Goal: Task Accomplishment & Management: Manage account settings

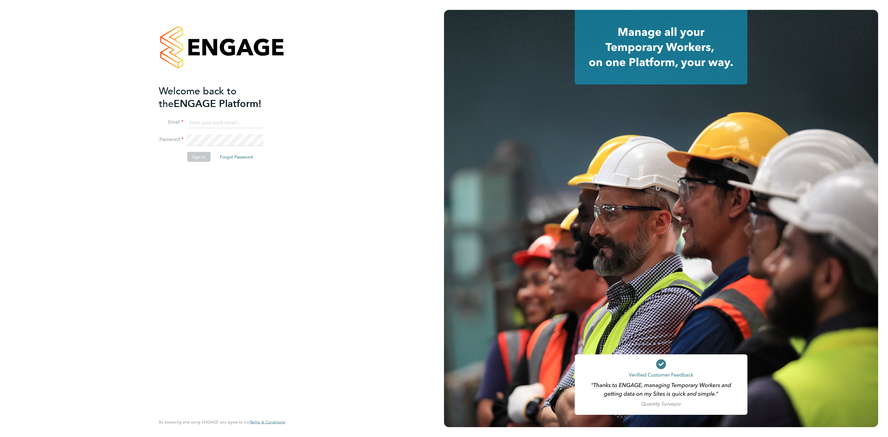
type input "rebecca.cahill@randstadcpe.com"
click at [186, 159] on li "Sign In Forgot Password" at bounding box center [219, 160] width 120 height 16
click at [202, 154] on button "Sign In" at bounding box center [198, 157] width 23 height 10
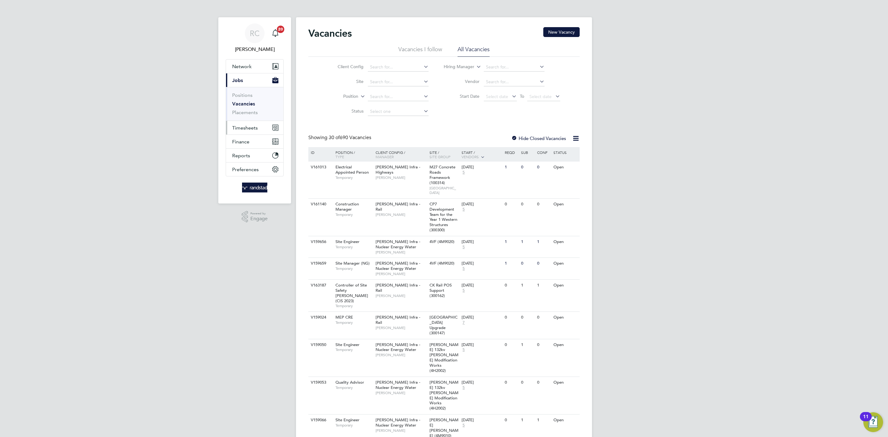
click at [250, 127] on span "Timesheets" at bounding box center [245, 128] width 26 height 6
click at [255, 109] on link "Timesheets" at bounding box center [245, 109] width 26 height 6
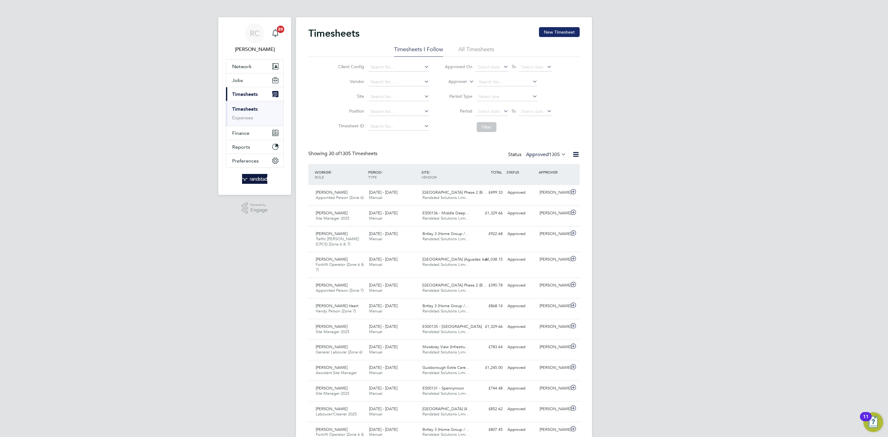
click at [571, 31] on button "New Timesheet" at bounding box center [559, 32] width 41 height 10
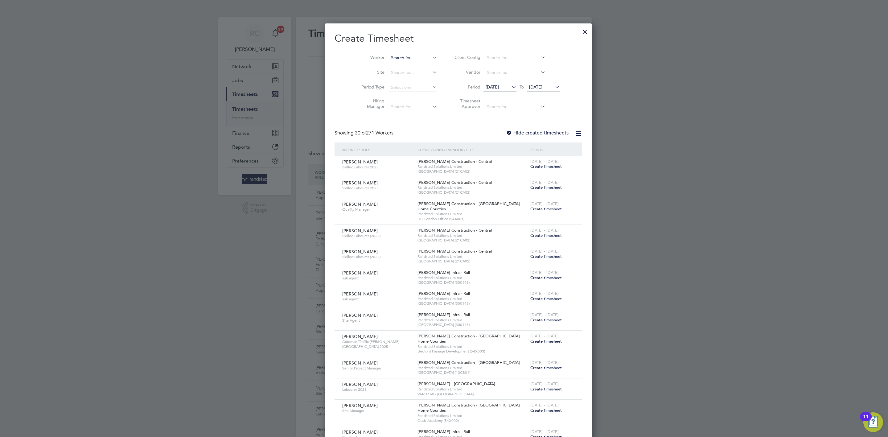
click at [397, 59] on input at bounding box center [413, 58] width 48 height 9
click at [396, 65] on li "David Fre nch" at bounding box center [402, 66] width 56 height 8
type input "David French"
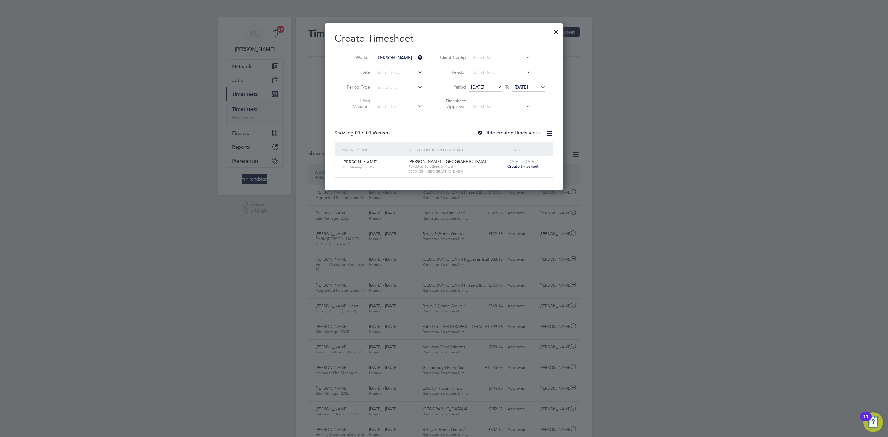
click at [513, 134] on label "Hide created timesheets" at bounding box center [508, 133] width 63 height 6
click at [539, 87] on icon at bounding box center [539, 87] width 0 height 9
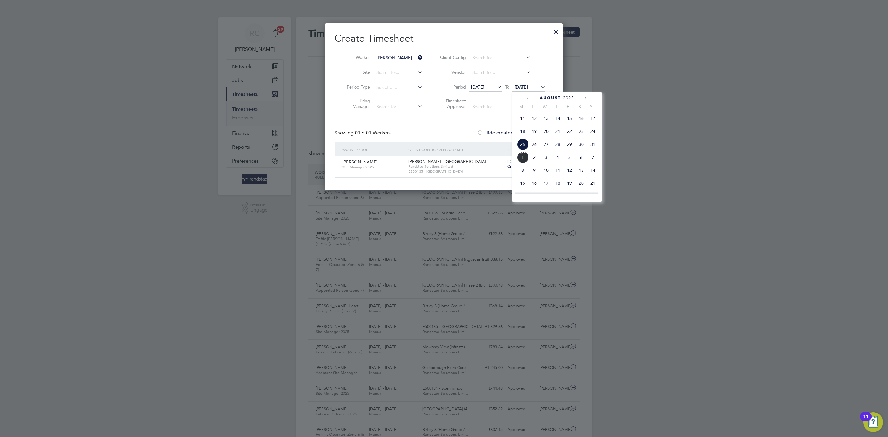
click at [596, 160] on span "7" at bounding box center [593, 157] width 12 height 12
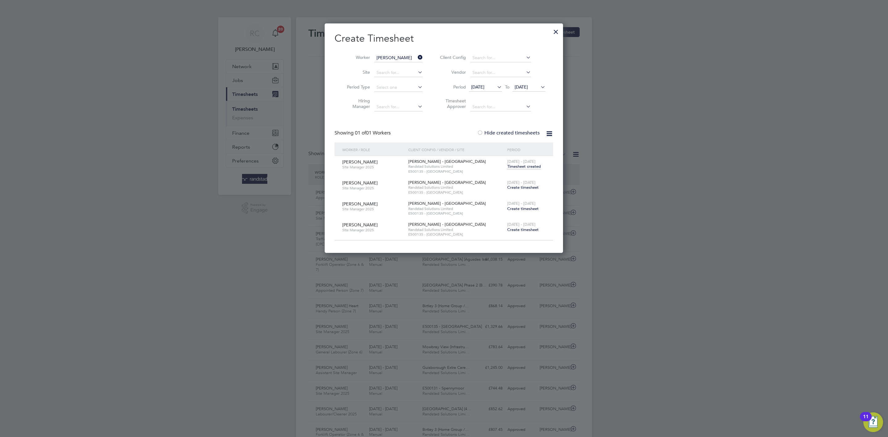
drag, startPoint x: 439, startPoint y: 122, endPoint x: 443, endPoint y: 115, distance: 7.6
click at [439, 121] on div "Create Timesheet Worker David French Site Period Type Hiring Manager Client Con…" at bounding box center [444, 136] width 219 height 208
click at [529, 190] on div "23 - 29 Aug 2025 Create timesheet" at bounding box center [526, 185] width 41 height 17
click at [530, 185] on span "Create timesheet" at bounding box center [522, 187] width 31 height 5
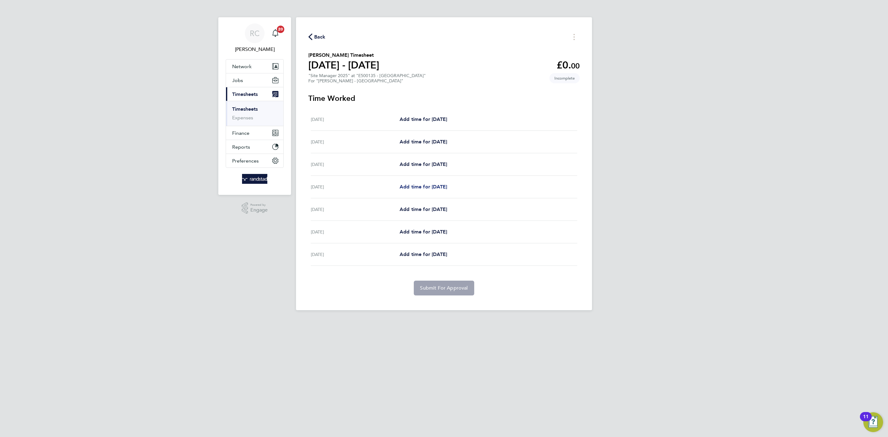
click at [436, 186] on span "Add time for Tue 26 Aug" at bounding box center [423, 187] width 47 height 6
select select "60"
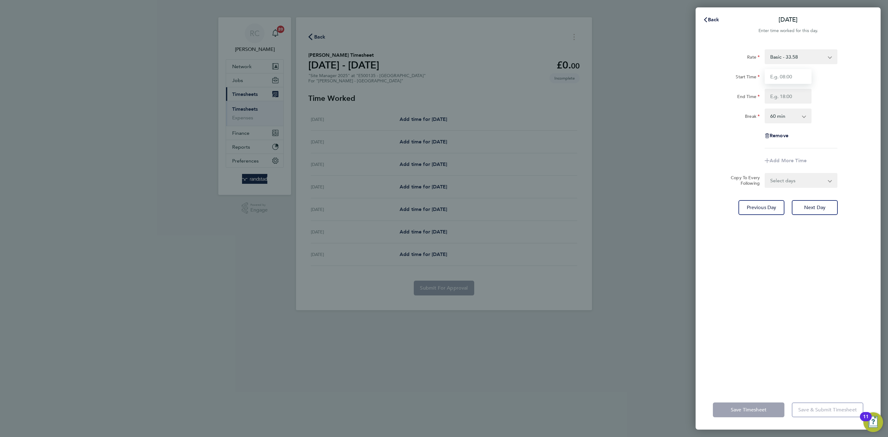
click at [794, 79] on input "Start Time" at bounding box center [788, 76] width 47 height 15
type input "07:30"
click at [787, 96] on input "End Time" at bounding box center [788, 96] width 47 height 15
type input "16:30"
click at [826, 95] on div "End Time 16:30" at bounding box center [788, 96] width 155 height 15
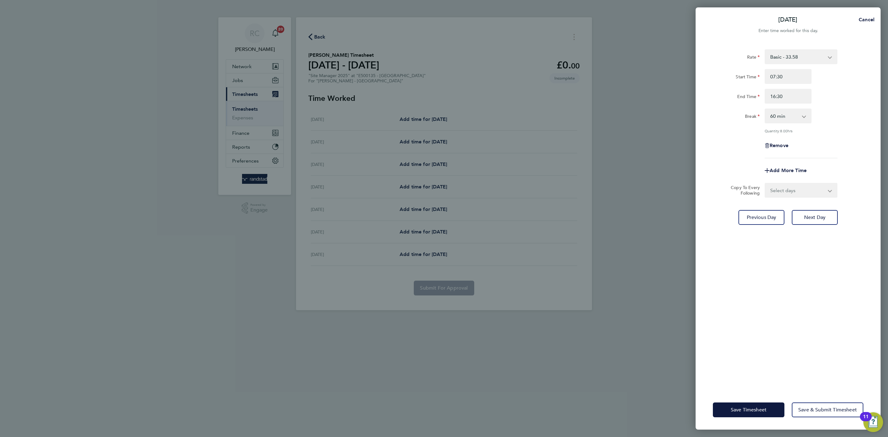
click at [791, 114] on select "0 min 15 min 30 min 45 min 60 min 75 min 90 min" at bounding box center [784, 116] width 38 height 14
select select "30"
click at [765, 109] on select "0 min 15 min 30 min 45 min 60 min 75 min 90 min" at bounding box center [784, 116] width 38 height 14
click at [858, 138] on div "Remove" at bounding box center [788, 145] width 155 height 15
click at [822, 187] on select "Select days Day Wednesday Thursday Friday" at bounding box center [797, 190] width 65 height 14
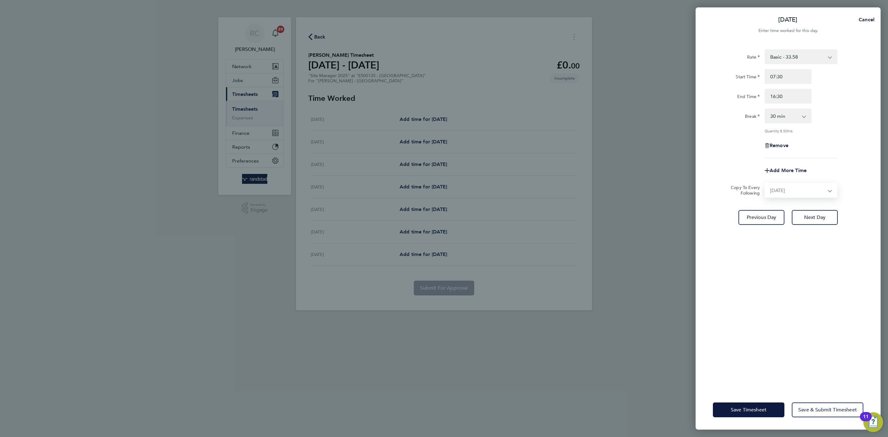
click at [765, 183] on select "Select days Day Wednesday Thursday Friday" at bounding box center [797, 190] width 65 height 14
drag, startPoint x: 814, startPoint y: 319, endPoint x: 779, endPoint y: 366, distance: 59.2
click at [814, 323] on div "Rate Basic - 33.58 Start Time 07:30 End Time 16:30 Break 0 min 15 min 30 min 45…" at bounding box center [788, 216] width 185 height 348
click at [797, 192] on select "Select days Day Wednesday Thursday Friday" at bounding box center [793, 190] width 57 height 14
select select "THU"
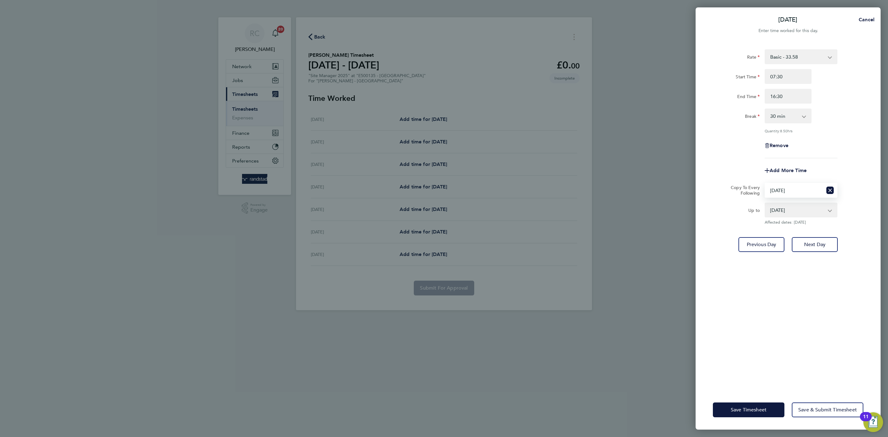
click at [765, 183] on select "Select days Day Wednesday Thursday Friday" at bounding box center [793, 190] width 57 height 14
drag, startPoint x: 829, startPoint y: 353, endPoint x: 791, endPoint y: 380, distance: 46.6
click at [827, 356] on div "Rate Basic - 33.58 Start Time 07:30 End Time 16:30 Break 0 min 15 min 30 min 45…" at bounding box center [788, 216] width 185 height 348
click at [740, 410] on span "Save Timesheet" at bounding box center [749, 410] width 36 height 6
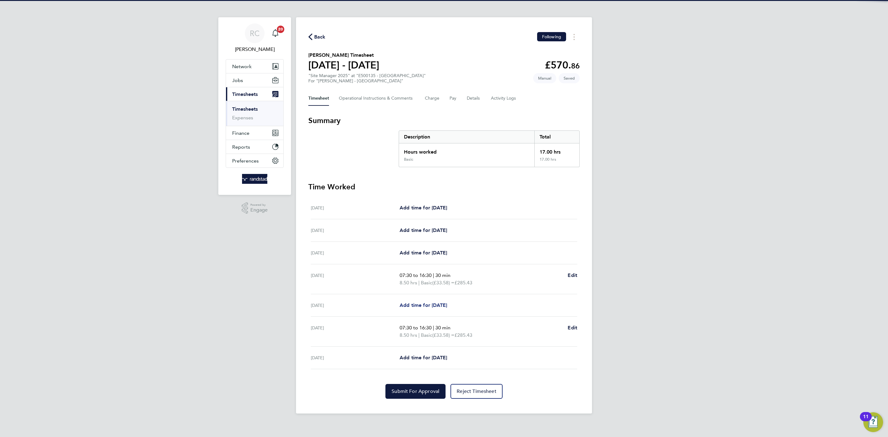
click at [443, 308] on span "Add time for Wed 27 Aug" at bounding box center [423, 305] width 47 height 6
select select "60"
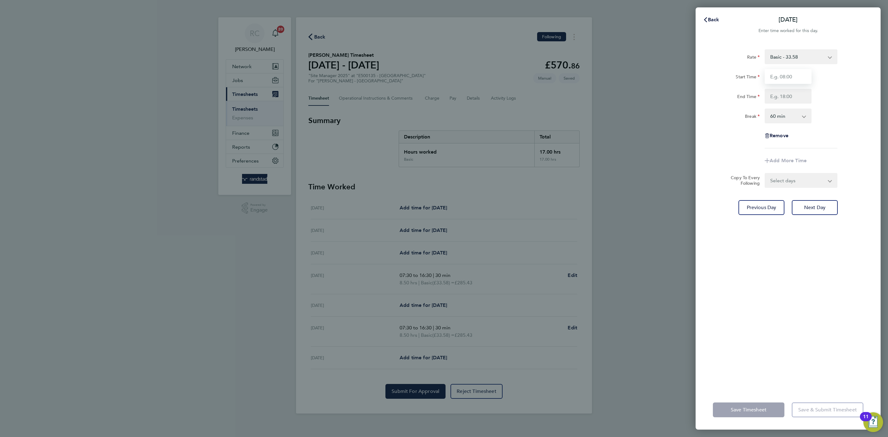
click at [805, 73] on input "Start Time" at bounding box center [788, 76] width 47 height 15
type input "07:30"
click at [789, 97] on input "End Time" at bounding box center [788, 96] width 47 height 15
type input "16:30"
click at [794, 119] on select "0 min 15 min 30 min 45 min 60 min 75 min 90 min" at bounding box center [784, 116] width 38 height 14
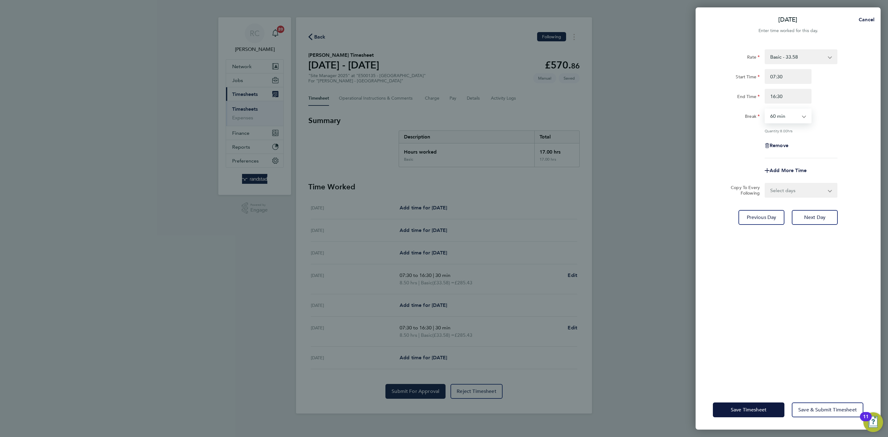
select select "30"
click at [765, 109] on select "0 min 15 min 30 min 45 min 60 min 75 min 90 min" at bounding box center [784, 116] width 38 height 14
drag, startPoint x: 845, startPoint y: 135, endPoint x: 823, endPoint y: 184, distance: 54.0
click at [845, 135] on div "Rate Basic - 33.58 Start Time 07:30 End Time 16:30 Break 0 min 15 min 30 min 45…" at bounding box center [788, 103] width 150 height 109
click at [821, 190] on select "Select days Day Thursday Friday" at bounding box center [797, 190] width 65 height 14
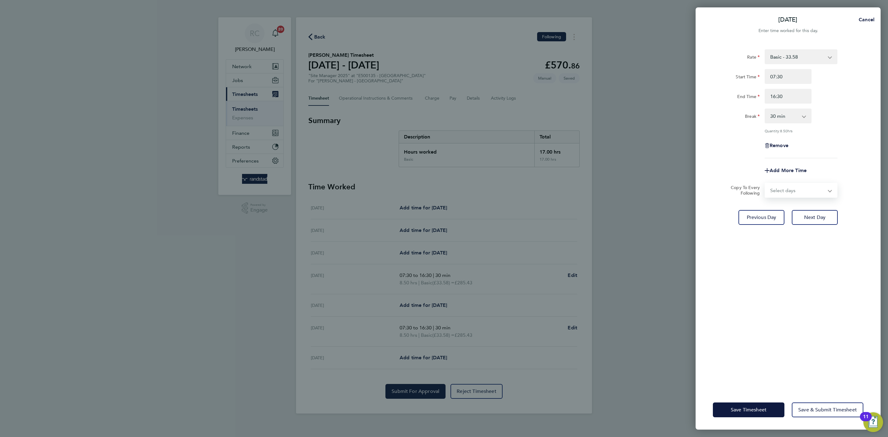
click at [810, 324] on div "Rate Basic - 33.58 Start Time 07:30 End Time 16:30 Break 0 min 15 min 30 min 45…" at bounding box center [788, 216] width 185 height 348
click at [755, 405] on button "Save Timesheet" at bounding box center [749, 409] width 72 height 15
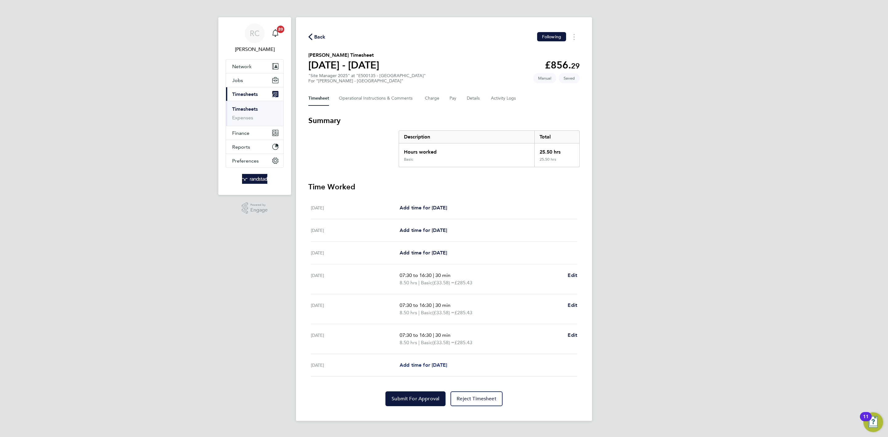
click at [422, 363] on span "Add time for [DATE]" at bounding box center [423, 365] width 47 height 6
select select "60"
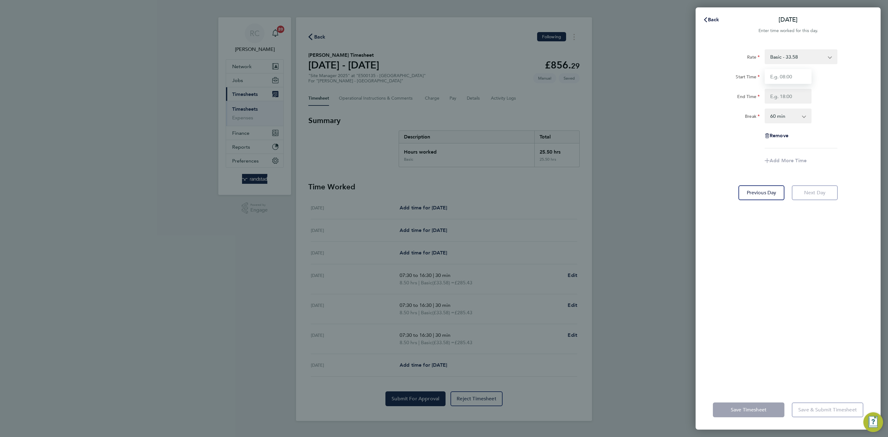
click at [790, 76] on input "Start Time" at bounding box center [788, 76] width 47 height 15
type input "07:30"
click at [784, 95] on input "End Time" at bounding box center [788, 96] width 47 height 15
type input "15:30"
click at [789, 115] on select "0 min 15 min 30 min 45 min 60 min 75 min 90 min" at bounding box center [784, 116] width 38 height 14
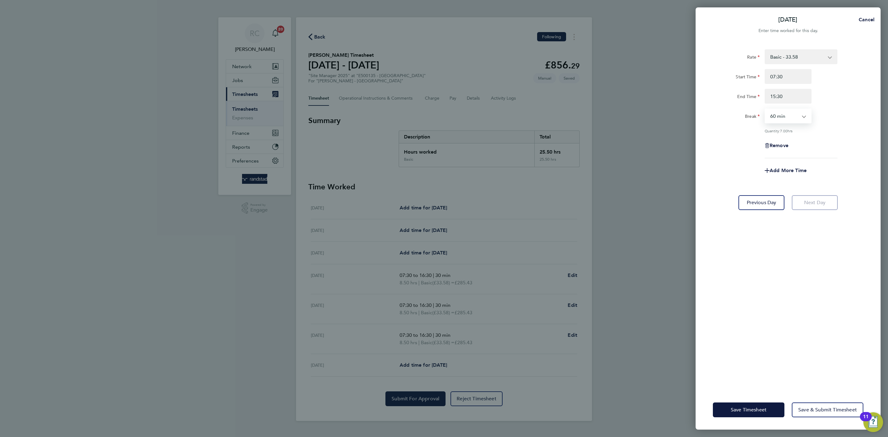
select select "30"
click at [765, 109] on select "0 min 15 min 30 min 45 min 60 min 75 min 90 min" at bounding box center [784, 116] width 38 height 14
click at [853, 142] on div "Remove" at bounding box center [788, 145] width 155 height 15
click at [759, 405] on button "Save Timesheet" at bounding box center [749, 409] width 72 height 15
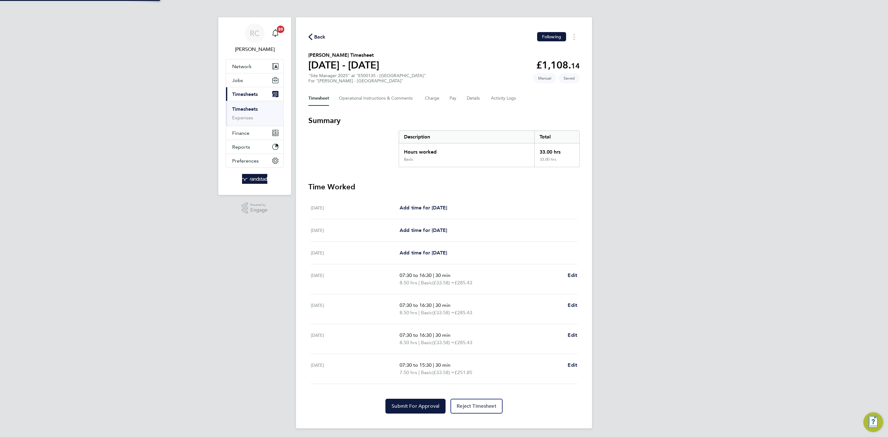
click at [744, 263] on div "RC Rebecca Cahill Notifications 20 Applications: Network Team Members Businesse…" at bounding box center [444, 219] width 888 height 438
click at [421, 404] on span "Submit For Approval" at bounding box center [416, 406] width 48 height 6
click at [249, 110] on link "Timesheets" at bounding box center [245, 109] width 26 height 6
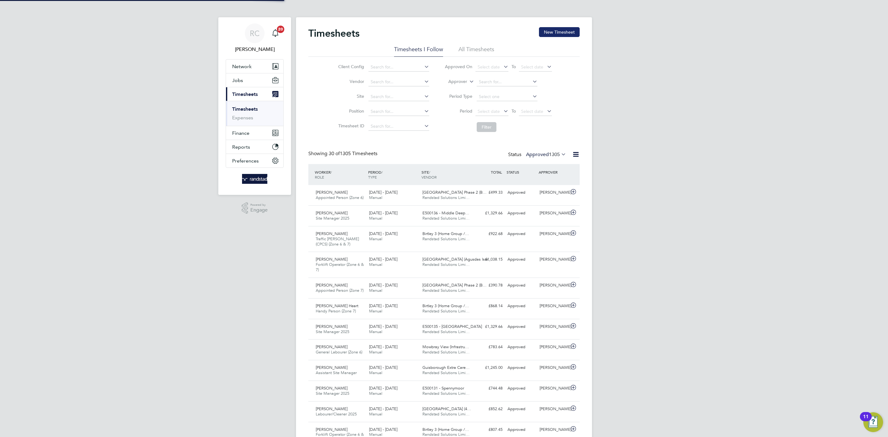
click at [568, 30] on button "New Timesheet" at bounding box center [559, 32] width 41 height 10
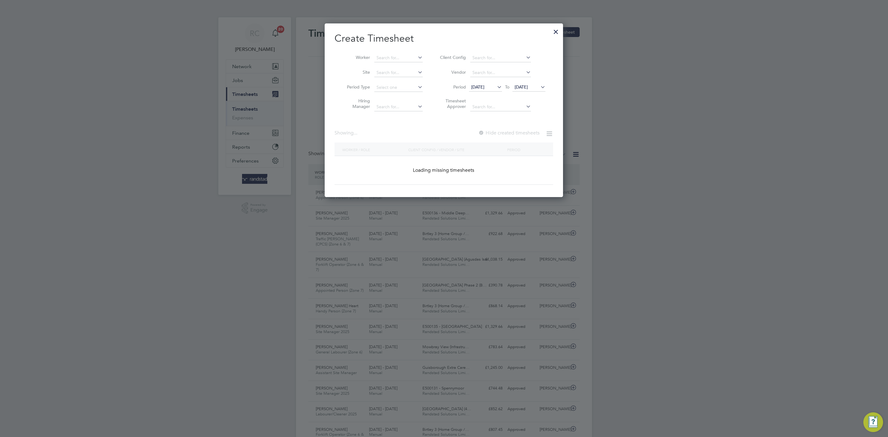
scroll to position [21, 54]
click at [386, 60] on input at bounding box center [398, 58] width 48 height 9
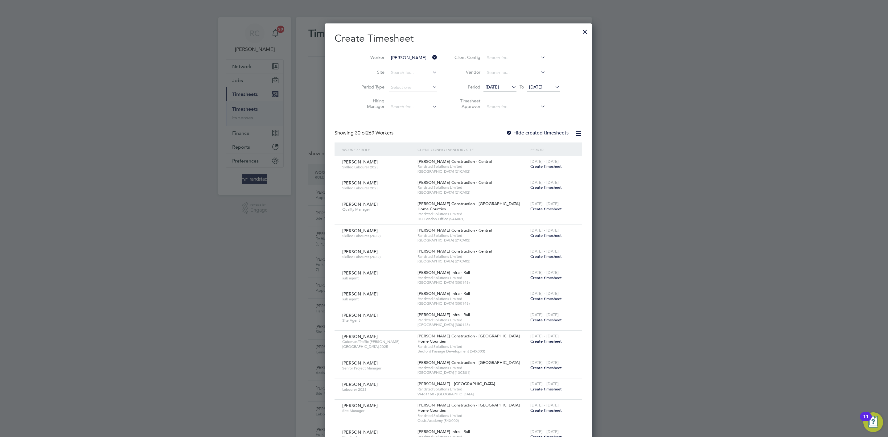
click at [414, 66] on b "Hol" at bounding box center [417, 66] width 7 height 5
type input "[PERSON_NAME]"
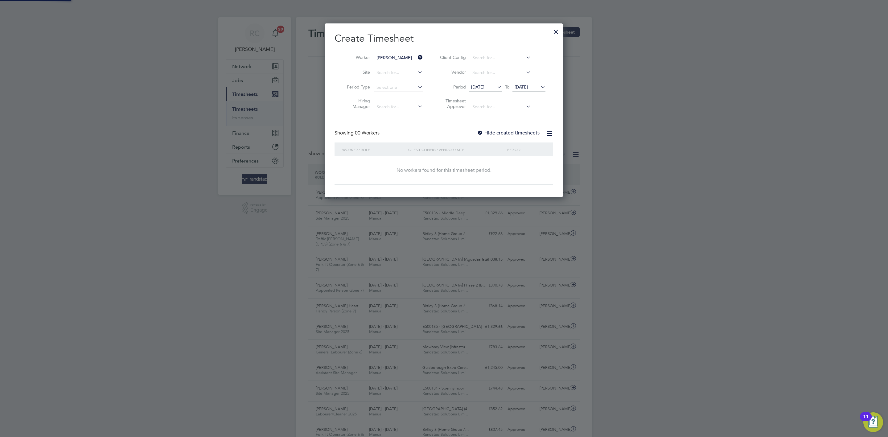
click at [502, 130] on label "Hide created timesheets" at bounding box center [508, 133] width 63 height 6
click at [535, 82] on li "Period 18 Aug 2025 To 25 Aug 2025" at bounding box center [491, 87] width 123 height 15
click at [528, 84] on span "[DATE]" at bounding box center [521, 87] width 13 height 6
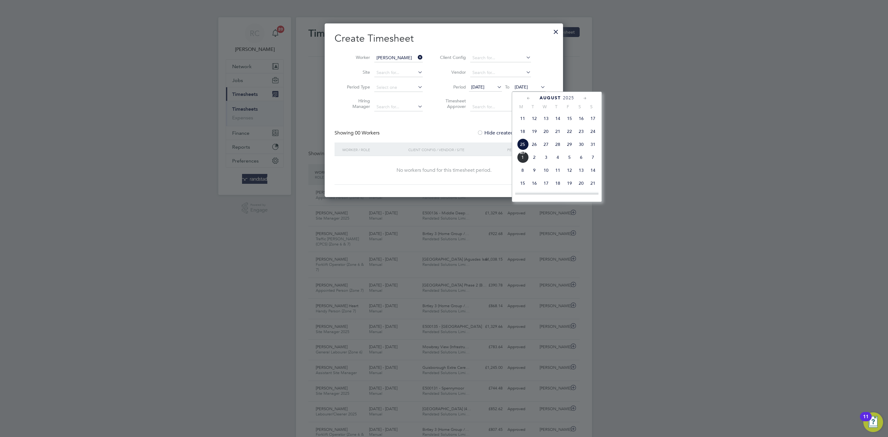
click at [593, 159] on span "7" at bounding box center [593, 157] width 12 height 12
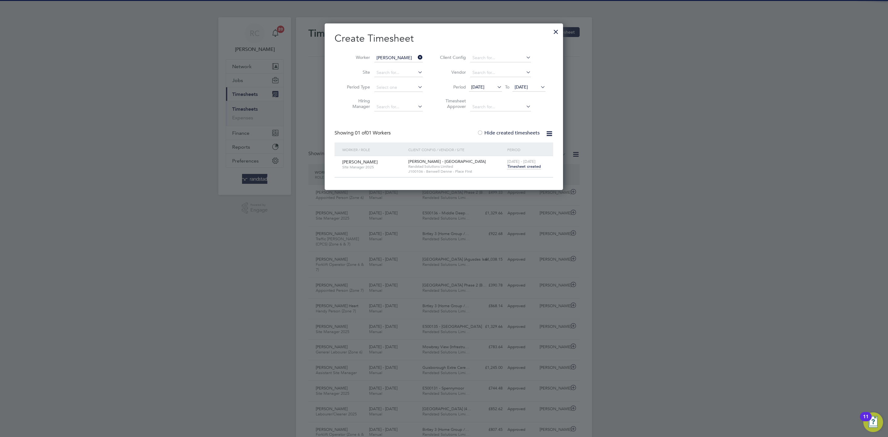
click at [535, 168] on span "Timesheet created" at bounding box center [524, 167] width 34 height 6
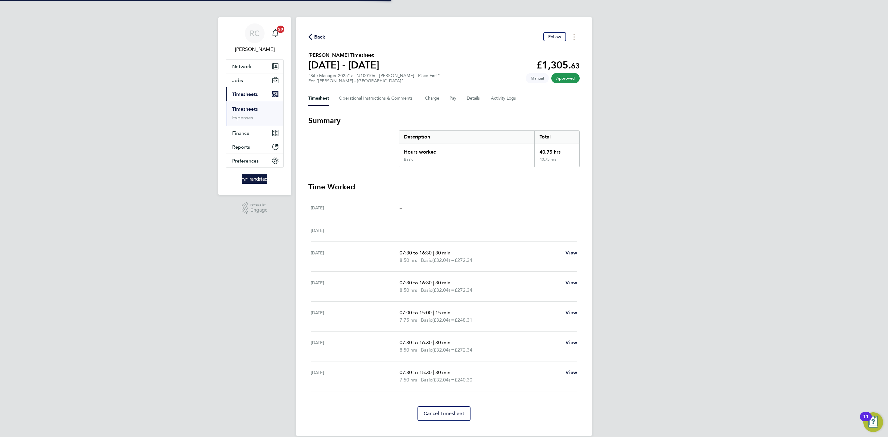
click at [680, 154] on div "RC Rebecca Cahill Notifications 20 Applications: Network Team Members Businesse…" at bounding box center [444, 223] width 888 height 446
click at [318, 36] on span "Back" at bounding box center [319, 36] width 11 height 7
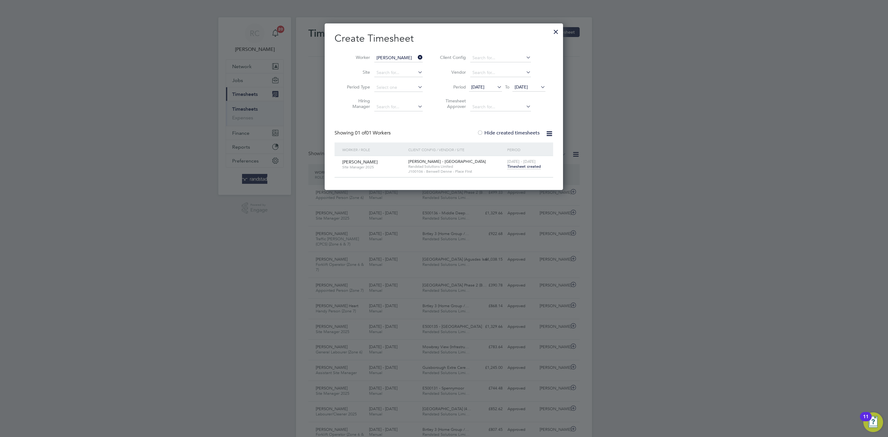
click at [528, 87] on span "[DATE]" at bounding box center [521, 87] width 13 height 6
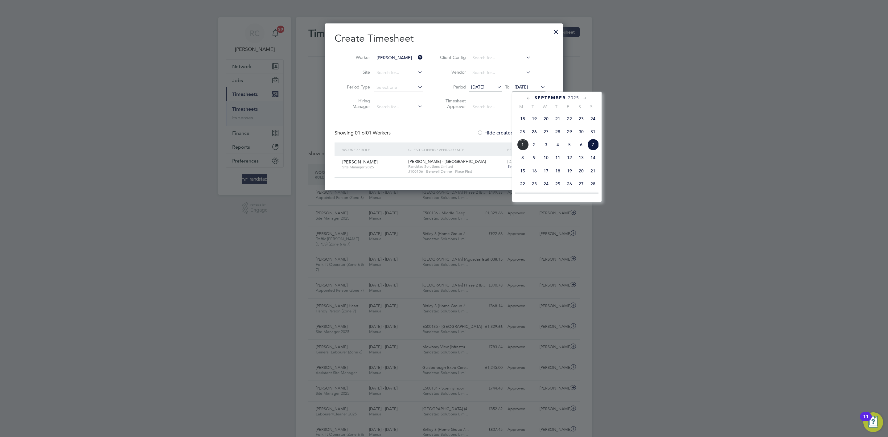
click at [595, 167] on div "Sep 1 2 3 4 5 6 7 8 9 10 11 12 13 14 15 16 17 18 19 20 21 22 23 24 25 26 27 28 …" at bounding box center [560, 171] width 91 height 65
click at [596, 155] on span "14" at bounding box center [593, 158] width 12 height 12
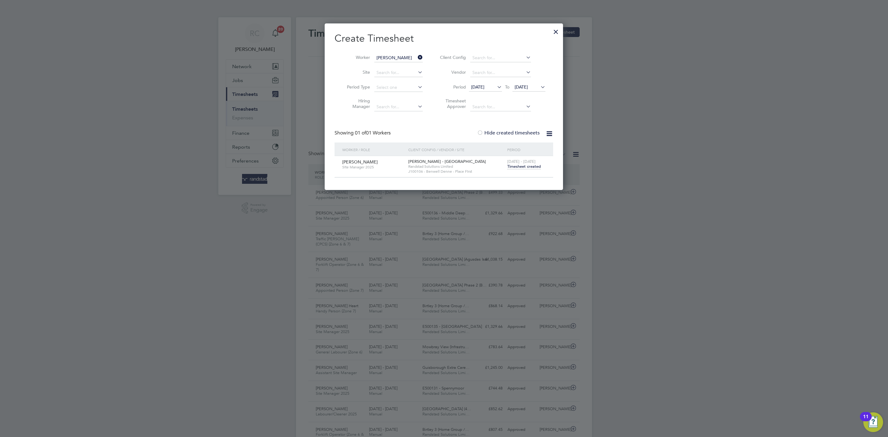
click at [558, 30] on div at bounding box center [555, 30] width 11 height 11
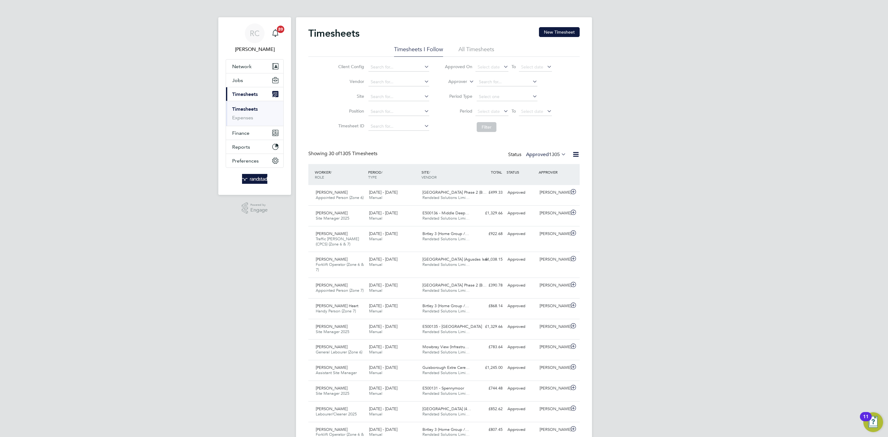
click at [245, 97] on span "Timesheets" at bounding box center [245, 94] width 26 height 6
click at [244, 78] on button "Jobs" at bounding box center [254, 80] width 57 height 14
click at [254, 114] on link "Placements" at bounding box center [245, 112] width 26 height 6
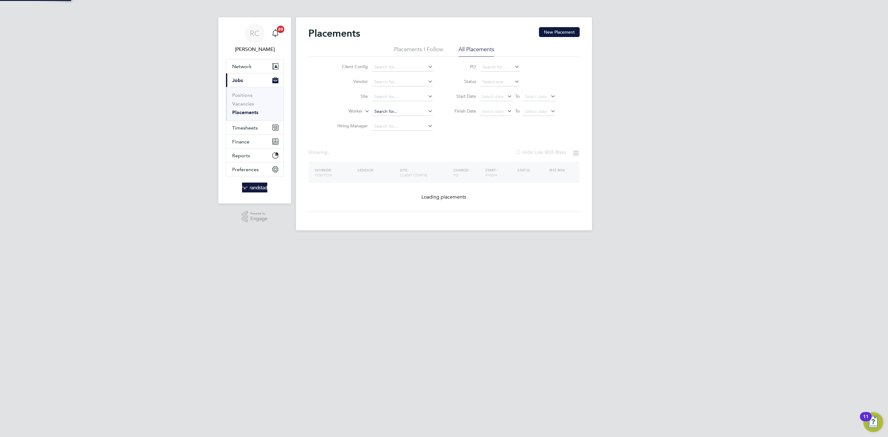
click at [390, 111] on input at bounding box center [402, 111] width 61 height 9
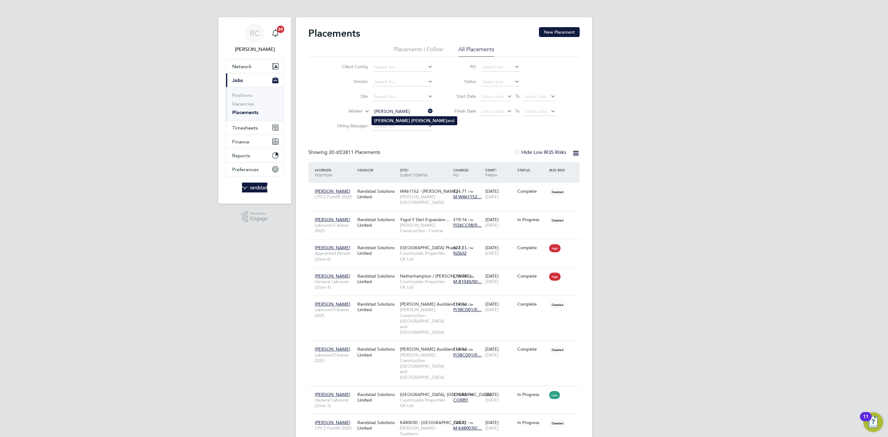
click at [411, 117] on li "Albert Holl and" at bounding box center [414, 121] width 85 height 8
type input "[PERSON_NAME]"
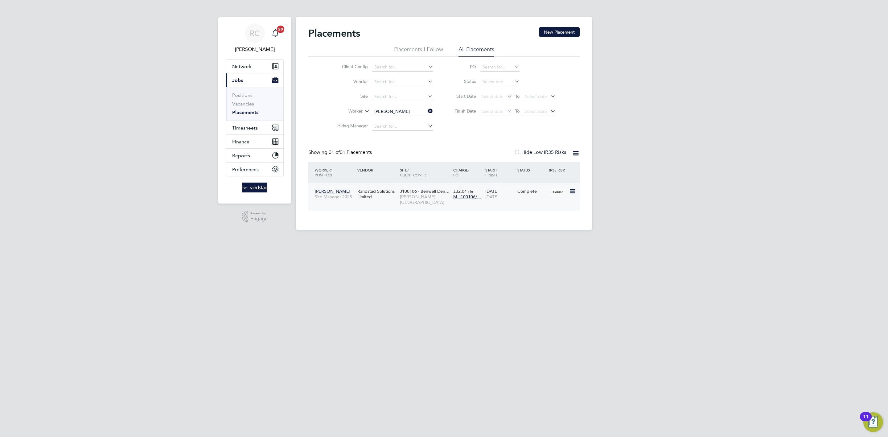
click at [546, 197] on div "Complete" at bounding box center [532, 191] width 32 height 12
click at [242, 128] on span "Timesheets" at bounding box center [245, 128] width 26 height 6
click at [245, 111] on link "Timesheets" at bounding box center [245, 109] width 26 height 6
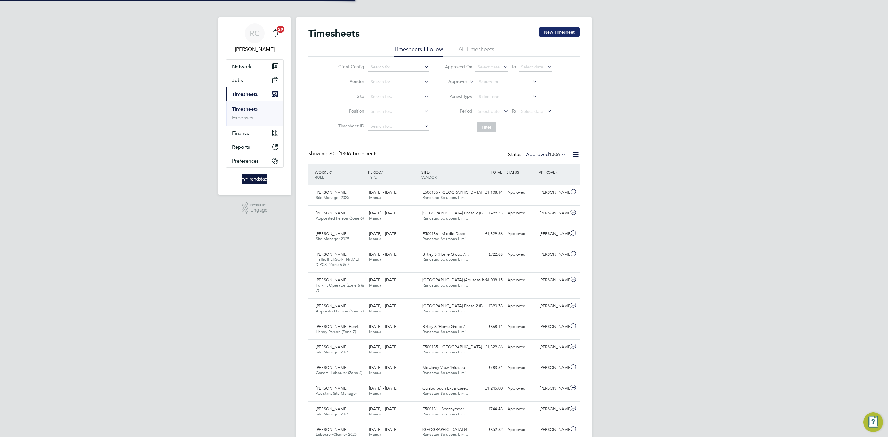
click at [544, 35] on button "New Timesheet" at bounding box center [559, 32] width 41 height 10
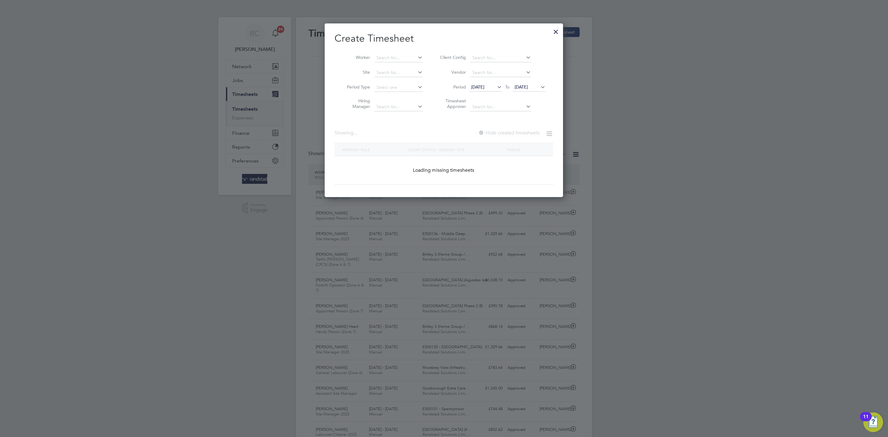
scroll to position [16, 54]
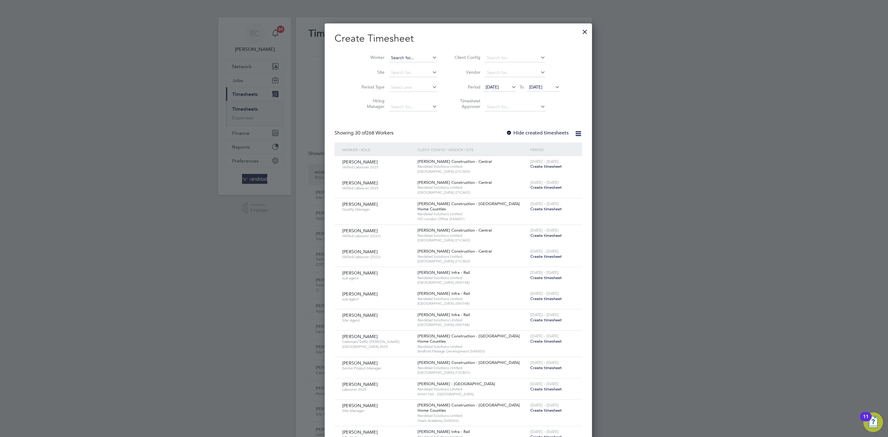
click at [392, 61] on input at bounding box center [413, 58] width 48 height 9
type input "alan wil"
click at [579, 32] on div at bounding box center [584, 30] width 11 height 11
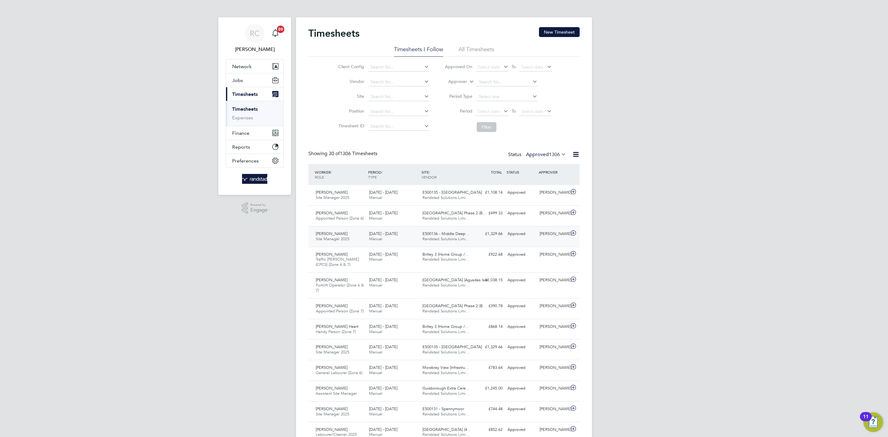
click at [547, 235] on div "[PERSON_NAME]" at bounding box center [553, 234] width 32 height 10
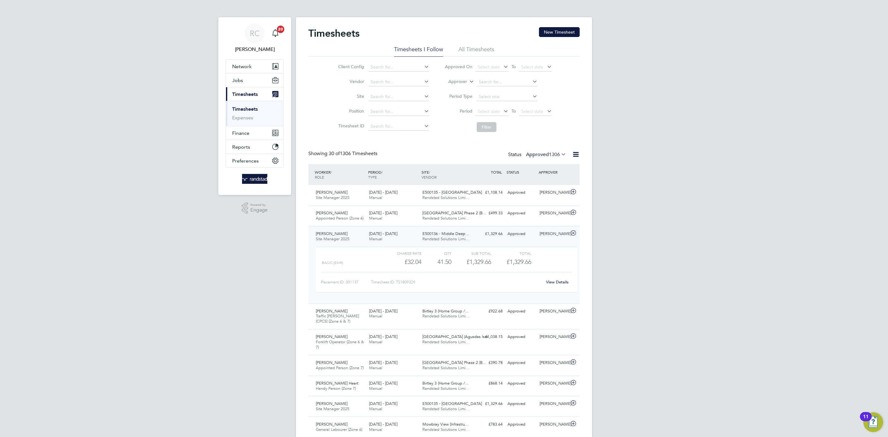
click at [559, 280] on div "View Details" at bounding box center [557, 282] width 30 height 10
click at [557, 282] on link "View Details" at bounding box center [557, 281] width 23 height 5
click at [575, 30] on button "New Timesheet" at bounding box center [559, 32] width 41 height 10
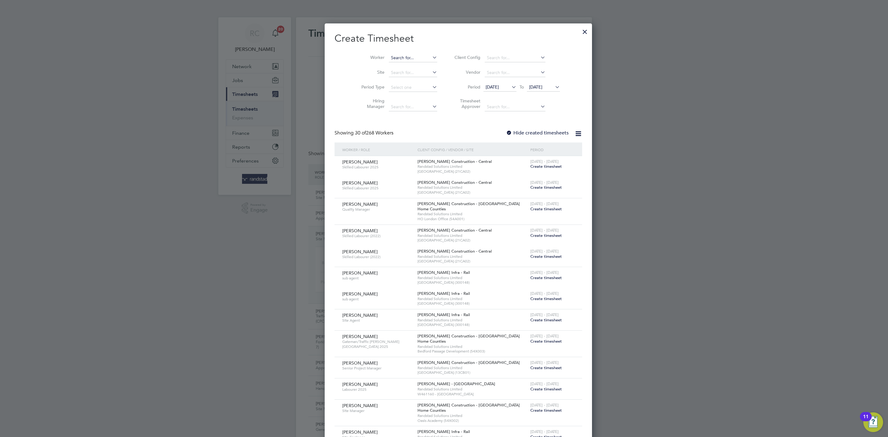
click at [389, 57] on input at bounding box center [413, 58] width 48 height 9
click at [384, 77] on b "Alan" at bounding box center [395, 74] width 36 height 5
type input "[PERSON_NAME]"
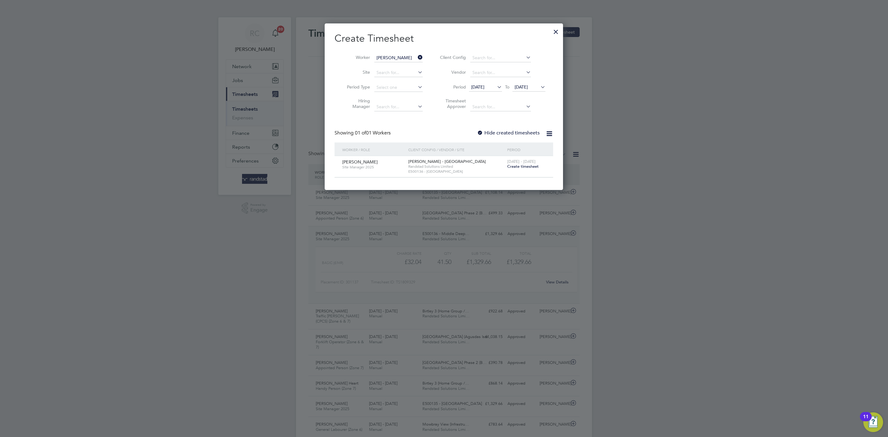
click at [524, 165] on span "Create timesheet" at bounding box center [522, 166] width 31 height 5
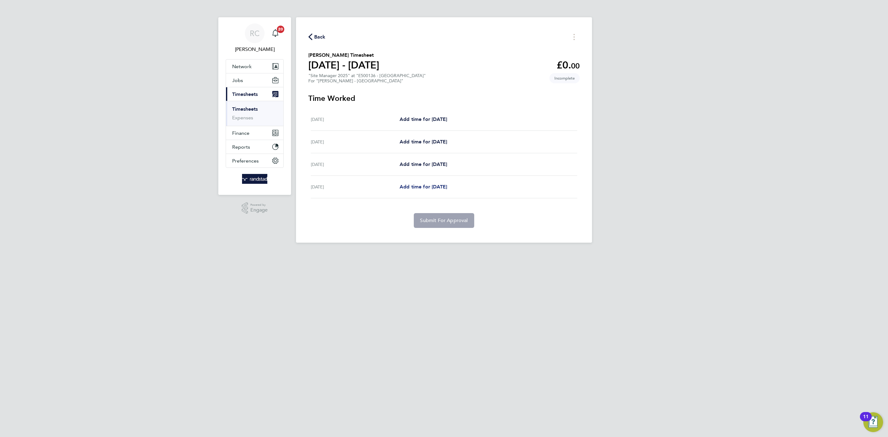
click at [444, 185] on span "Add time for Tue 26 Aug" at bounding box center [423, 187] width 47 height 6
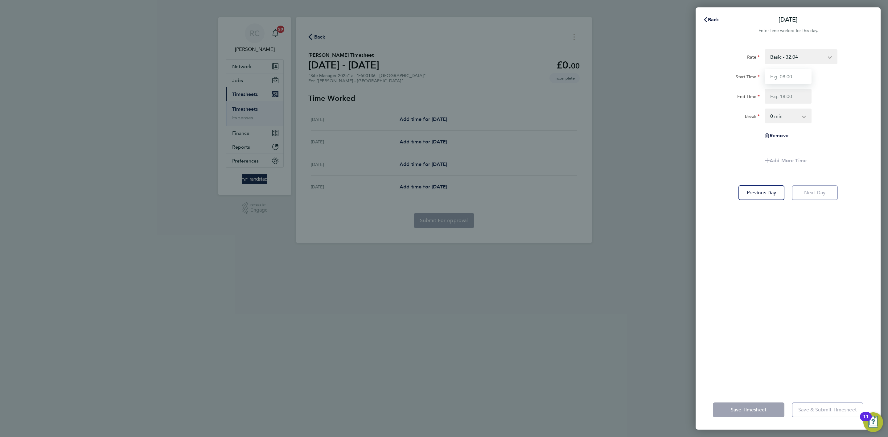
click at [781, 77] on input "Start Time" at bounding box center [788, 76] width 47 height 15
type input "07:30"
click at [790, 96] on input "End Time" at bounding box center [788, 96] width 47 height 15
type input "16:30"
click at [860, 104] on div "Rate Basic - 32.04 Start Time 07:30 End Time 16:30 Break 0 min 15 min 30 min 45…" at bounding box center [788, 98] width 150 height 99
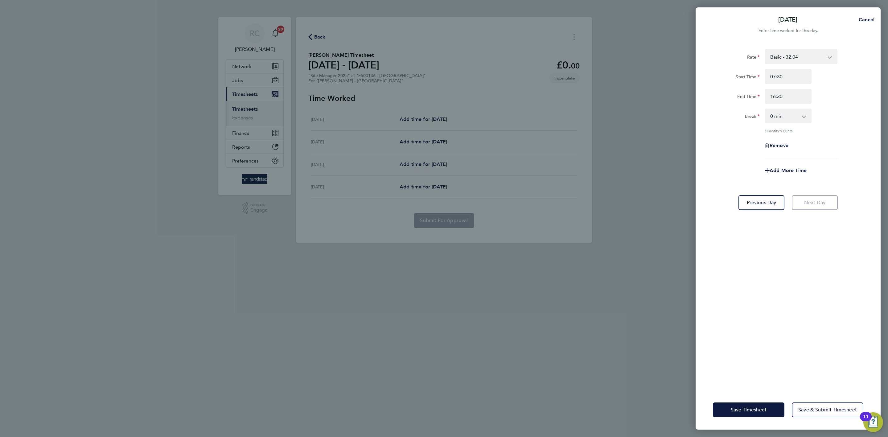
click at [783, 118] on select "0 min 15 min 30 min 45 min 60 min 75 min 90 min" at bounding box center [784, 116] width 38 height 14
select select "30"
click at [765, 109] on select "0 min 15 min 30 min 45 min 60 min 75 min 90 min" at bounding box center [784, 116] width 38 height 14
click at [840, 144] on div "Remove" at bounding box center [788, 145] width 155 height 15
click at [772, 414] on button "Save Timesheet" at bounding box center [749, 409] width 72 height 15
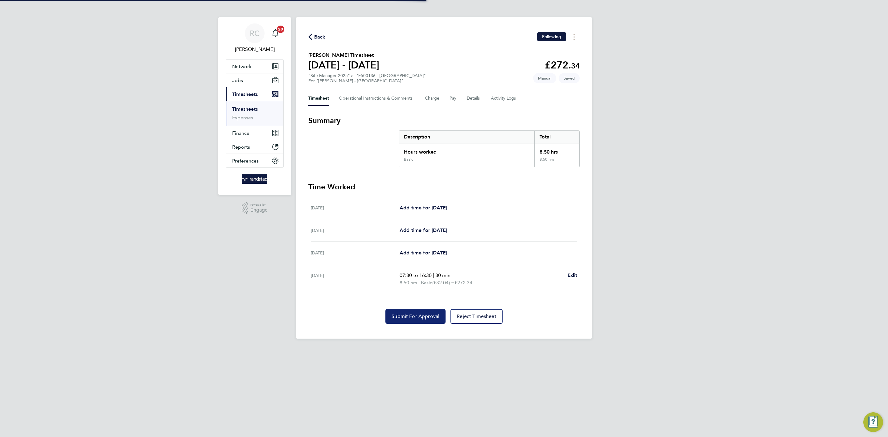
click at [434, 314] on span "Submit For Approval" at bounding box center [416, 316] width 48 height 6
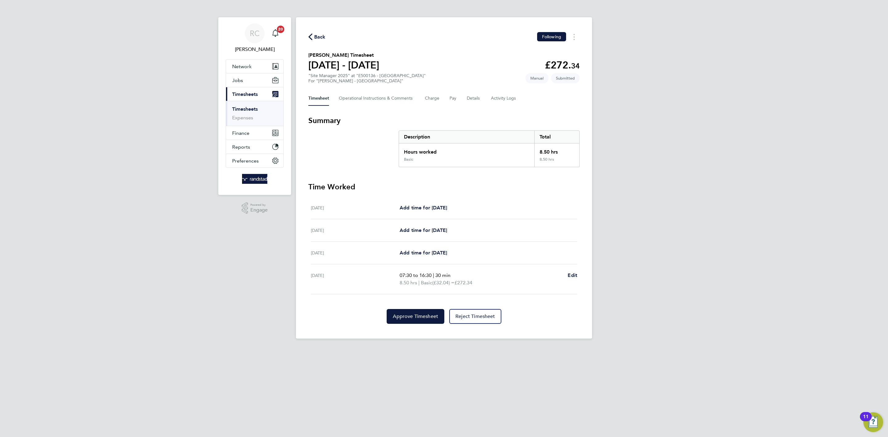
click at [242, 111] on link "Timesheets" at bounding box center [245, 109] width 26 height 6
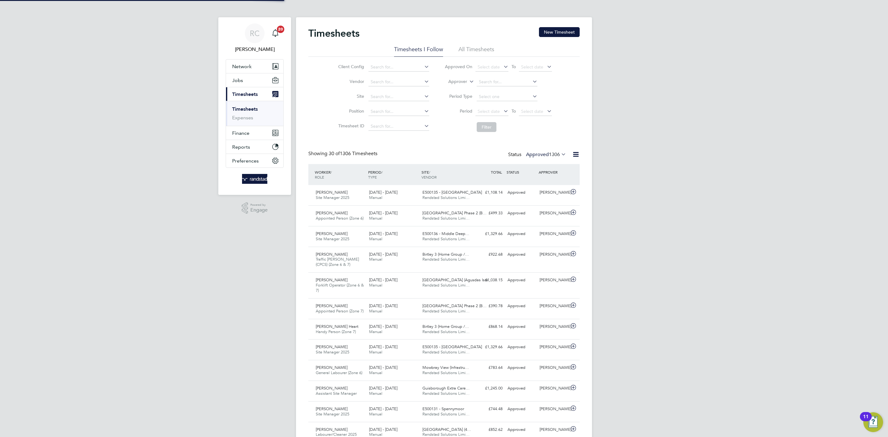
click at [722, 224] on div "RC Rebecca Cahill Notifications 20 Applications: Network Team Members Businesse…" at bounding box center [444, 437] width 888 height 875
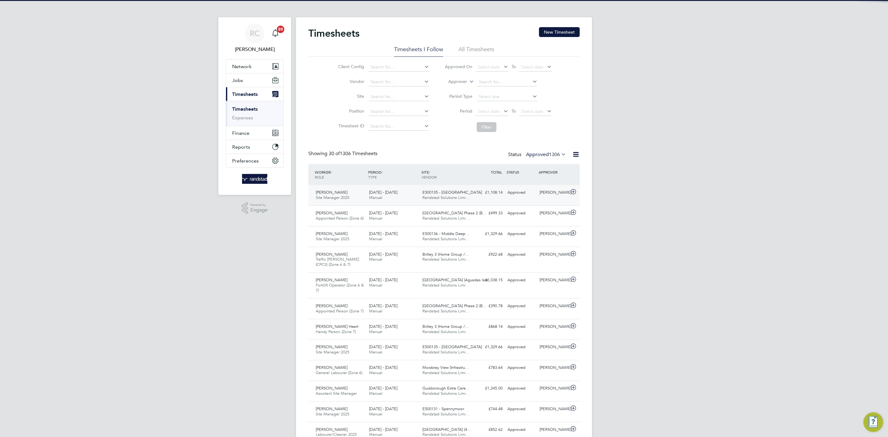
scroll to position [16, 54]
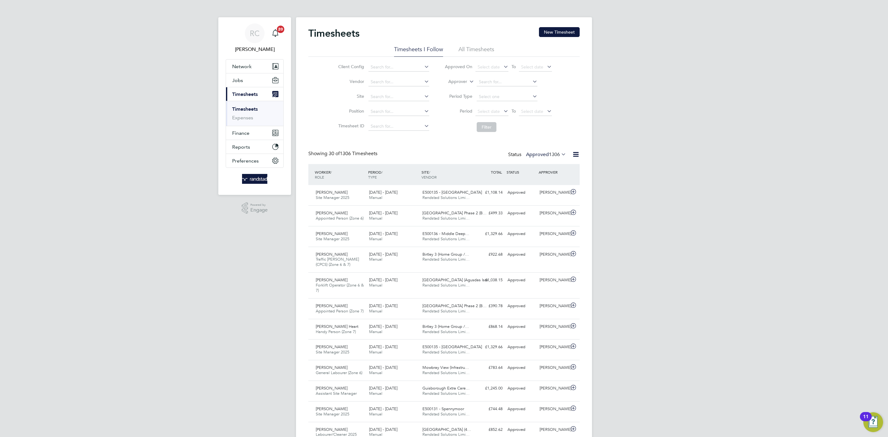
click at [756, 192] on div "RC Rebecca Cahill Notifications 20 Applications: Network Team Members Businesse…" at bounding box center [444, 437] width 888 height 875
click at [728, 278] on div "RC Rebecca Cahill Notifications 20 Applications: Network Team Members Businesse…" at bounding box center [444, 437] width 888 height 875
click at [555, 31] on button "New Timesheet" at bounding box center [559, 32] width 41 height 10
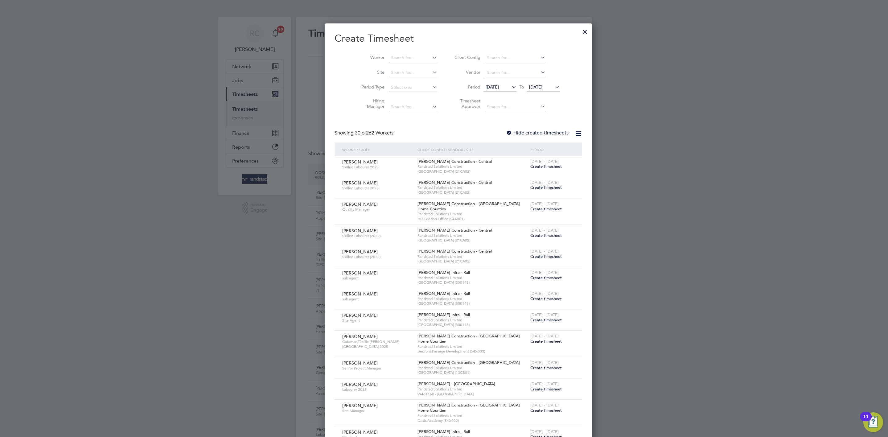
scroll to position [1022, 239]
click at [389, 56] on input at bounding box center [413, 58] width 48 height 9
click at [414, 65] on b "Donn" at bounding box center [432, 66] width 36 height 5
type input "Chris Donnelly"
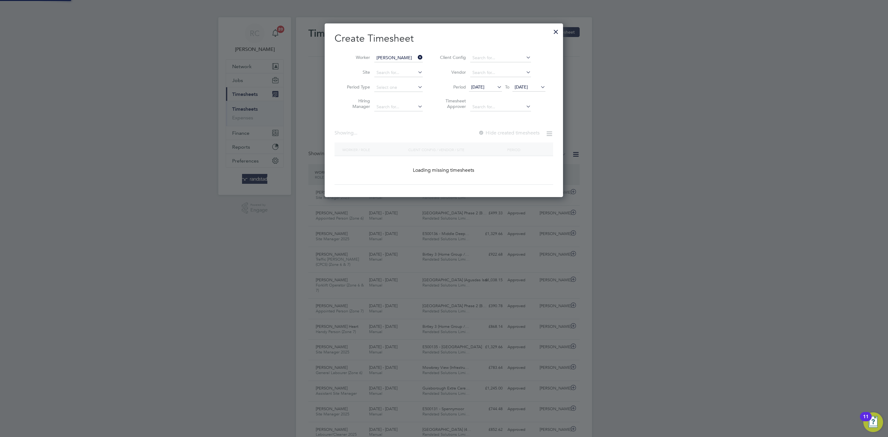
scroll to position [175, 239]
drag, startPoint x: 515, startPoint y: 131, endPoint x: 539, endPoint y: 100, distance: 39.2
click at [515, 131] on label "Hide created timesheets" at bounding box center [508, 133] width 63 height 6
click at [539, 89] on icon at bounding box center [539, 87] width 0 height 9
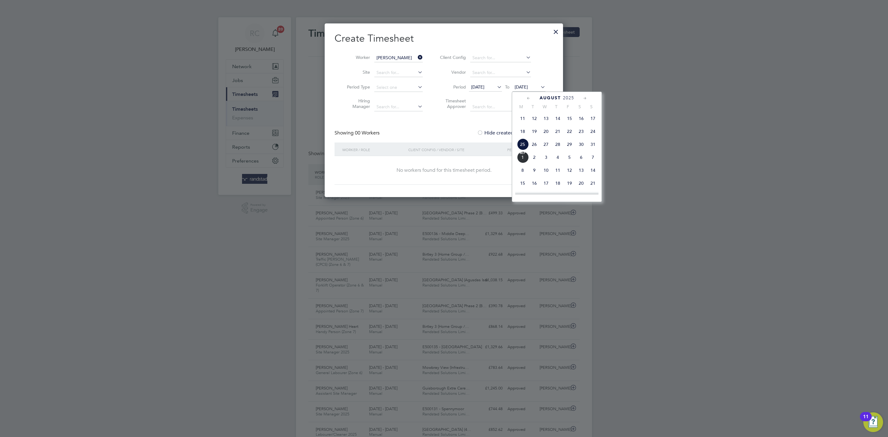
click at [597, 158] on span "7" at bounding box center [593, 157] width 12 height 12
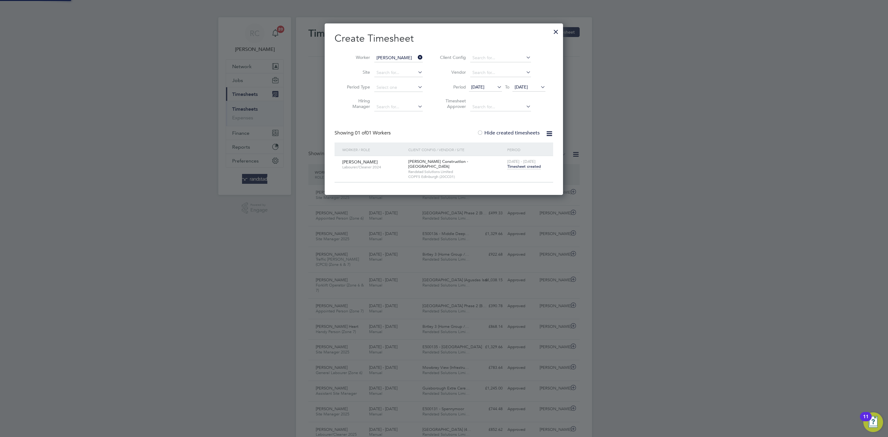
scroll to position [167, 239]
click at [426, 131] on div "Showing 01 of 01 Workers Hide created timesheets" at bounding box center [444, 136] width 219 height 13
click at [556, 31] on div at bounding box center [555, 30] width 11 height 11
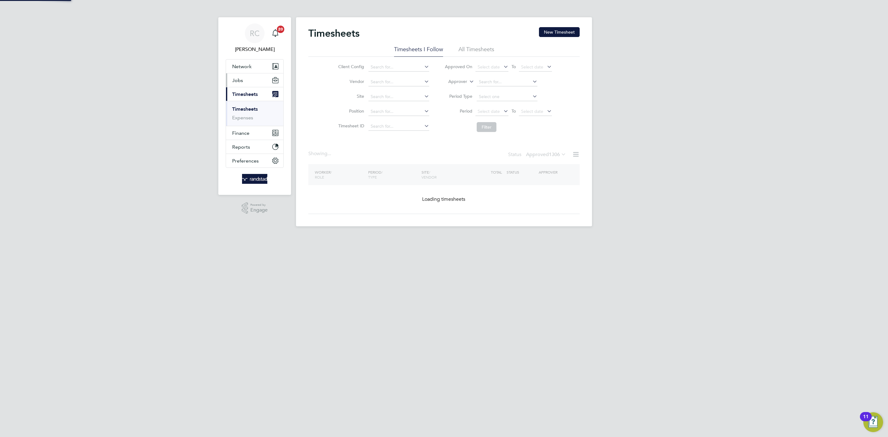
click at [240, 81] on span "Jobs" at bounding box center [237, 80] width 11 height 6
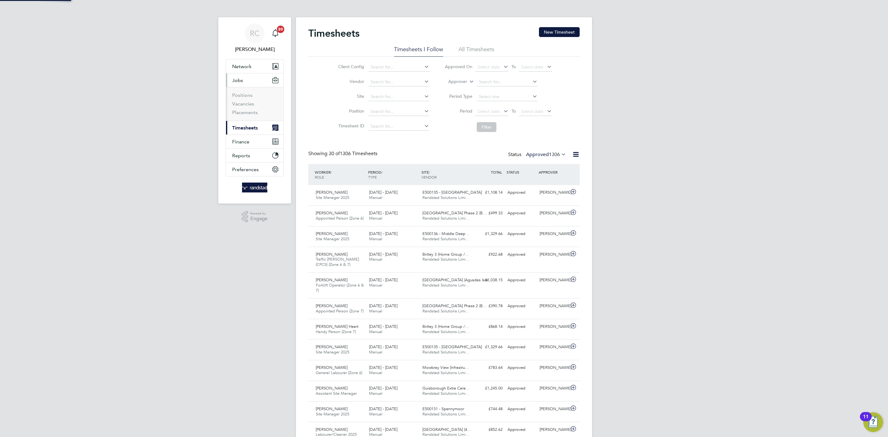
click at [240, 78] on span "Jobs" at bounding box center [237, 80] width 11 height 6
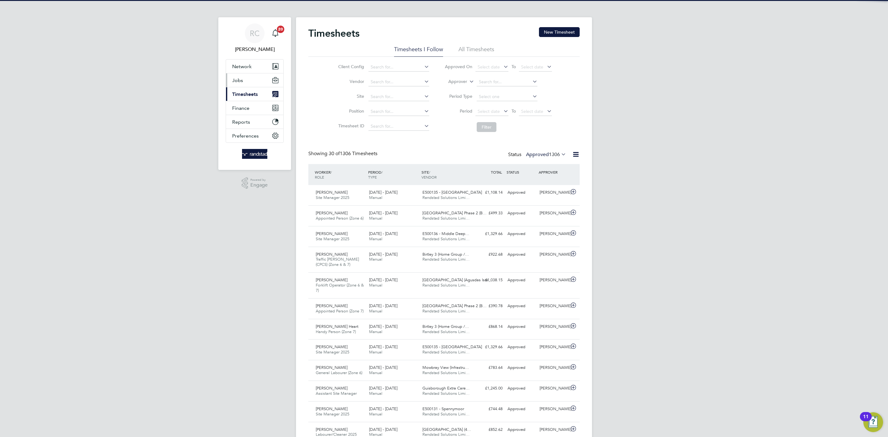
scroll to position [16, 54]
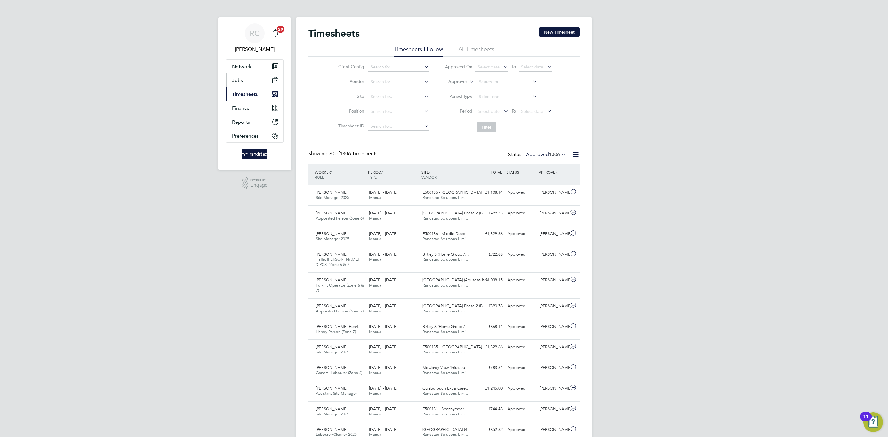
click at [253, 82] on button "Jobs" at bounding box center [254, 80] width 57 height 14
click at [246, 84] on button "Jobs" at bounding box center [254, 80] width 57 height 14
click at [245, 81] on button "Jobs" at bounding box center [254, 80] width 57 height 14
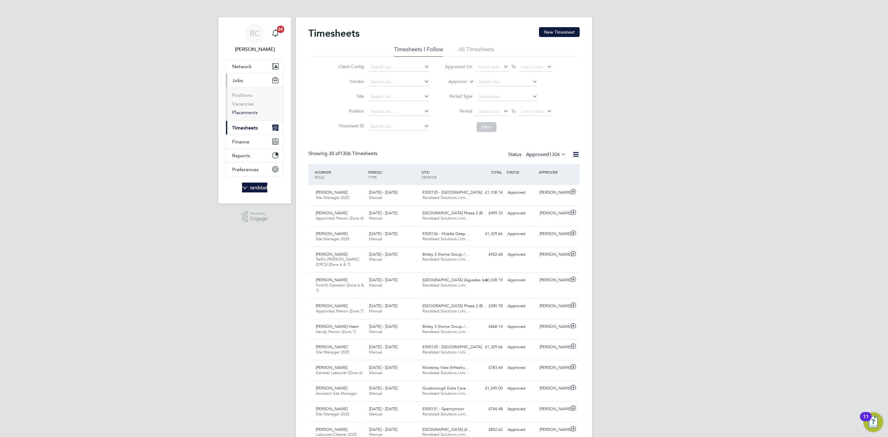
click at [252, 112] on link "Placements" at bounding box center [245, 112] width 26 height 6
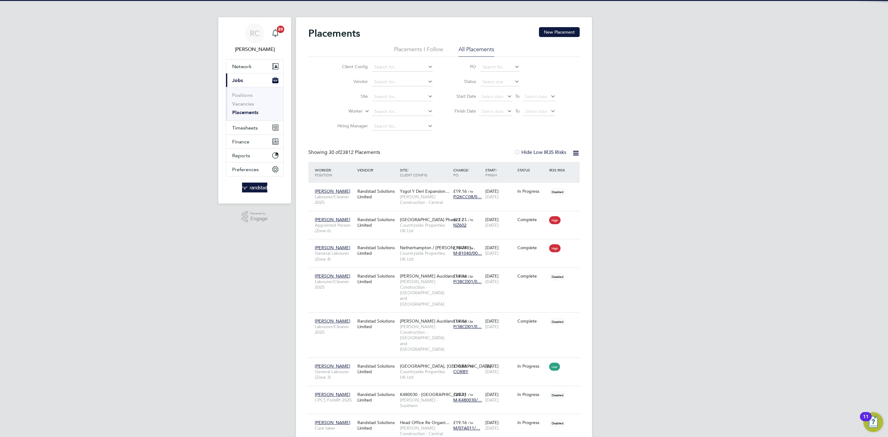
scroll to position [23, 54]
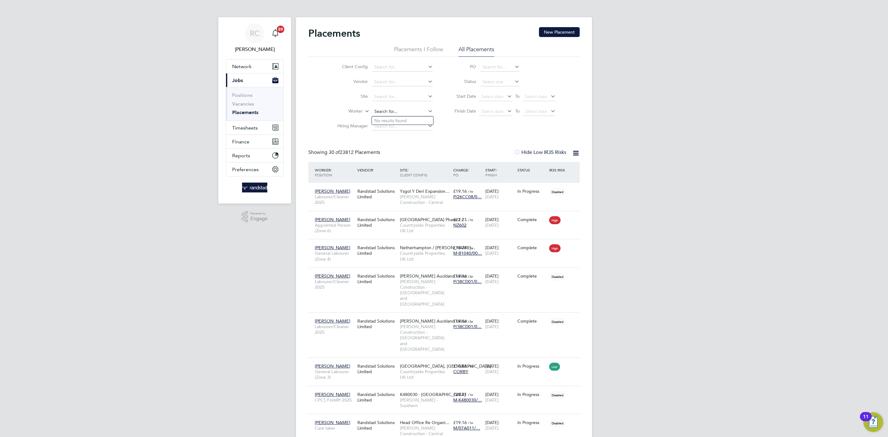
click at [389, 114] on input at bounding box center [402, 111] width 61 height 9
click at [412, 120] on li "Chris Donn elly" at bounding box center [414, 121] width 84 height 8
type input "Chris Donnelly"
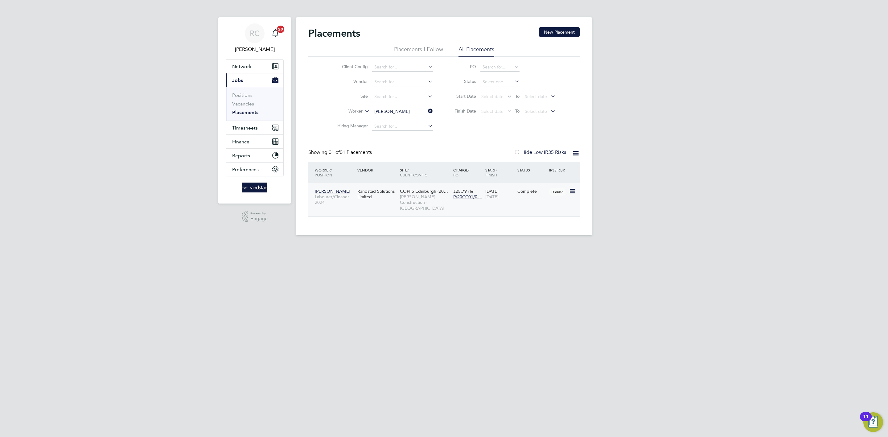
click at [557, 201] on div "Chris Donnelly Labourer/Cleaner 2024 Randstad Solutions Limited COPFS Edinburgh…" at bounding box center [443, 200] width 271 height 34
click at [573, 189] on icon at bounding box center [572, 190] width 6 height 7
click at [513, 207] on div "Chris Donnelly Labourer/Cleaner 2024 Randstad Solutions Limited COPFS Edinburgh…" at bounding box center [443, 200] width 271 height 34
click at [381, 201] on div "Randstad Solutions Limited" at bounding box center [377, 193] width 43 height 17
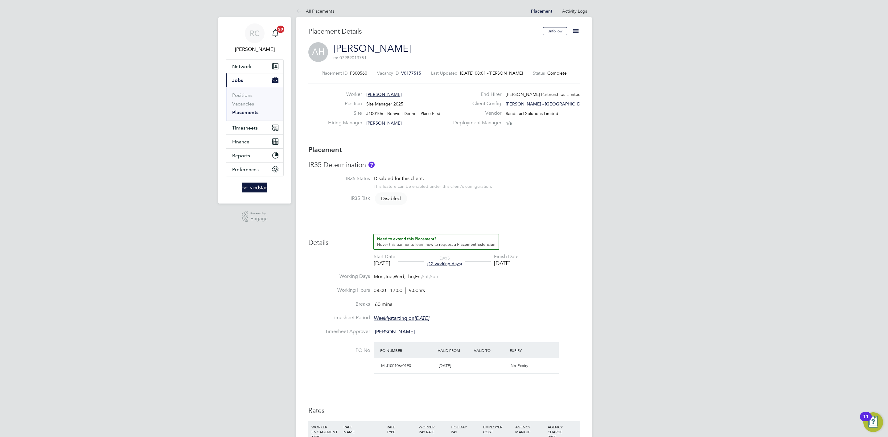
click at [575, 35] on icon at bounding box center [576, 31] width 8 height 8
click at [559, 45] on li "Edit Placement e" at bounding box center [555, 45] width 45 height 9
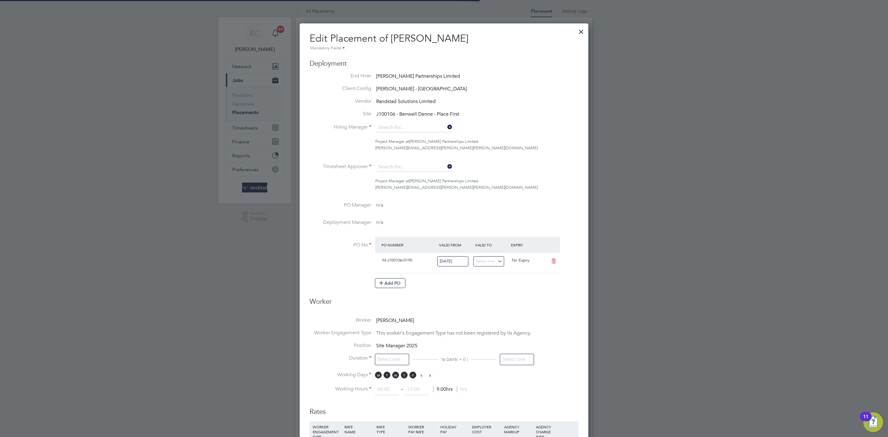
type input "[PERSON_NAME]"
type input "[DATE]"
type input "22 Aug 2025"
type input "08:00"
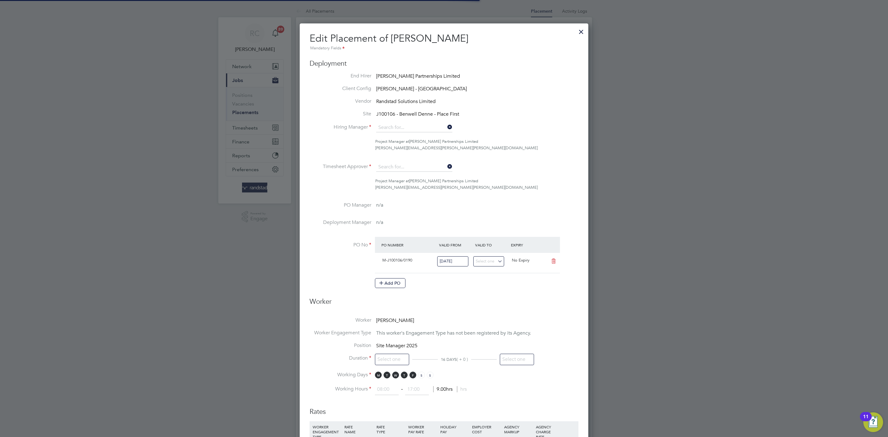
type input "17:00"
click at [518, 359] on input "22 Aug 2025" at bounding box center [517, 359] width 34 height 11
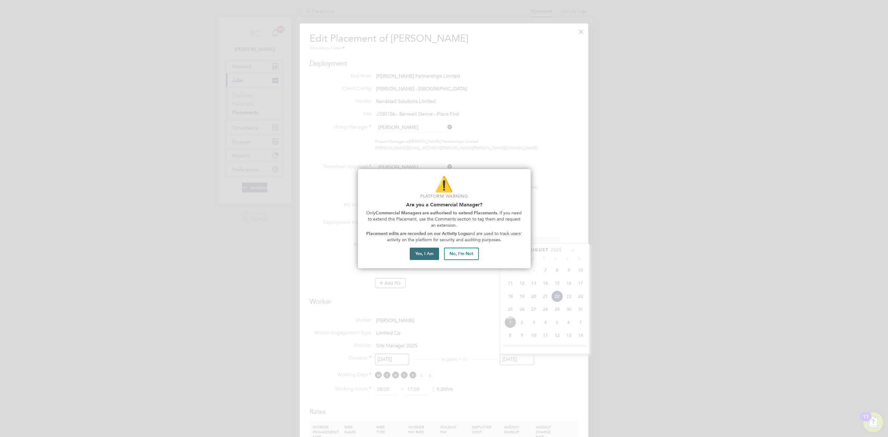
click at [428, 252] on button "Yes, I Am" at bounding box center [424, 254] width 29 height 12
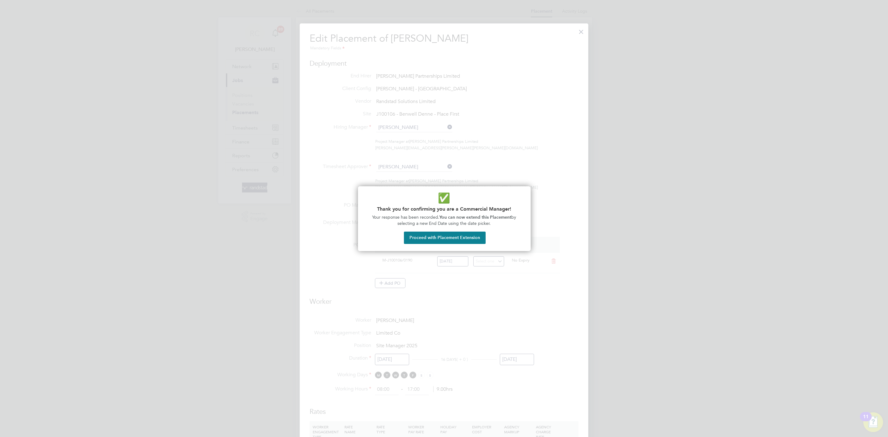
click at [466, 235] on button "Proceed with Placement Extension" at bounding box center [445, 238] width 82 height 12
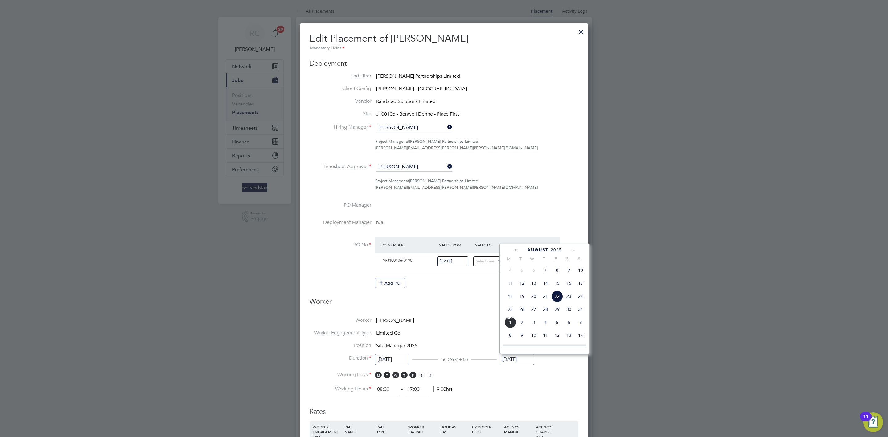
click at [572, 250] on icon at bounding box center [573, 250] width 6 height 7
click at [580, 337] on span "5" at bounding box center [581, 335] width 12 height 12
type input "[DATE]"
click at [573, 384] on li "Working Days M T W T F S S" at bounding box center [444, 378] width 269 height 13
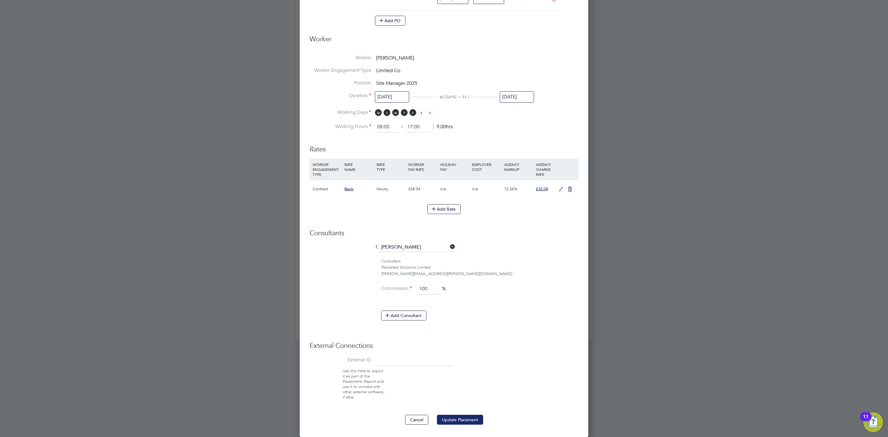
click at [450, 418] on button "Update Placement" at bounding box center [460, 420] width 46 height 10
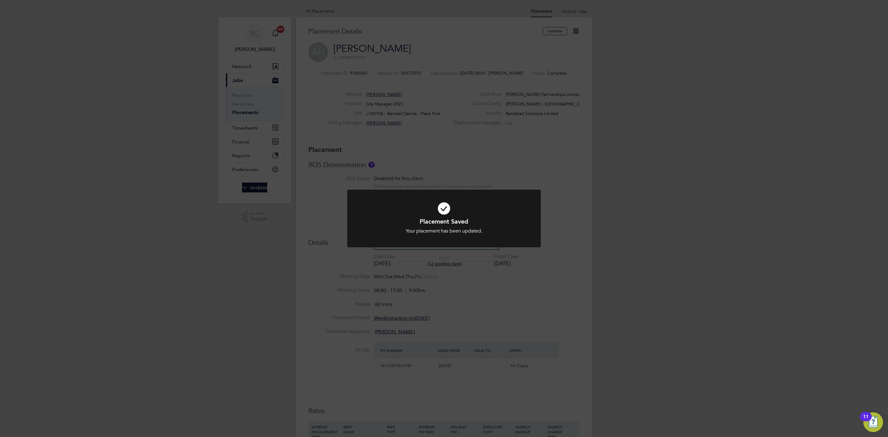
click at [690, 226] on div "Placement Saved Your placement has been updated. Cancel Okay" at bounding box center [444, 218] width 888 height 437
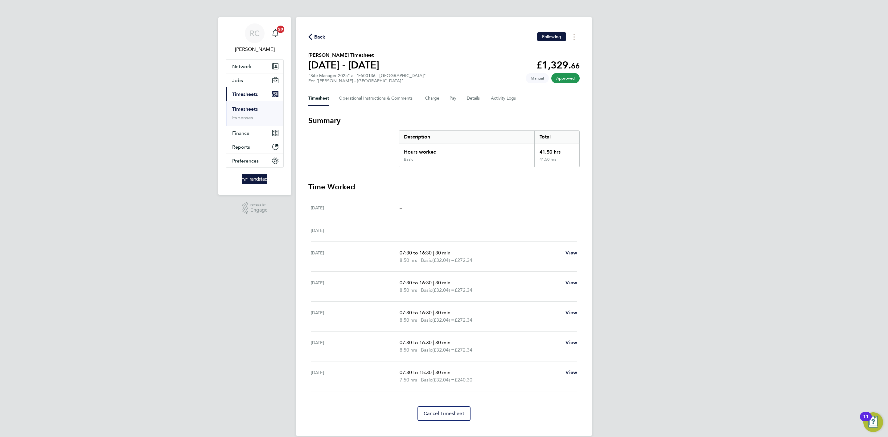
click at [249, 110] on link "Timesheets" at bounding box center [245, 109] width 26 height 6
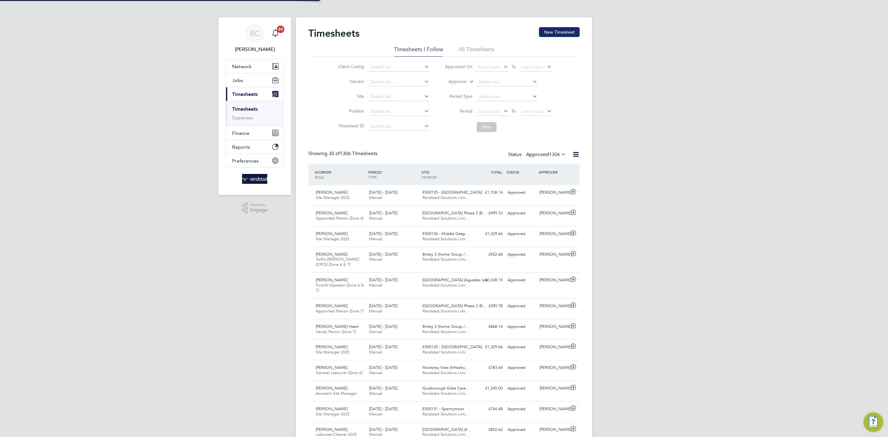
click at [564, 33] on button "New Timesheet" at bounding box center [559, 32] width 41 height 10
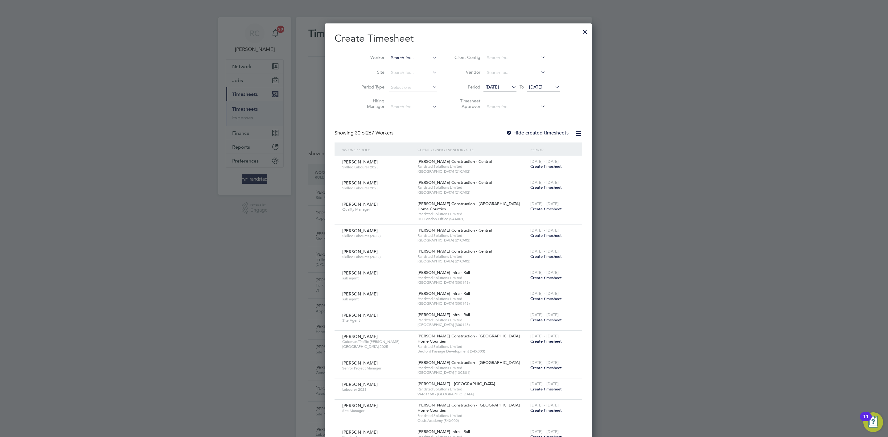
click at [390, 59] on input at bounding box center [413, 58] width 48 height 9
type input "paul slater"
click at [579, 30] on div at bounding box center [584, 30] width 11 height 11
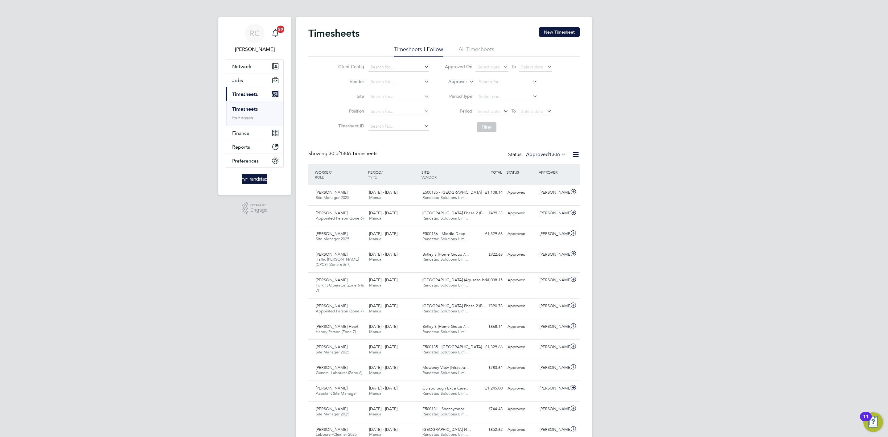
click at [237, 81] on div at bounding box center [444, 218] width 888 height 437
click at [243, 79] on button "Jobs" at bounding box center [254, 80] width 57 height 14
click at [249, 101] on link "Vacancies" at bounding box center [243, 104] width 22 height 6
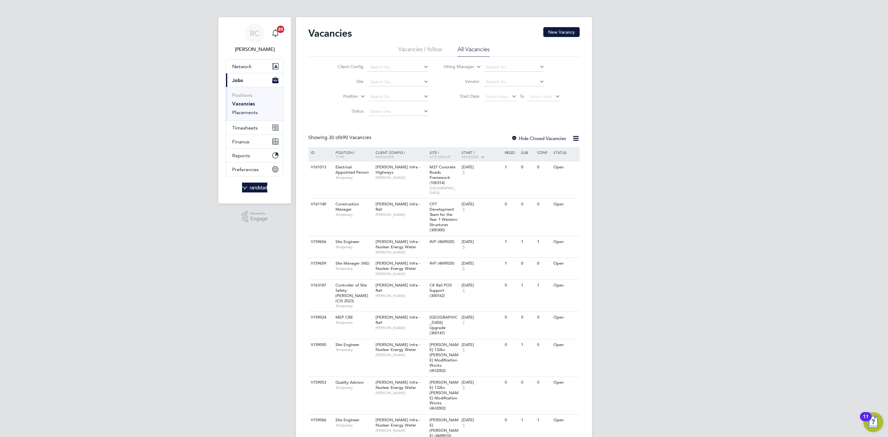
click at [247, 113] on link "Placements" at bounding box center [245, 112] width 26 height 6
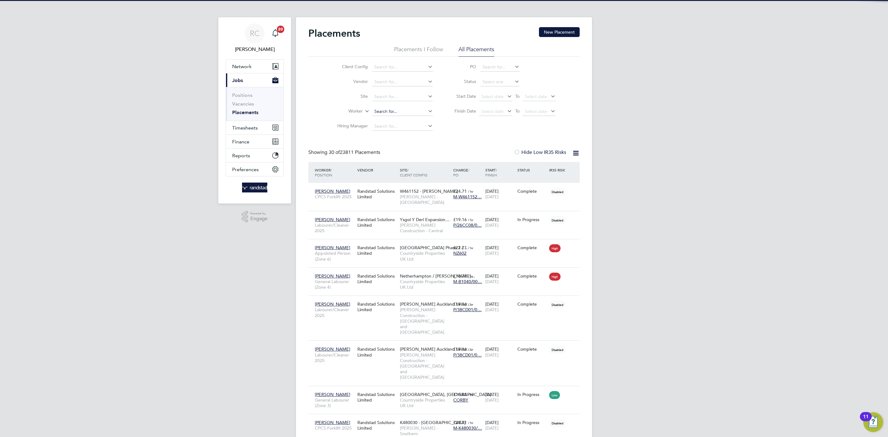
click at [394, 111] on input at bounding box center [402, 111] width 61 height 9
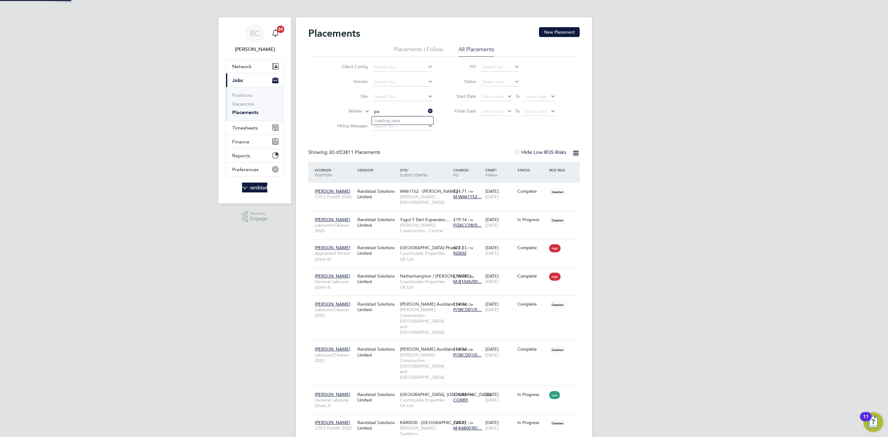
type input "p"
click at [243, 105] on link "Vacancies" at bounding box center [243, 104] width 22 height 6
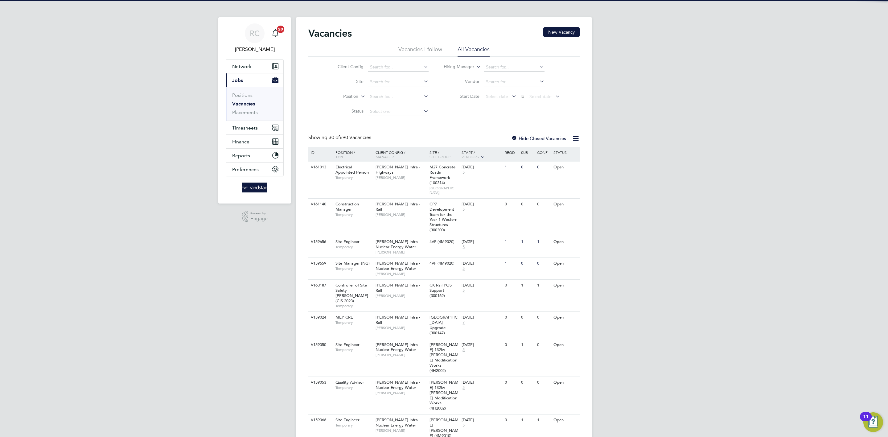
click at [394, 76] on li "Site" at bounding box center [378, 82] width 116 height 15
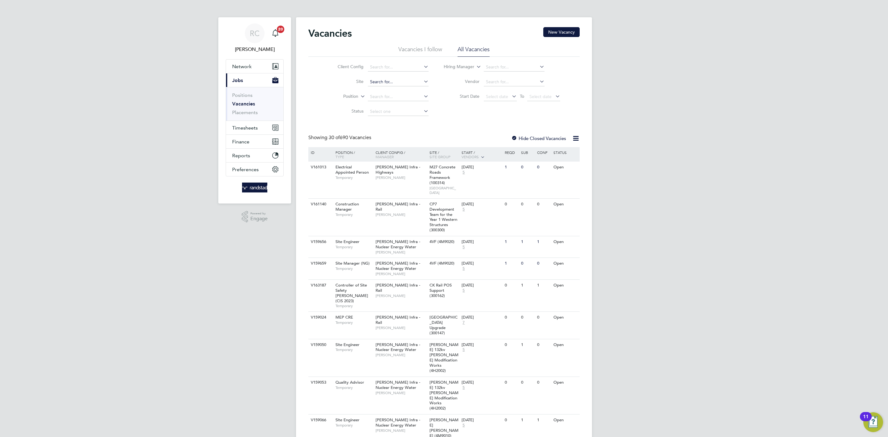
click at [392, 80] on input at bounding box center [398, 82] width 61 height 9
click at [421, 92] on li "E500137 - Skel manthorpe" at bounding box center [407, 91] width 80 height 8
type input "E500137 - [GEOGRAPHIC_DATA]"
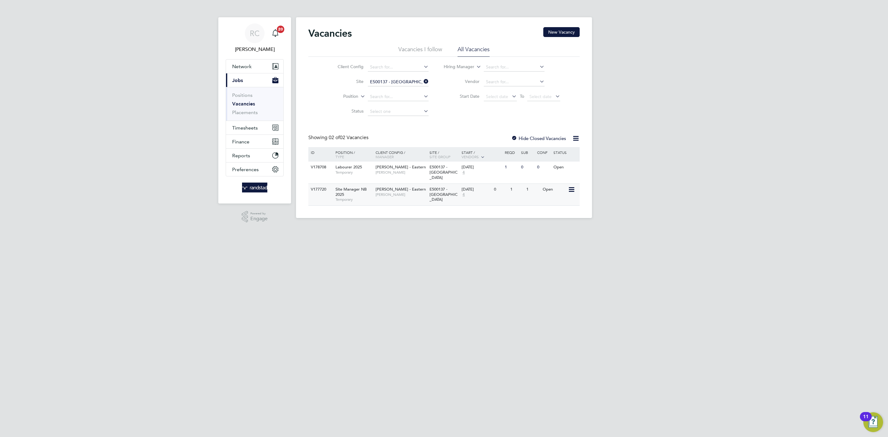
click at [413, 195] on div "Lovell - Eastern Glynn Rhodes" at bounding box center [401, 192] width 54 height 16
click at [385, 192] on span "[PERSON_NAME]" at bounding box center [401, 194] width 51 height 5
click at [252, 128] on span "Timesheets" at bounding box center [245, 128] width 26 height 6
click at [253, 109] on link "Timesheets" at bounding box center [245, 109] width 26 height 6
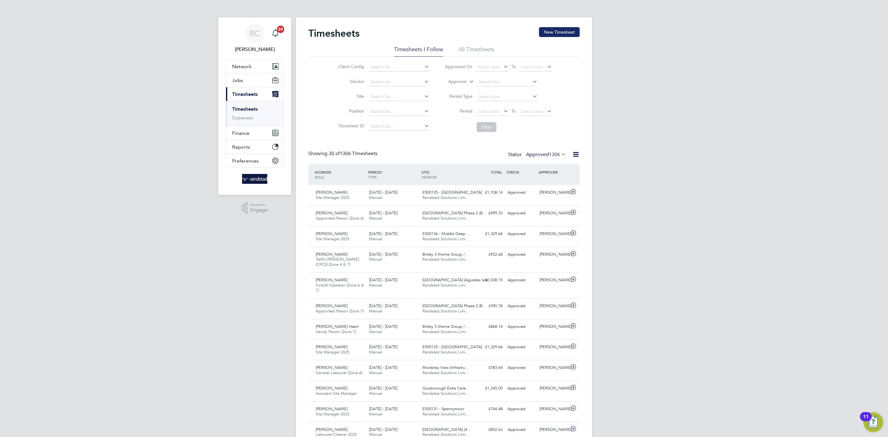
click at [566, 32] on button "New Timesheet" at bounding box center [559, 32] width 41 height 10
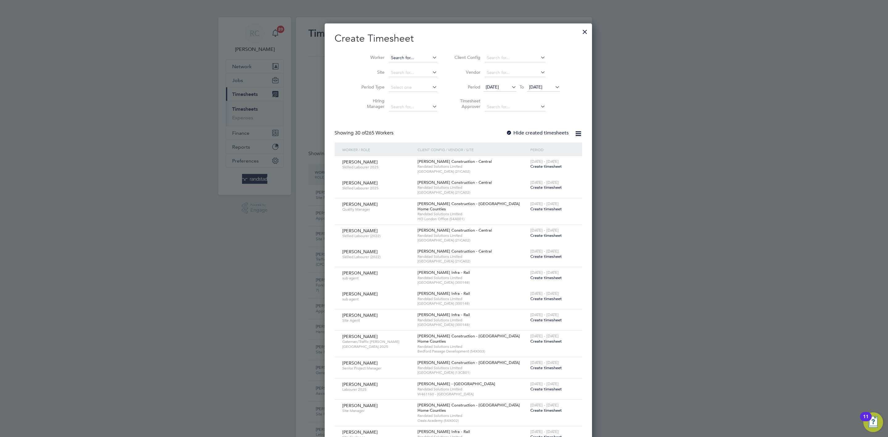
click at [406, 54] on input at bounding box center [413, 58] width 48 height 9
click at [407, 67] on li "Paul Slat er" at bounding box center [401, 66] width 54 height 8
type input "Paul Slater"
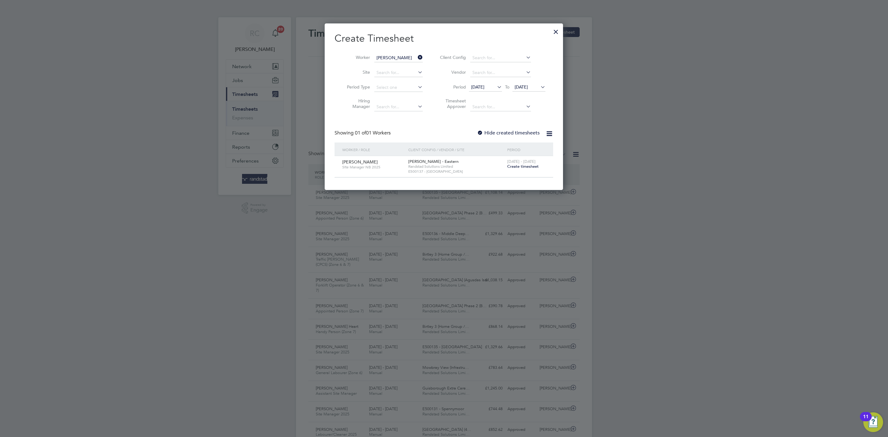
click at [526, 167] on span "Create timesheet" at bounding box center [522, 166] width 31 height 5
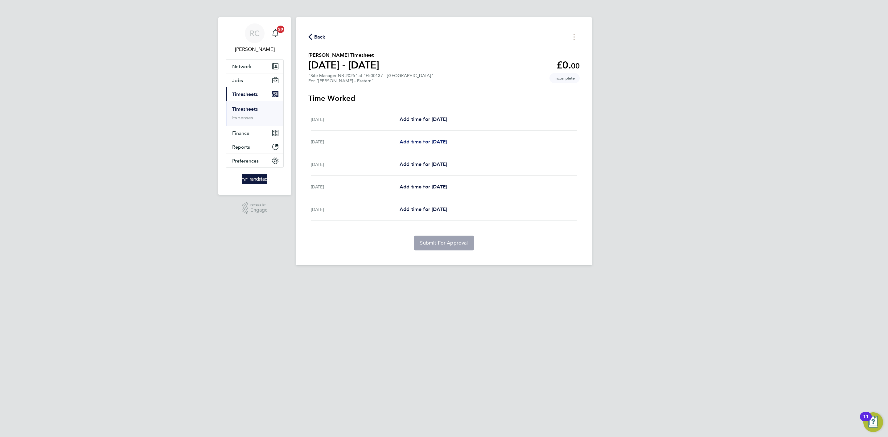
click at [434, 139] on span "Add time for [DATE]" at bounding box center [423, 142] width 47 height 6
select select "60"
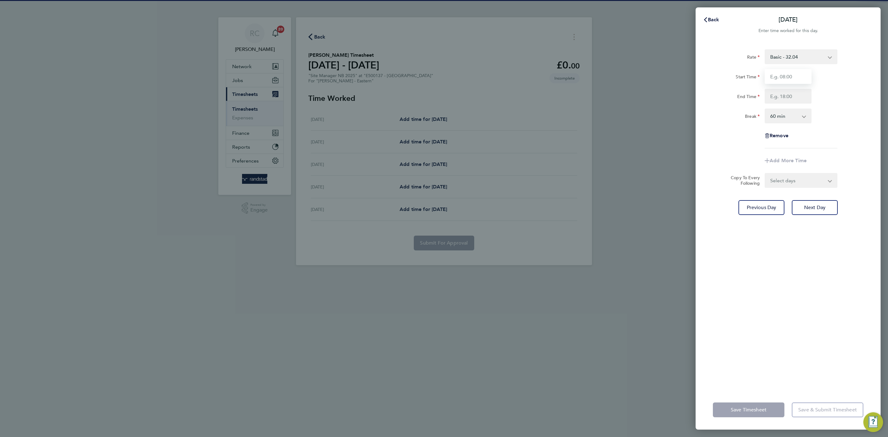
click at [792, 69] on input "Start Time" at bounding box center [788, 76] width 47 height 15
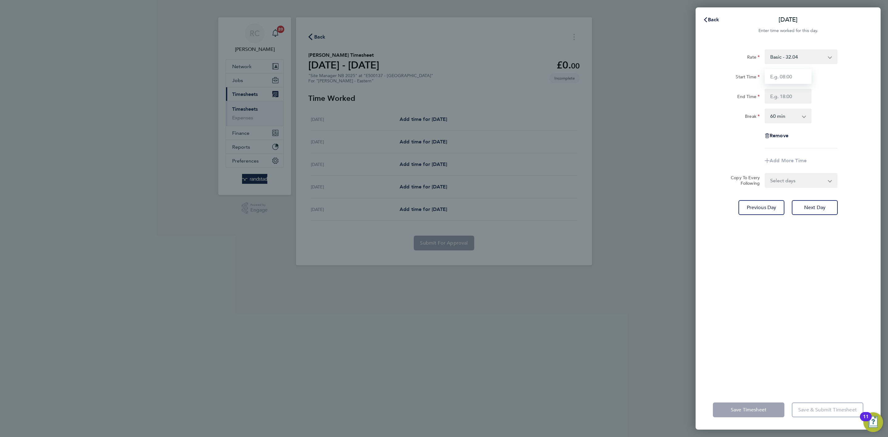
type input "07:30"
click at [796, 96] on input "End Time" at bounding box center [788, 96] width 47 height 15
type input "16:30"
click at [864, 89] on div "End Time 16:30" at bounding box center [788, 96] width 155 height 15
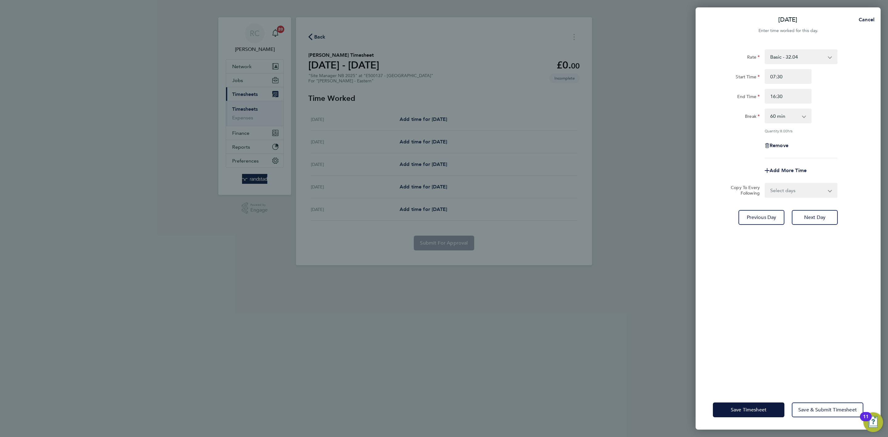
click at [785, 110] on select "0 min 15 min 30 min 45 min 60 min 75 min 90 min" at bounding box center [784, 116] width 38 height 14
select select "30"
click at [765, 109] on select "0 min 15 min 30 min 45 min 60 min 75 min 90 min" at bounding box center [784, 116] width 38 height 14
drag, startPoint x: 858, startPoint y: 130, endPoint x: 842, endPoint y: 180, distance: 52.6
click at [858, 132] on div "Quantity: 8.50 hrs" at bounding box center [788, 130] width 155 height 5
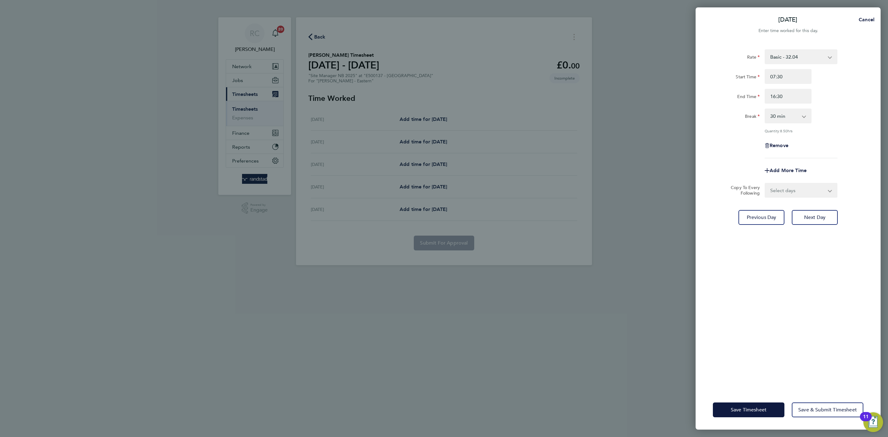
click at [833, 188] on app-icon-cross-button at bounding box center [833, 190] width 7 height 14
drag, startPoint x: 823, startPoint y: 187, endPoint x: 822, endPoint y: 191, distance: 3.9
click at [822, 187] on select "Select days Day Wednesday Thursday Friday" at bounding box center [797, 190] width 65 height 14
select select "THU"
click at [765, 183] on select "Select days Day Wednesday Thursday Friday" at bounding box center [797, 190] width 65 height 14
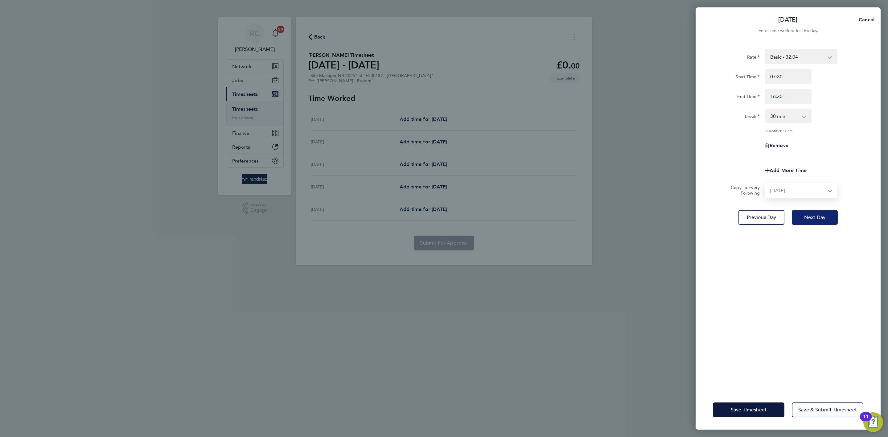
select select "2025-08-29"
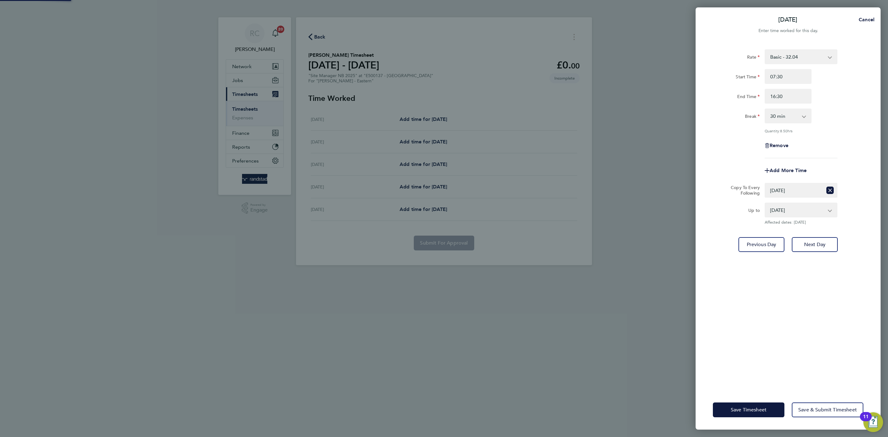
drag, startPoint x: 836, startPoint y: 336, endPoint x: 834, endPoint y: 338, distance: 3.5
click at [834, 338] on div "Rate Basic - 32.04 Start Time 07:30 End Time 16:30 Break 0 min 15 min 30 min 45…" at bounding box center [788, 216] width 185 height 348
click at [756, 409] on span "Save Timesheet" at bounding box center [749, 410] width 36 height 6
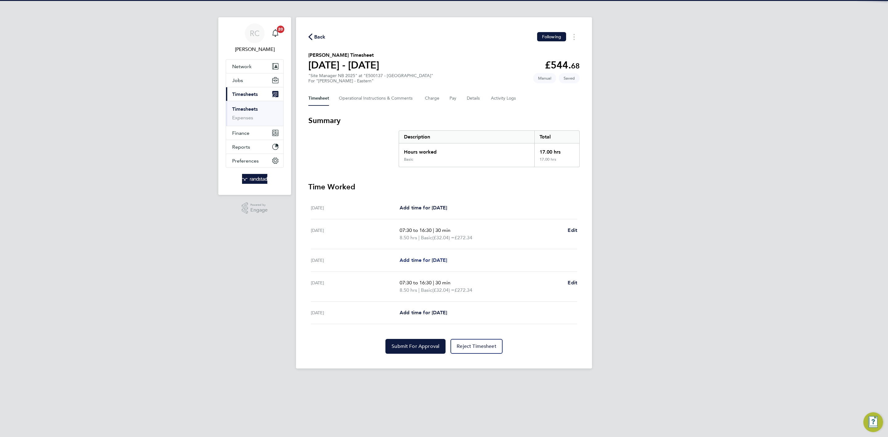
click at [447, 259] on span "Add time for [DATE]" at bounding box center [423, 260] width 47 height 6
select select "60"
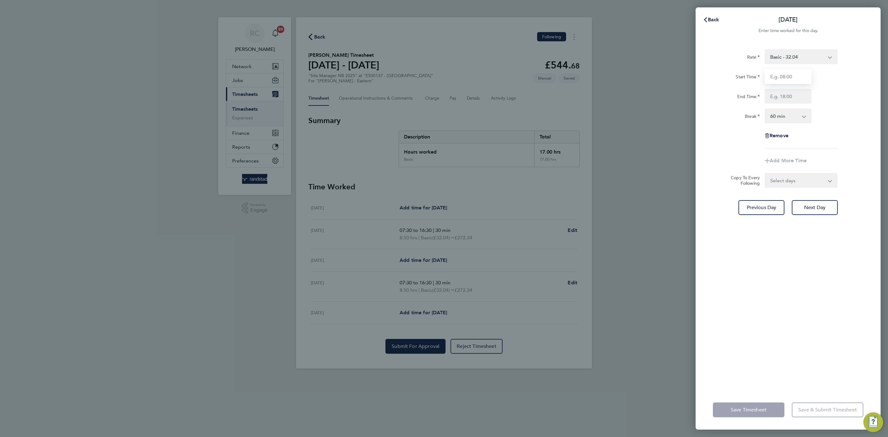
click at [787, 77] on input "Start Time" at bounding box center [788, 76] width 47 height 15
type input "07:30"
click at [790, 98] on input "End Time" at bounding box center [788, 96] width 47 height 15
type input "16:30"
click at [838, 87] on div "Start Time 07:30 End Time 16:30" at bounding box center [788, 86] width 155 height 35
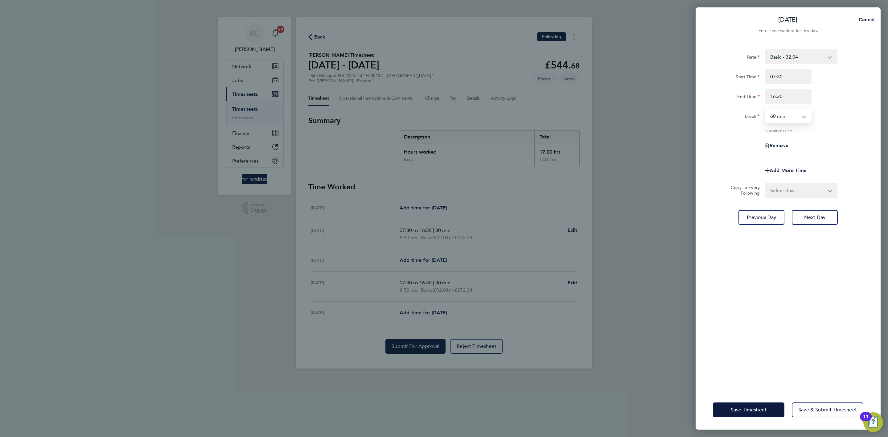
click at [802, 114] on select "0 min 15 min 30 min 45 min 60 min 75 min 90 min" at bounding box center [784, 116] width 38 height 14
select select "30"
click at [765, 109] on select "0 min 15 min 30 min 45 min 60 min 75 min 90 min" at bounding box center [784, 116] width 38 height 14
click at [863, 122] on div "Break 0 min 15 min 30 min 45 min 60 min 75 min 90 min" at bounding box center [788, 116] width 155 height 15
click at [762, 406] on button "Save Timesheet" at bounding box center [749, 409] width 72 height 15
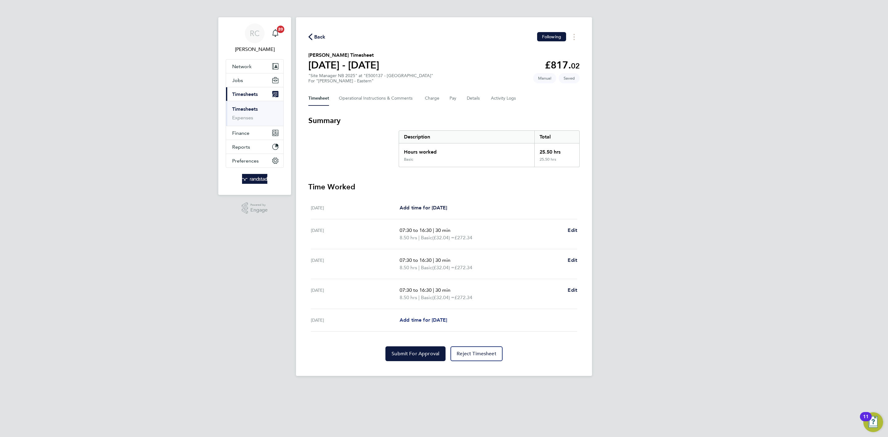
click at [412, 318] on span "Add time for [DATE]" at bounding box center [423, 320] width 47 height 6
select select "60"
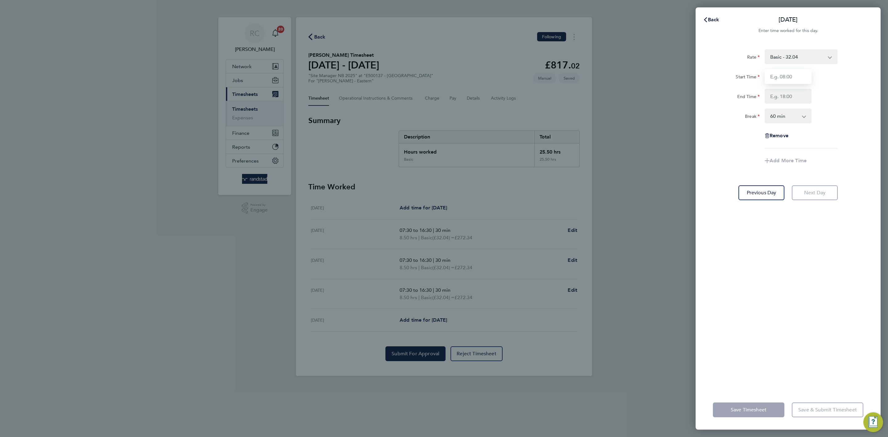
click at [777, 72] on input "Start Time" at bounding box center [788, 76] width 47 height 15
type input "07:30"
click at [785, 93] on input "End Time" at bounding box center [788, 96] width 47 height 15
type input "15:30"
click at [846, 109] on div "Break 0 min 15 min 30 min 45 min 60 min 75 min 90 min" at bounding box center [788, 116] width 155 height 15
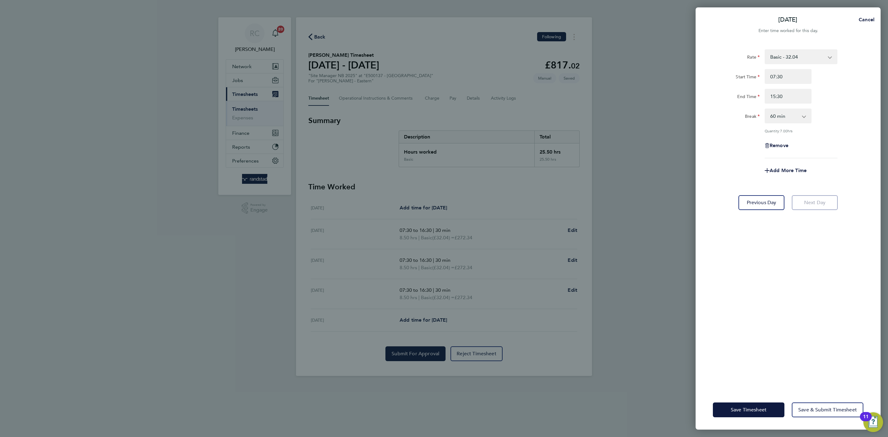
click at [799, 122] on select "0 min 15 min 30 min 45 min 60 min 75 min 90 min" at bounding box center [784, 116] width 38 height 14
select select "30"
click at [765, 109] on select "0 min 15 min 30 min 45 min 60 min 75 min 90 min" at bounding box center [784, 116] width 38 height 14
click at [862, 133] on div "Rate Basic - 32.04 Start Time 07:30 End Time 15:30 Break 0 min 15 min 30 min 45…" at bounding box center [788, 103] width 150 height 109
click at [761, 408] on span "Save Timesheet" at bounding box center [749, 410] width 36 height 6
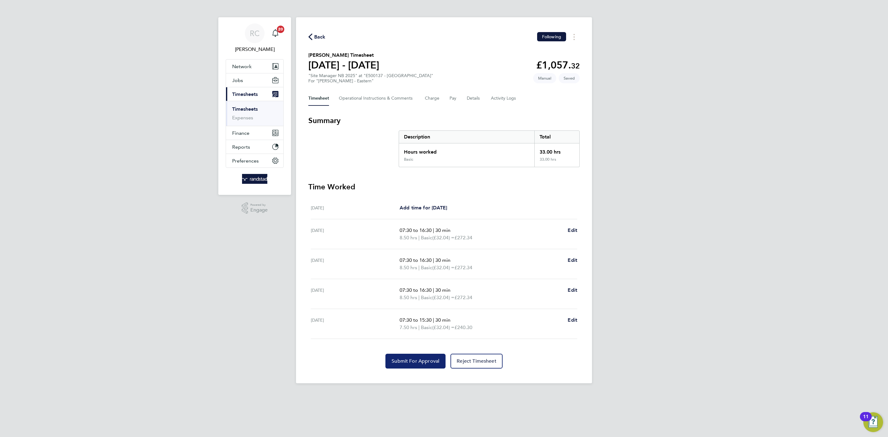
click at [432, 365] on button "Submit For Approval" at bounding box center [415, 361] width 60 height 15
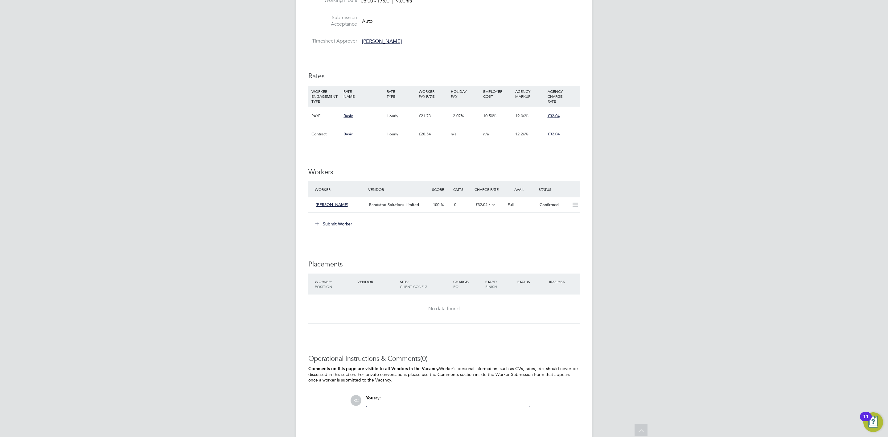
click at [331, 228] on button "Submit Worker" at bounding box center [334, 224] width 46 height 10
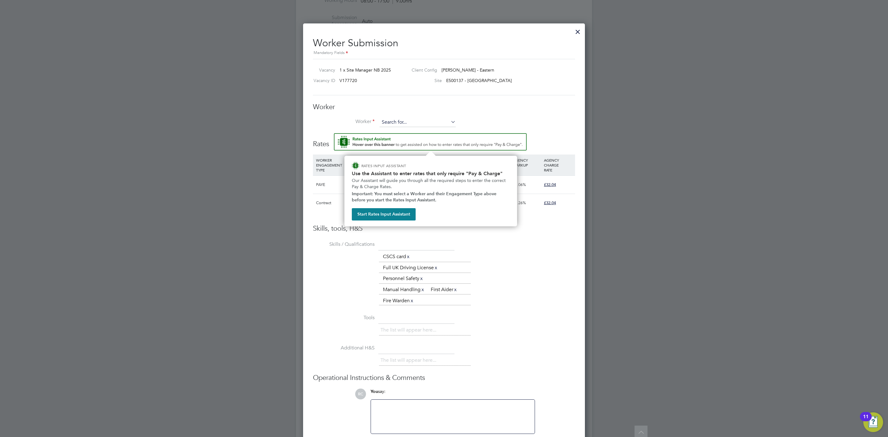
scroll to position [477, 0]
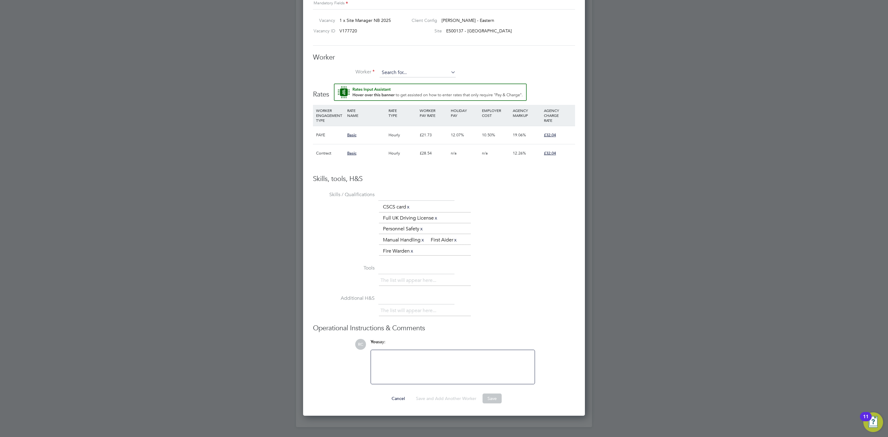
click at [416, 69] on input at bounding box center [418, 72] width 76 height 9
type input "[PERSON_NAME]"
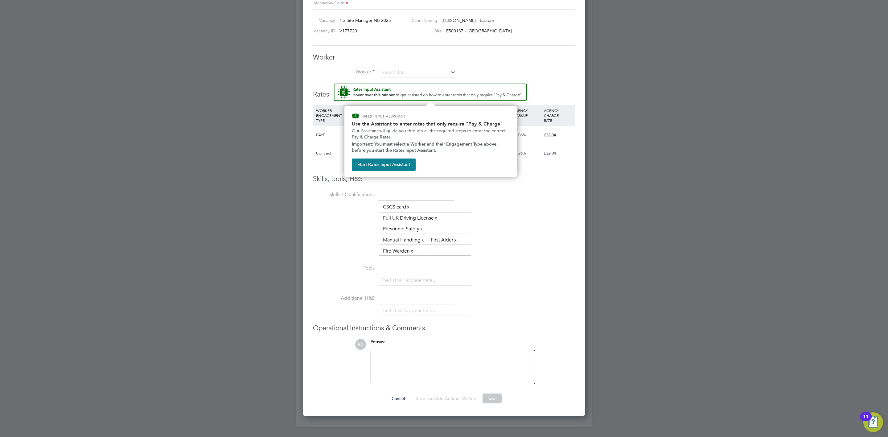
click at [393, 88] on img "Rate Assistant" at bounding box center [430, 92] width 193 height 17
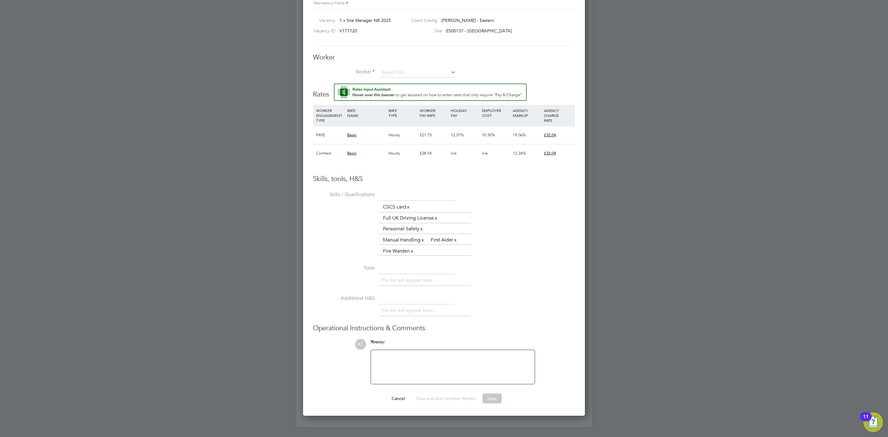
click at [418, 77] on li "Worker" at bounding box center [444, 75] width 262 height 15
click at [418, 72] on input at bounding box center [418, 72] width 76 height 9
click at [411, 86] on li "+ Add new" at bounding box center [417, 90] width 77 height 8
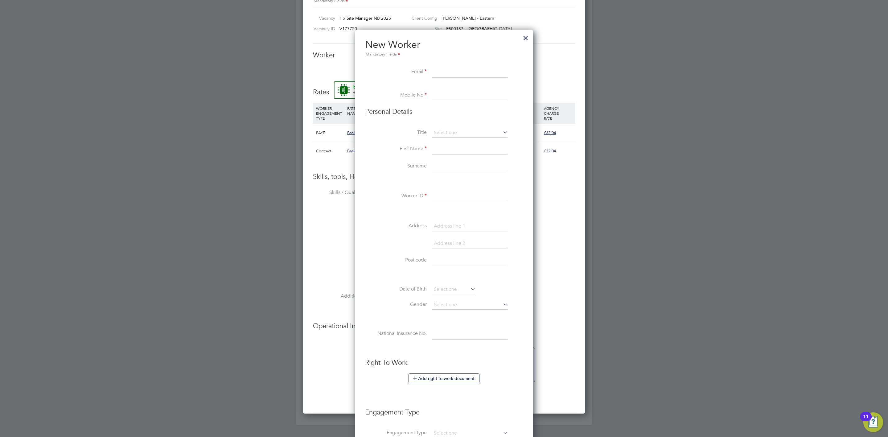
paste input "[EMAIL_ADDRESS][DOMAIN_NAME]"
type input "[EMAIL_ADDRESS][DOMAIN_NAME]"
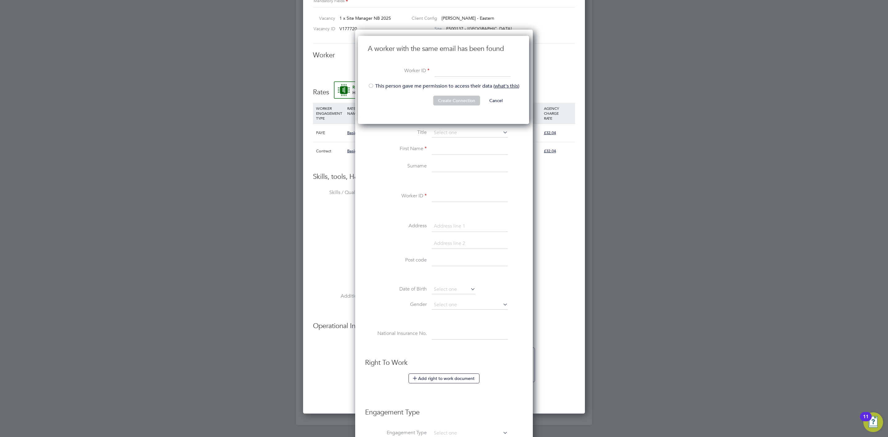
paste input "C-001734007"
type input "C-001734007"
click at [396, 82] on li "Worker ID C-001734007" at bounding box center [443, 74] width 151 height 17
click at [401, 86] on li "This person gave me permission to access their data ( what's this )" at bounding box center [443, 89] width 151 height 13
click at [440, 97] on button "Create Connection" at bounding box center [456, 101] width 47 height 10
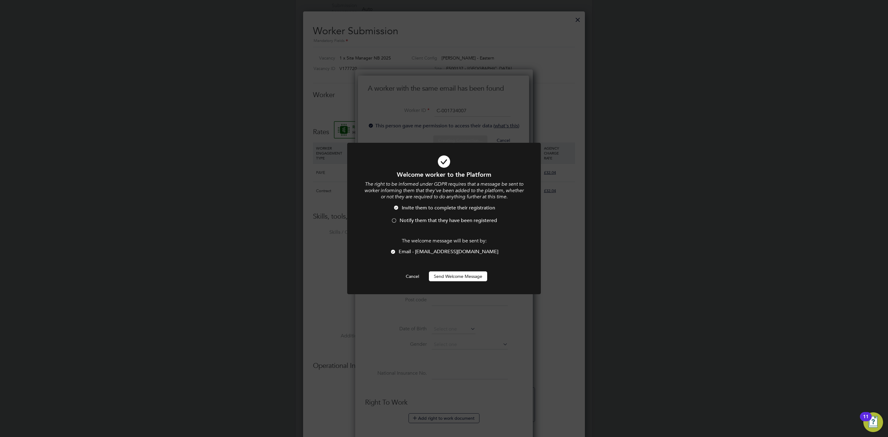
click at [446, 276] on button "Send Welcome Message" at bounding box center [458, 276] width 58 height 10
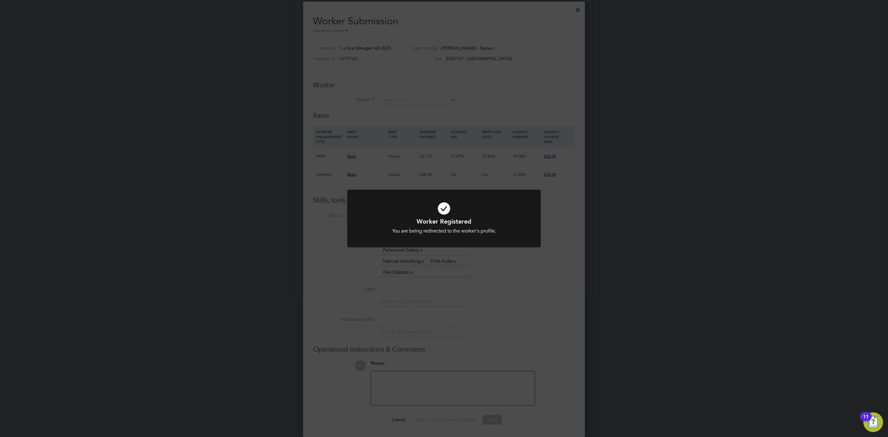
click at [418, 100] on div "Worker Registered You are being redirected to the worker's profile. Cancel Okay" at bounding box center [444, 218] width 888 height 437
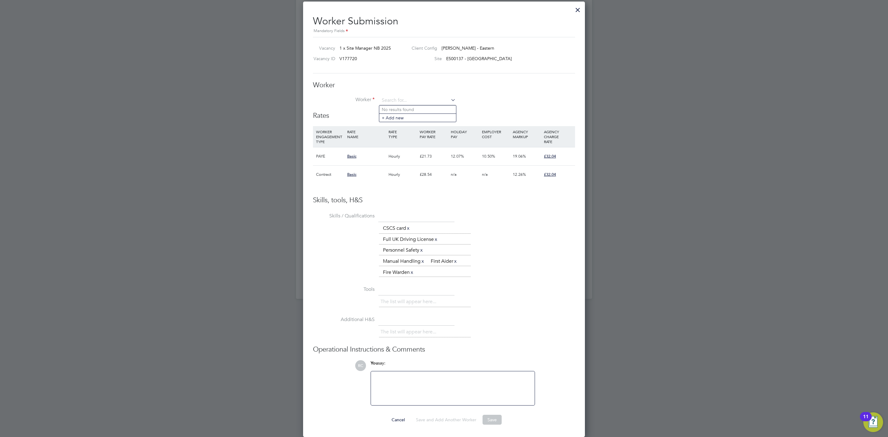
click at [418, 100] on input at bounding box center [418, 100] width 76 height 9
paste input "C-001734007"
click at [426, 108] on b "C-001734007" at bounding box center [433, 109] width 27 height 5
type input "Paul Slater (C-001734007)"
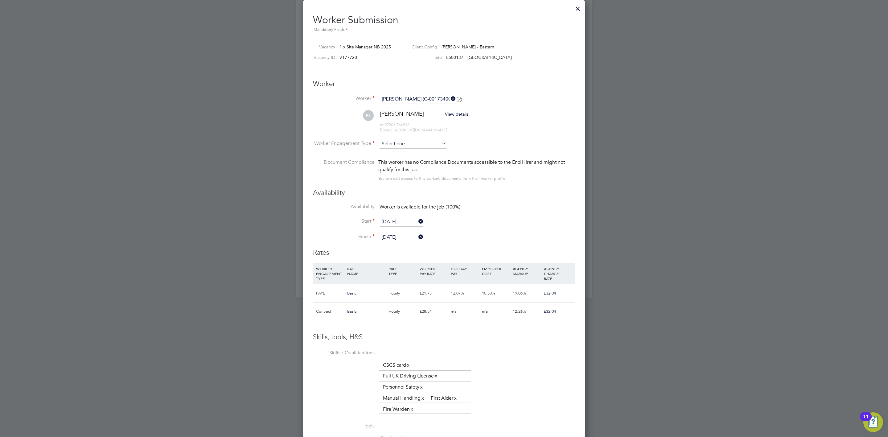
click at [420, 143] on input at bounding box center [413, 143] width 67 height 9
click at [417, 150] on li "Contract" at bounding box center [413, 153] width 68 height 8
type input "Contract"
click at [551, 213] on li "Availability Worker is available for the job (100%)" at bounding box center [444, 211] width 262 height 14
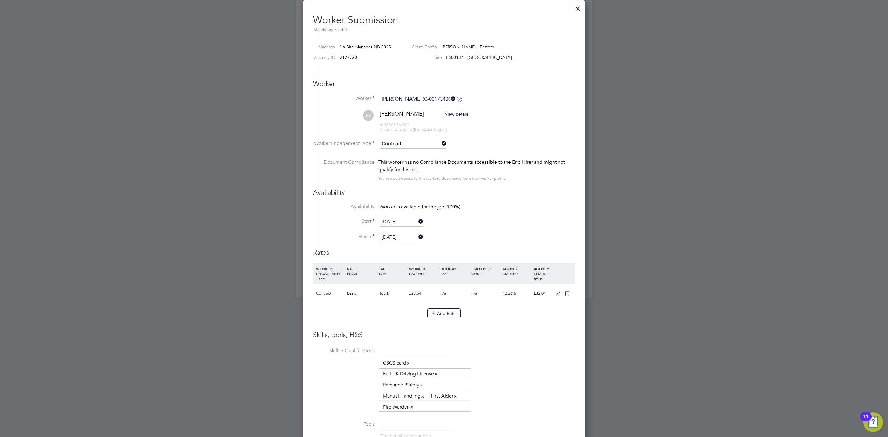
click at [395, 234] on input "29 Aug 2025" at bounding box center [402, 237] width 44 height 9
click at [455, 129] on icon at bounding box center [452, 128] width 6 height 7
click at [463, 218] on span "5" at bounding box center [460, 213] width 12 height 12
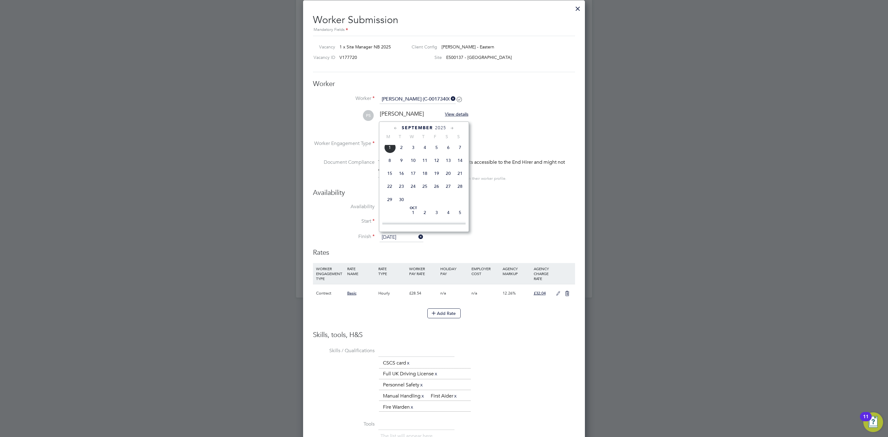
type input "[DATE]"
click at [526, 215] on li "Availability Worker is available for the job (100%)" at bounding box center [444, 211] width 262 height 14
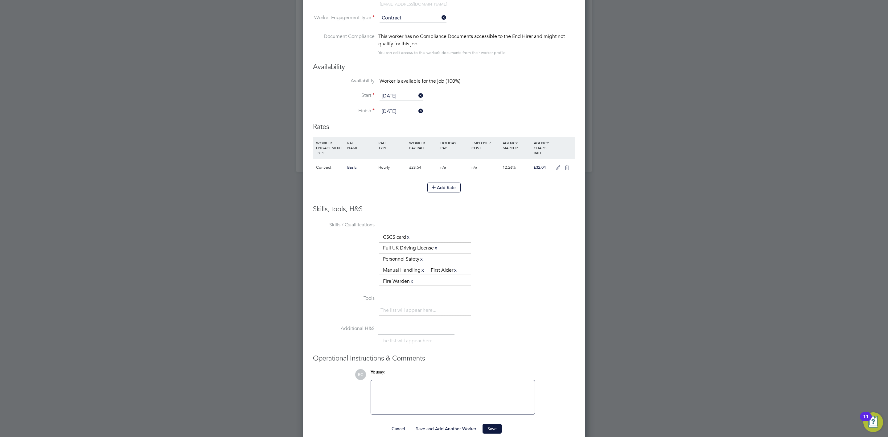
scroll to position [584, 0]
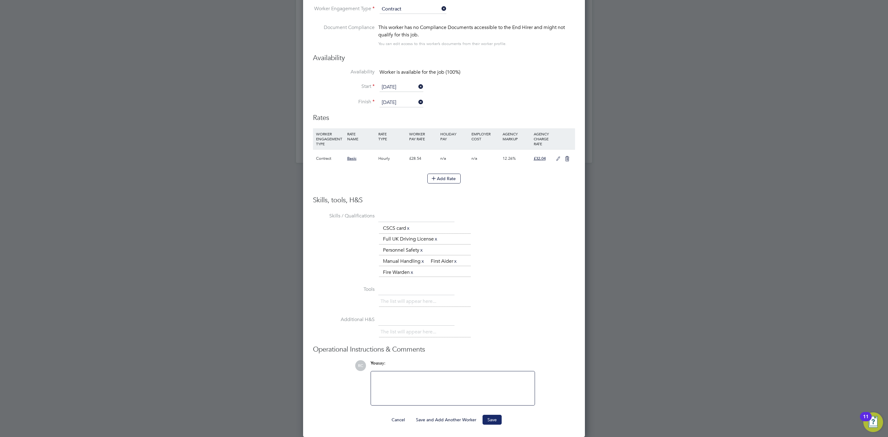
click at [498, 418] on button "Save" at bounding box center [492, 420] width 19 height 10
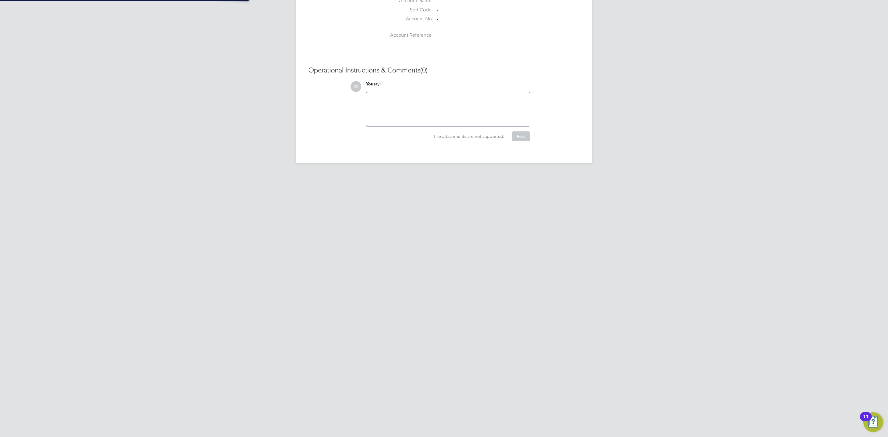
scroll to position [314, 0]
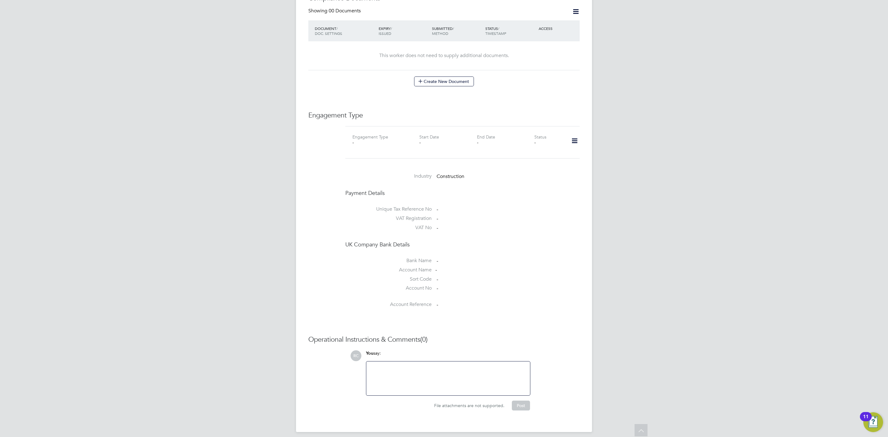
click at [697, 209] on div "RC Rebecca Cahill Notifications 20 Applications: Current page: Network Team Mem…" at bounding box center [444, 64] width 888 height 756
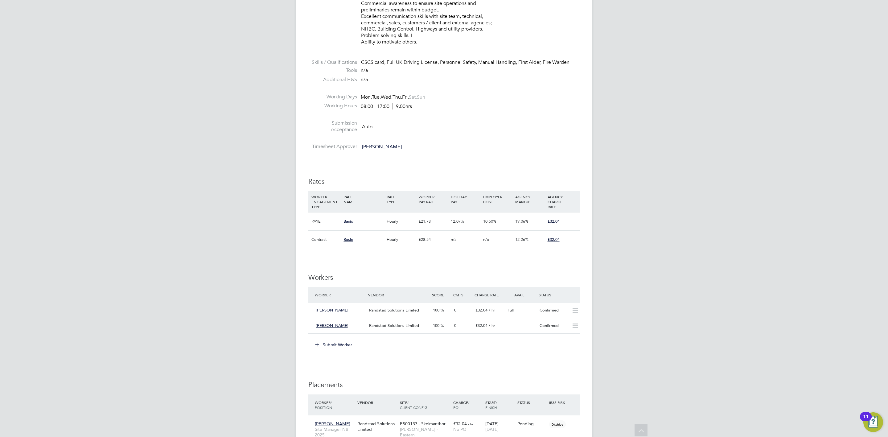
scroll to position [413, 0]
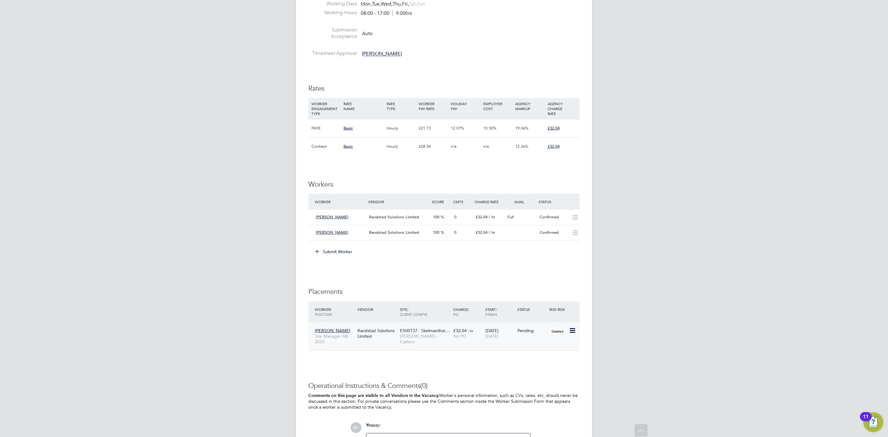
click at [575, 332] on icon at bounding box center [572, 330] width 6 height 7
click at [542, 370] on li "Start" at bounding box center [553, 370] width 44 height 9
type input "[PERSON_NAME]"
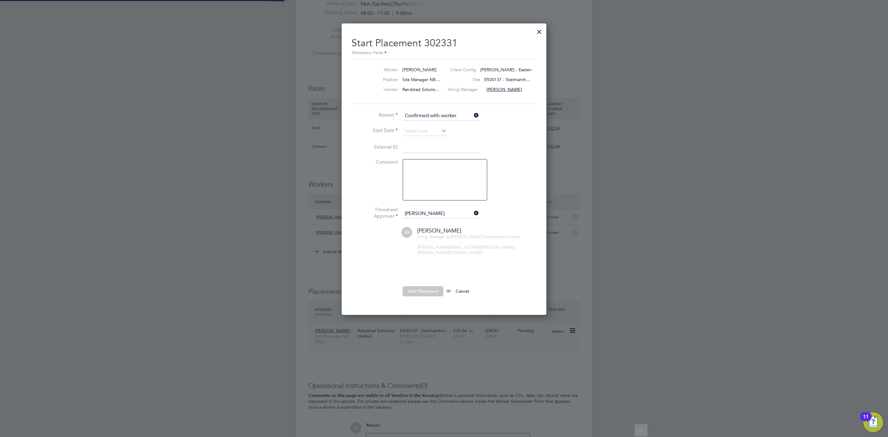
scroll to position [6, 81]
click at [422, 133] on input at bounding box center [425, 131] width 44 height 9
click at [414, 176] on span "25" at bounding box center [413, 176] width 12 height 12
type input "[DATE]"
click at [431, 286] on button "Start Placement" at bounding box center [423, 291] width 41 height 10
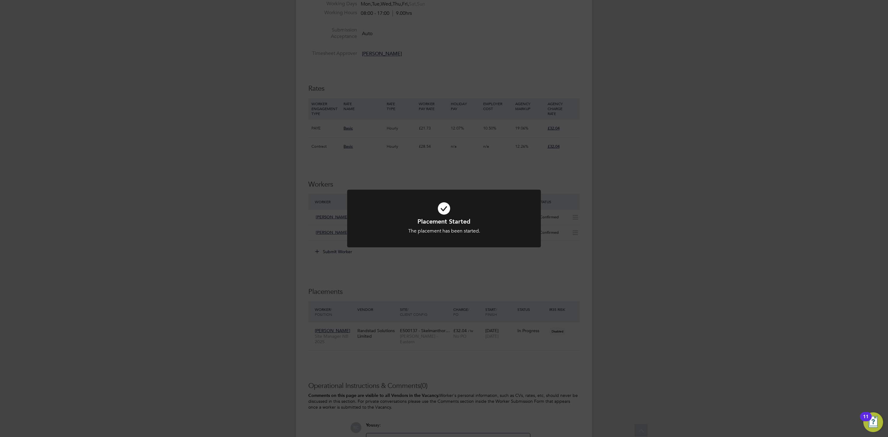
click at [728, 223] on div "Placement Started The placement has been started. Cancel Okay" at bounding box center [444, 218] width 888 height 437
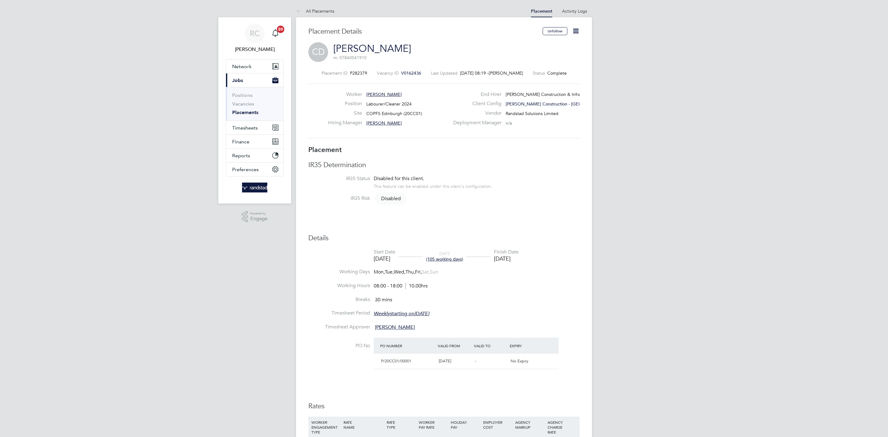
click at [577, 32] on icon at bounding box center [576, 31] width 8 height 8
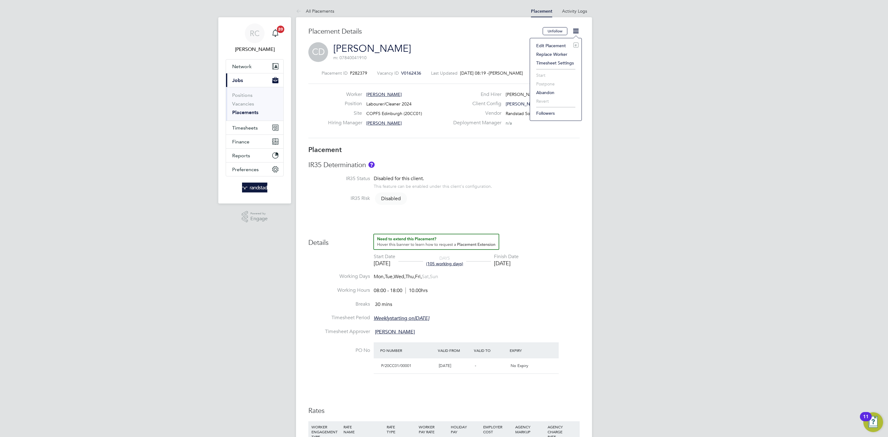
click at [559, 45] on li "Edit Placement e" at bounding box center [555, 45] width 45 height 9
type input "[PERSON_NAME]"
type input "[DATE]"
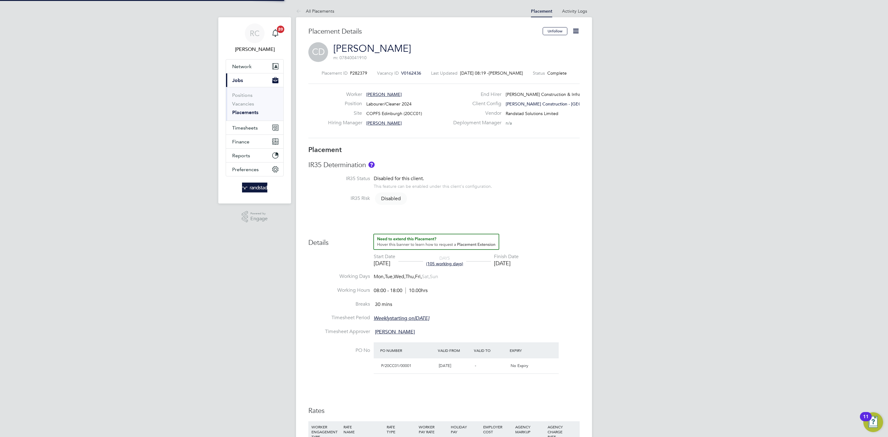
type input "08:00"
type input "18:00"
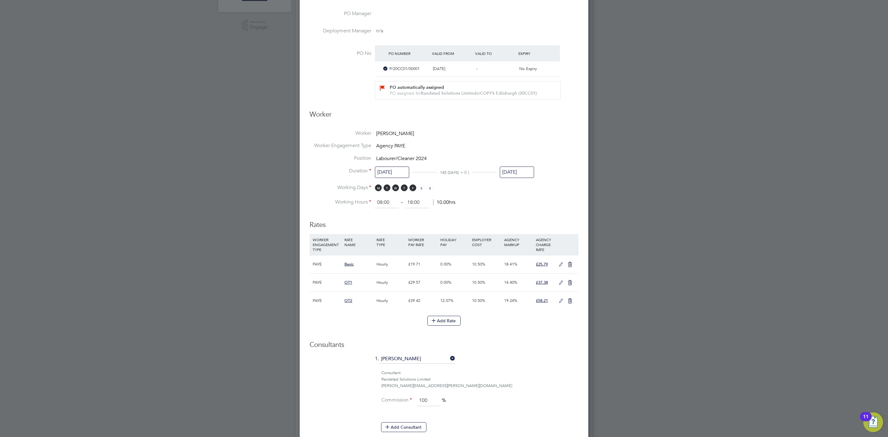
click at [526, 173] on input "22 Aug 2025" at bounding box center [517, 172] width 34 height 11
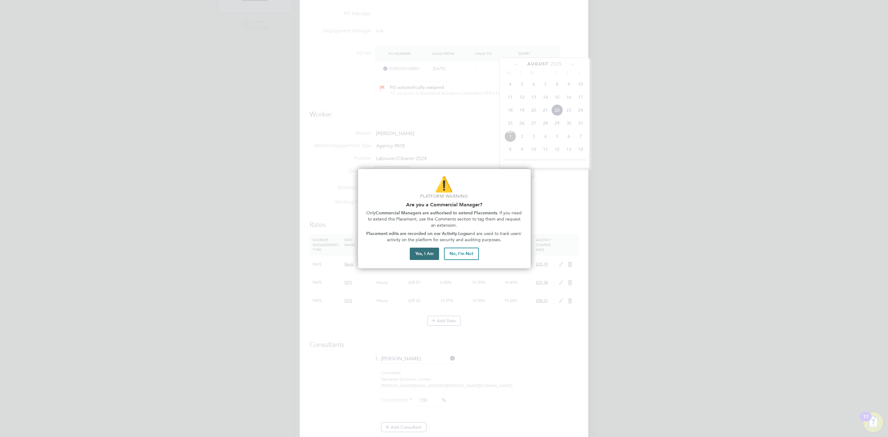
click at [432, 254] on button "Yes, I Am" at bounding box center [424, 254] width 29 height 12
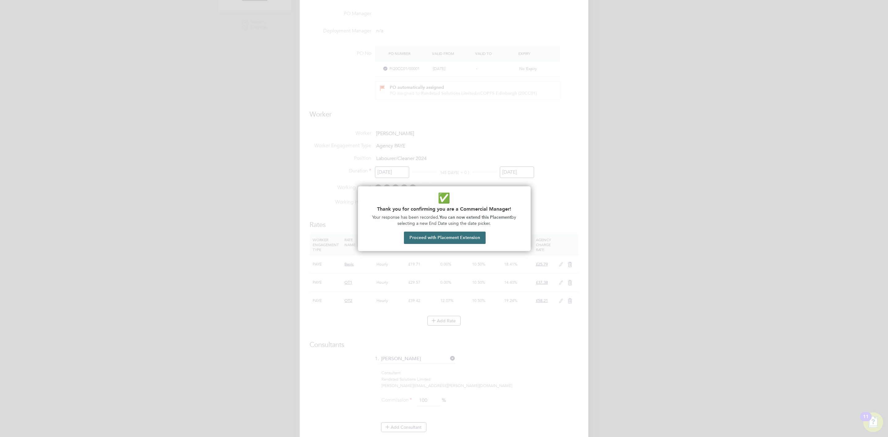
click at [473, 237] on button "Proceed with Placement Extension" at bounding box center [445, 238] width 82 height 12
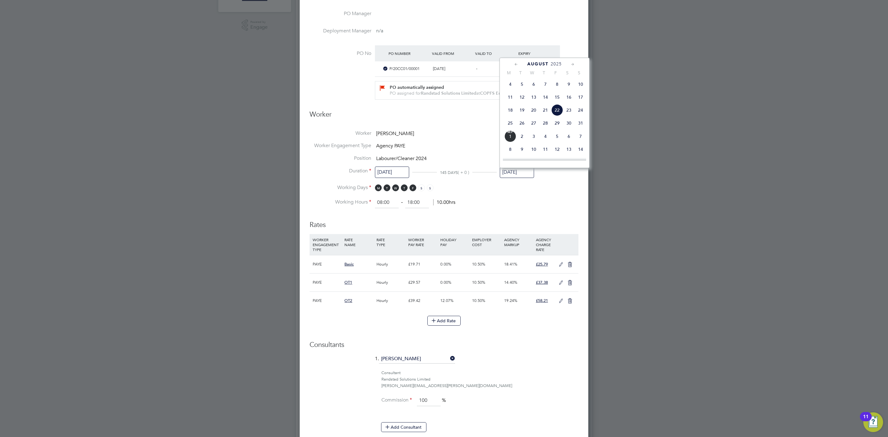
click at [572, 63] on icon at bounding box center [573, 64] width 6 height 7
click at [583, 152] on span "5" at bounding box center [581, 149] width 12 height 12
type input "05 Oct 2025"
click at [526, 375] on div "Consultant" at bounding box center [479, 373] width 197 height 6
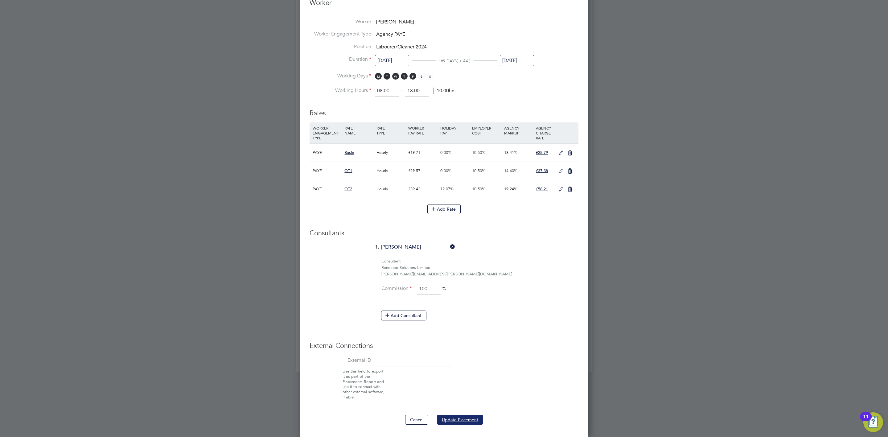
click at [465, 415] on button "Update Placement" at bounding box center [460, 420] width 46 height 10
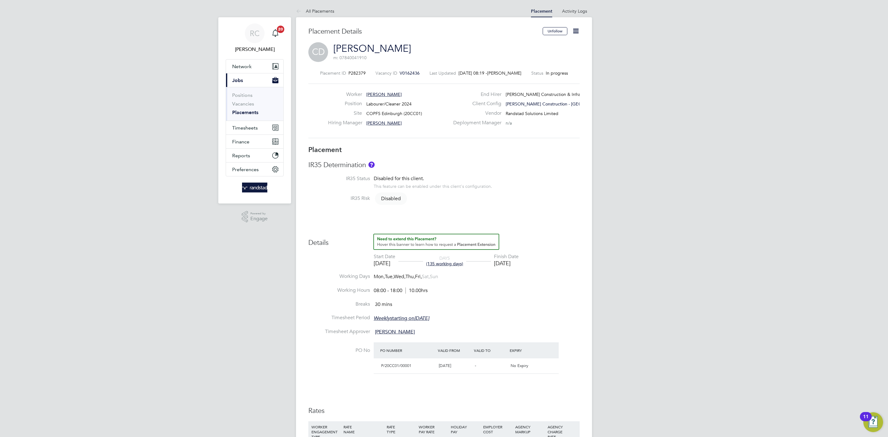
click at [732, 178] on div "RC Rebecca Cahill Notifications 20 Applications: Network Team Members Businesse…" at bounding box center [444, 343] width 888 height 686
drag, startPoint x: 689, startPoint y: 201, endPoint x: 629, endPoint y: 164, distance: 70.2
click at [689, 202] on div "RC Rebecca Cahill Notifications 20 Applications: Network Team Members Businesse…" at bounding box center [444, 343] width 888 height 686
click at [247, 128] on span "Timesheets" at bounding box center [245, 128] width 26 height 6
click at [254, 109] on link "Timesheets" at bounding box center [245, 109] width 26 height 6
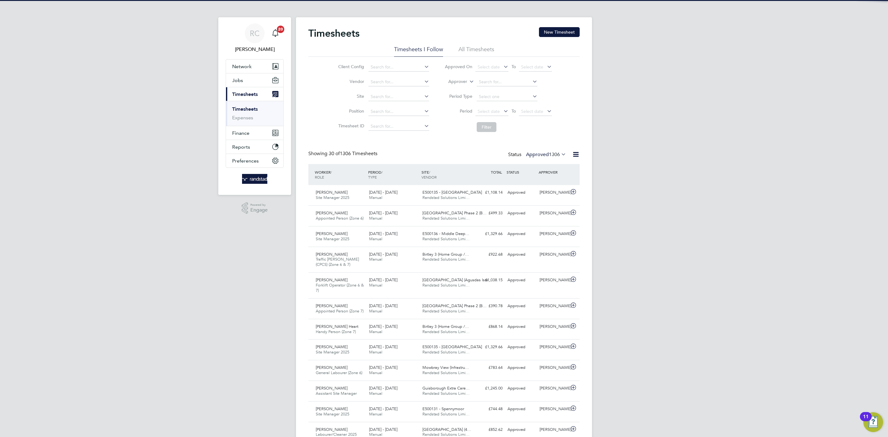
scroll to position [16, 54]
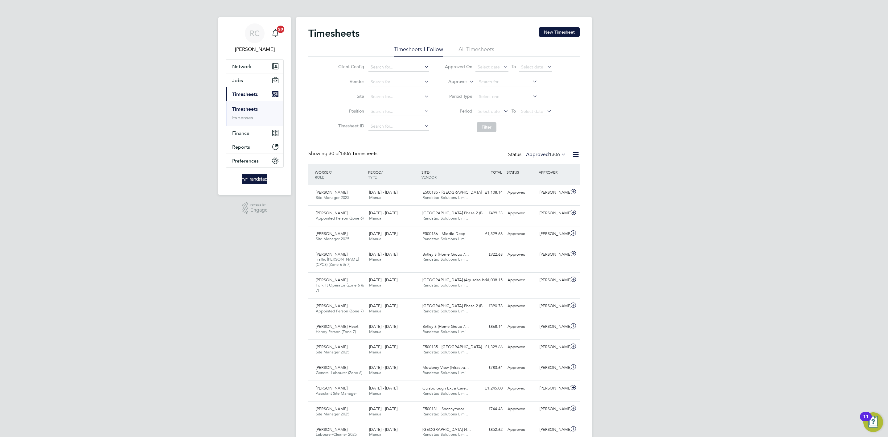
click at [747, 248] on div "RC Rebecca Cahill Notifications 20 Applications: Network Team Members Businesse…" at bounding box center [444, 437] width 888 height 875
click at [542, 32] on button "New Timesheet" at bounding box center [559, 32] width 41 height 10
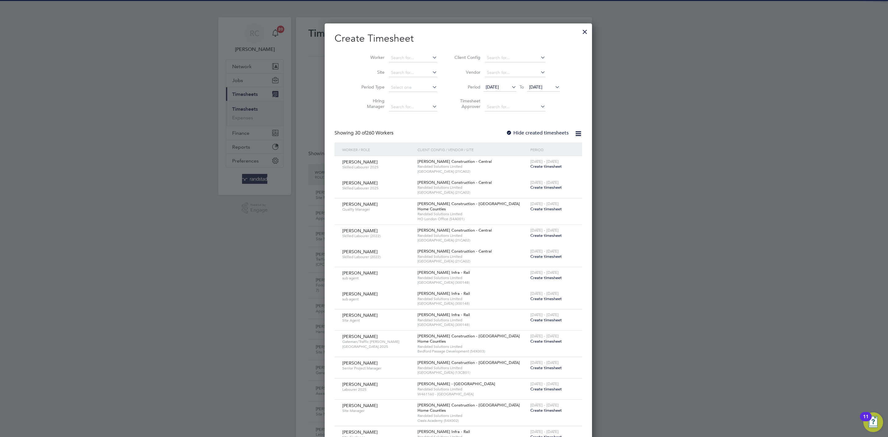
scroll to position [1022, 239]
click at [410, 51] on li "Worker" at bounding box center [397, 58] width 96 height 15
click at [411, 55] on input at bounding box center [413, 58] width 48 height 9
click at [399, 82] on li "Paul Ed son" at bounding box center [403, 83] width 59 height 8
type input "[PERSON_NAME]"
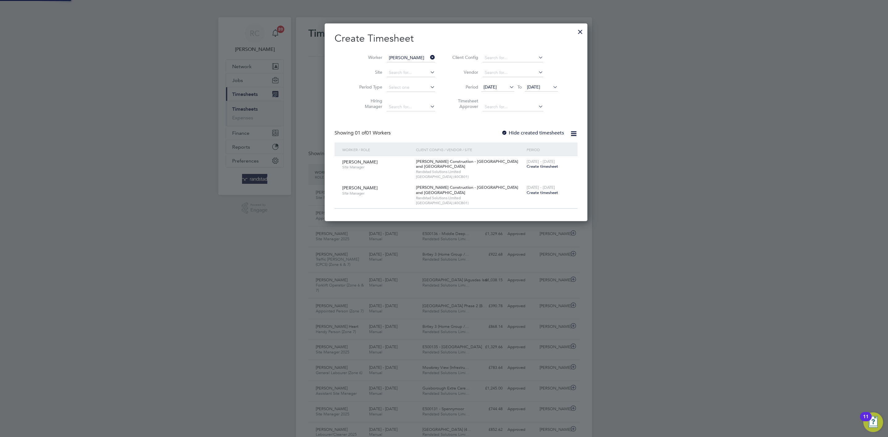
scroll to position [199, 239]
click at [526, 131] on label "Hide created timesheets" at bounding box center [532, 133] width 63 height 6
click at [527, 85] on span "[DATE]" at bounding box center [533, 87] width 13 height 6
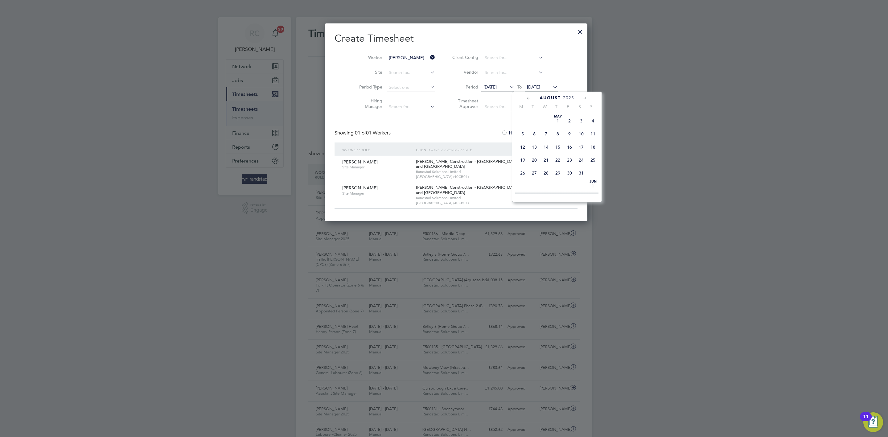
scroll to position [237, 0]
click at [596, 169] on span "14" at bounding box center [593, 170] width 12 height 12
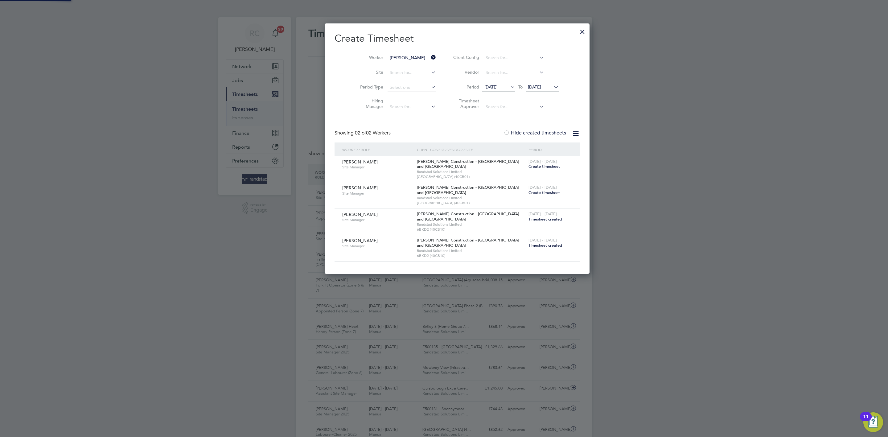
scroll to position [252, 239]
click at [529, 248] on span "Timesheet created" at bounding box center [546, 246] width 34 height 6
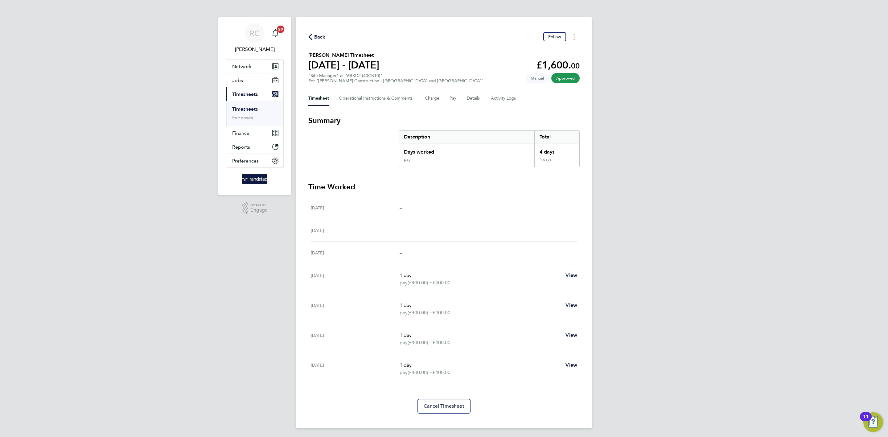
click at [727, 162] on div "RC Rebecca Cahill Notifications 20 Applications: Network Team Members Businesse…" at bounding box center [444, 219] width 888 height 438
drag, startPoint x: 721, startPoint y: 181, endPoint x: 704, endPoint y: 183, distance: 17.1
click at [715, 182] on div "RC Rebecca Cahill Notifications 20 Applications: Network Team Members Businesse…" at bounding box center [444, 219] width 888 height 438
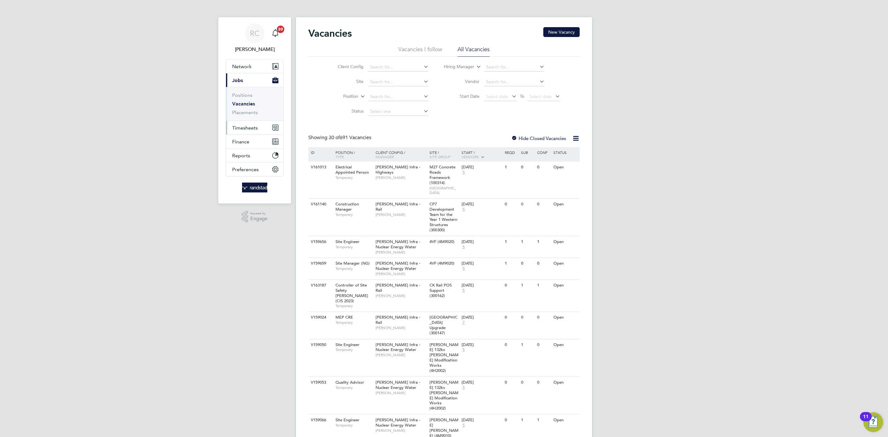
click at [240, 125] on span "Timesheets" at bounding box center [245, 128] width 26 height 6
click at [252, 111] on link "Timesheets" at bounding box center [245, 109] width 26 height 6
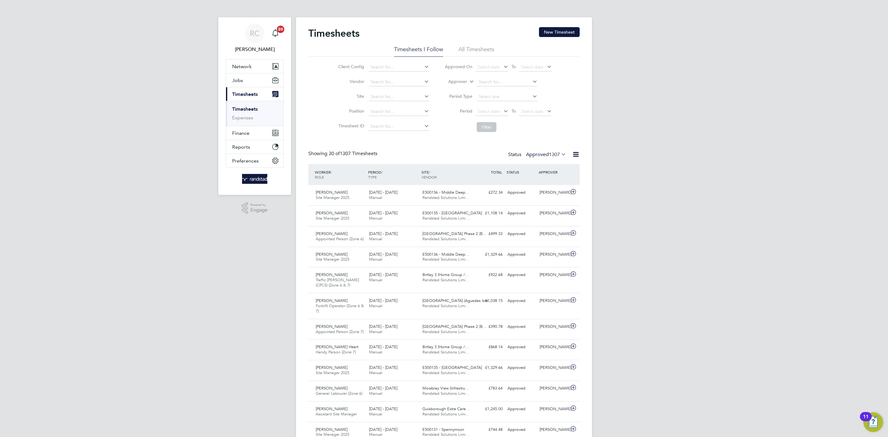
click at [558, 40] on div "Timesheets New Timesheet" at bounding box center [443, 36] width 271 height 19
click at [559, 28] on button "New Timesheet" at bounding box center [559, 32] width 41 height 10
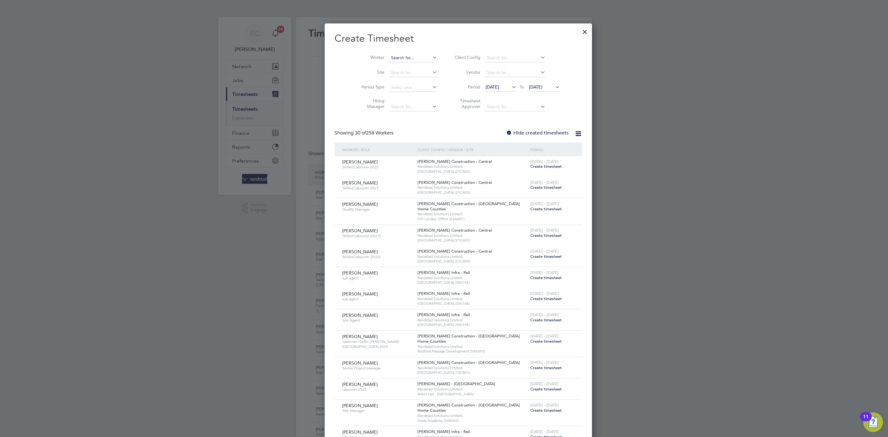
click at [407, 58] on input at bounding box center [413, 58] width 48 height 9
click at [404, 68] on li "[PERSON_NAME] ningham" at bounding box center [407, 66] width 67 height 8
type input "[PERSON_NAME]"
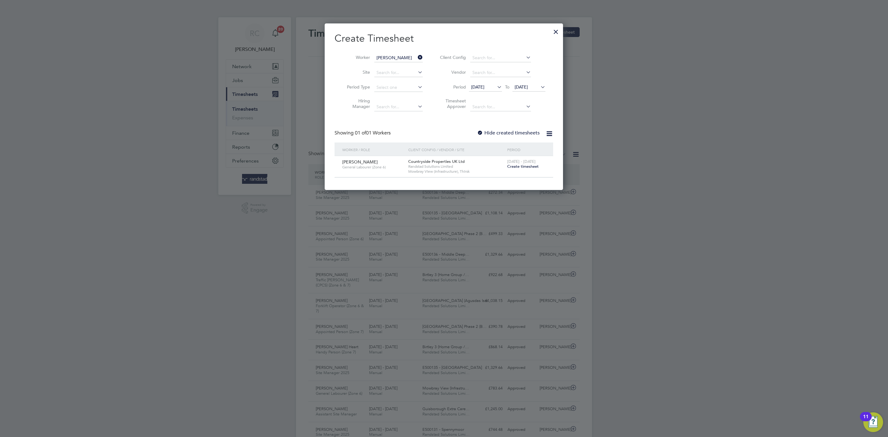
click at [527, 129] on div "Create Timesheet Worker [PERSON_NAME] Site Period Type Hiring Manager Client Co…" at bounding box center [444, 105] width 219 height 146
click at [527, 132] on label "Hide created timesheets" at bounding box center [508, 133] width 63 height 6
click at [528, 87] on span "[DATE]" at bounding box center [521, 87] width 13 height 6
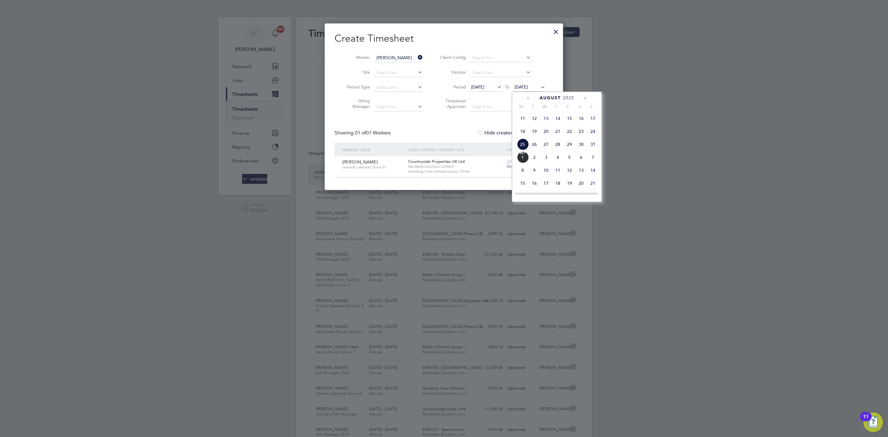
click at [593, 160] on span "7" at bounding box center [593, 157] width 12 height 12
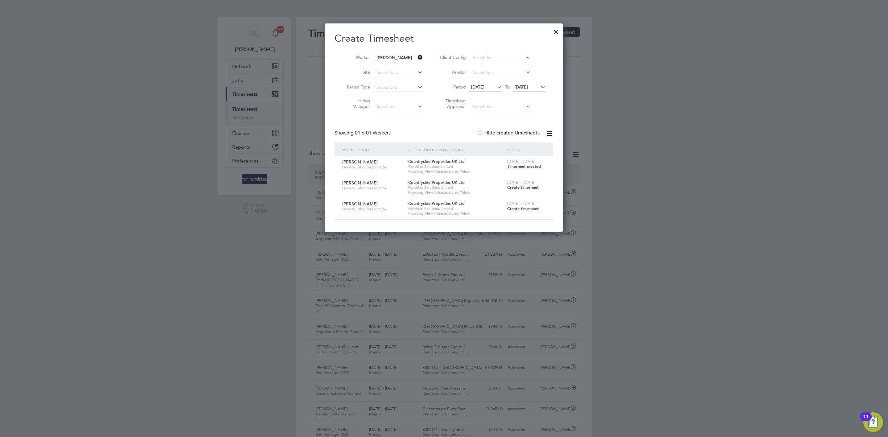
click at [445, 129] on div "Create Timesheet Worker [PERSON_NAME] Site Period Type Hiring Manager Client Co…" at bounding box center [444, 125] width 219 height 187
click at [533, 186] on span "Create timesheet" at bounding box center [522, 187] width 31 height 5
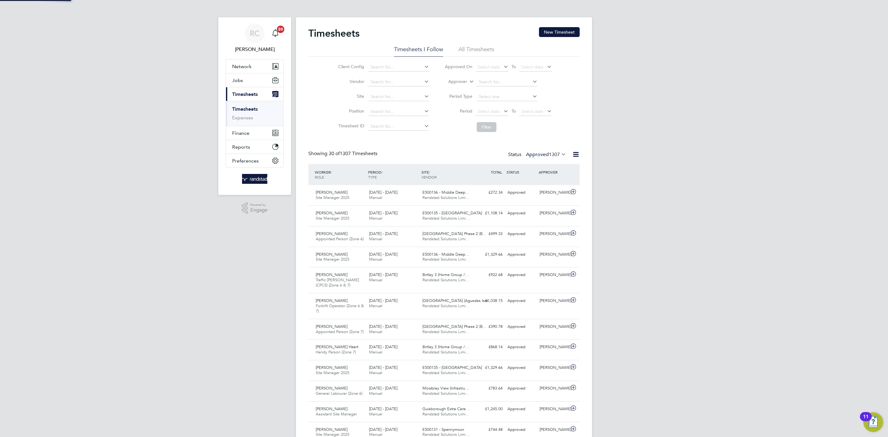
scroll to position [16, 54]
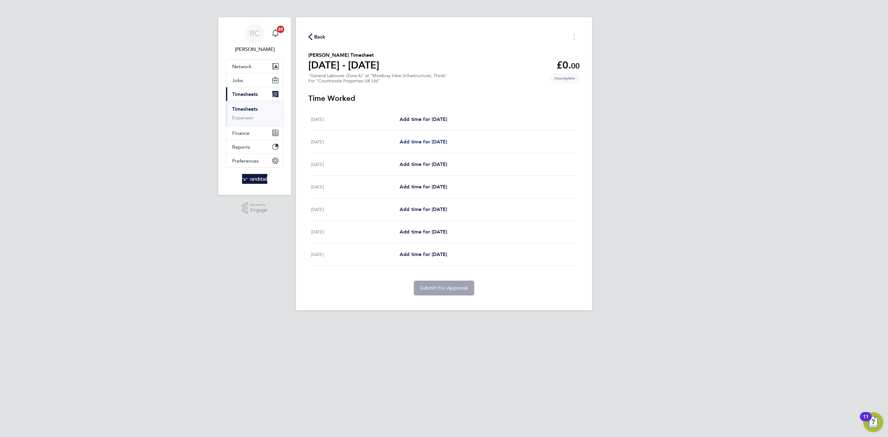
click at [447, 140] on span "Add time for [DATE]" at bounding box center [423, 142] width 47 height 6
select select "30"
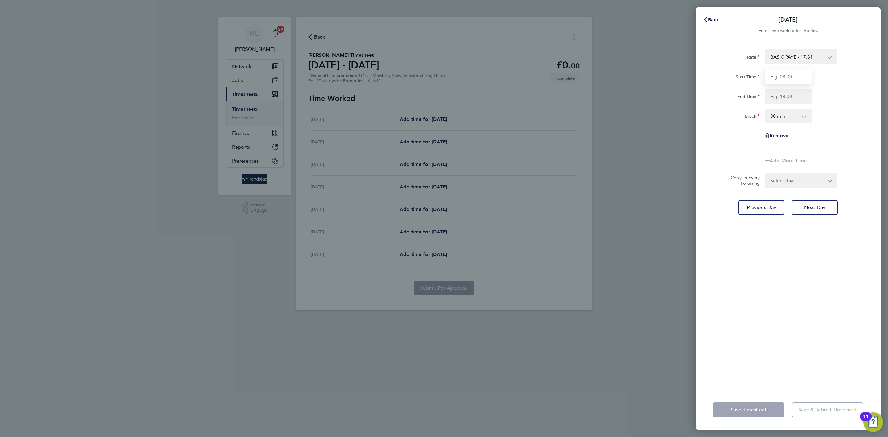
click at [775, 77] on input "Start Time" at bounding box center [788, 76] width 47 height 15
type input "07:30"
click at [787, 98] on input "End Time" at bounding box center [788, 96] width 47 height 15
type input "16:30"
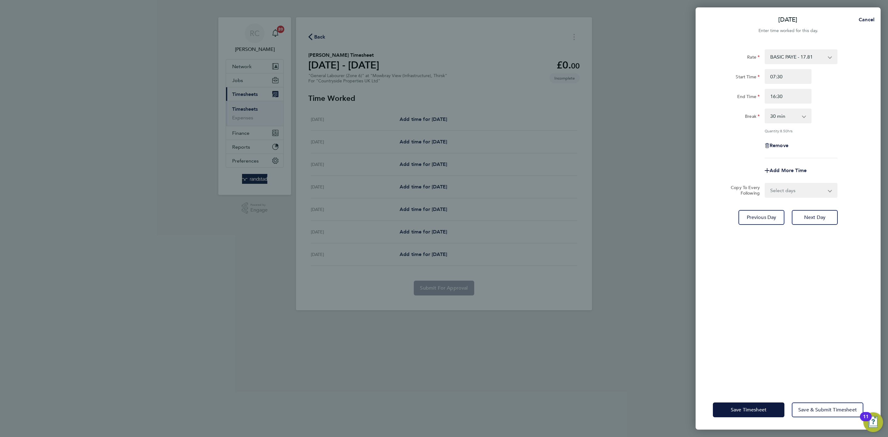
click at [855, 113] on div "Break 0 min 15 min 30 min 45 min 60 min 75 min 90 min" at bounding box center [788, 116] width 155 height 15
click at [811, 191] on select "Select days Day Weekday (Mon-Fri) Weekend (Sat-Sun) Wednesday Thursday Friday S…" at bounding box center [797, 190] width 65 height 14
select select "WEEKDAY"
click at [765, 183] on select "Select days Day Weekday (Mon-Fri) Weekend (Sat-Sun) Wednesday Thursday Friday S…" at bounding box center [797, 190] width 65 height 14
select select "2025-08-31"
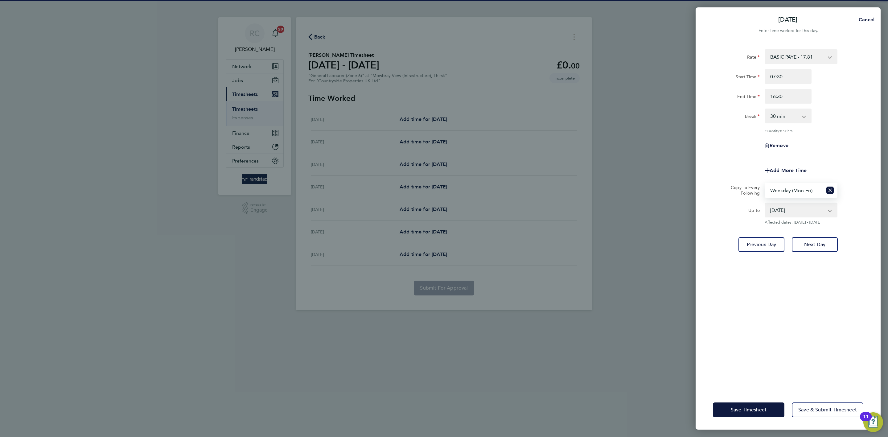
click at [834, 334] on div "Rate BASIC PAYE - 17.81 Start Time 07:30 End Time 16:30 Break 0 min 15 min 30 m…" at bounding box center [788, 216] width 185 height 348
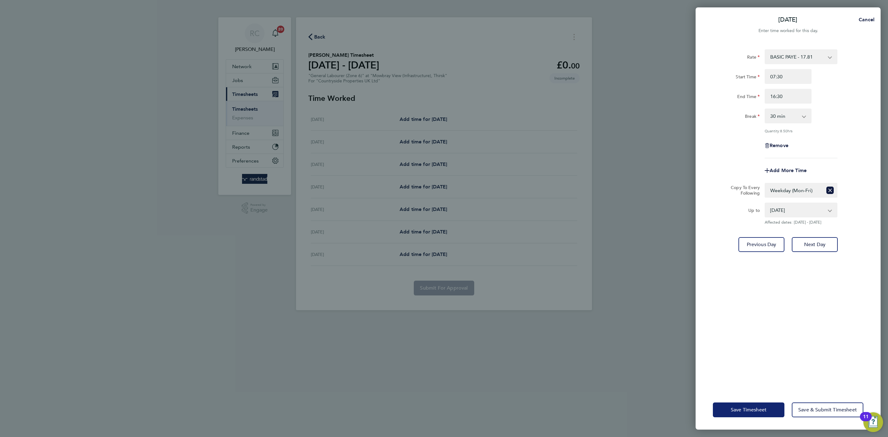
click at [755, 413] on button "Save Timesheet" at bounding box center [749, 409] width 72 height 15
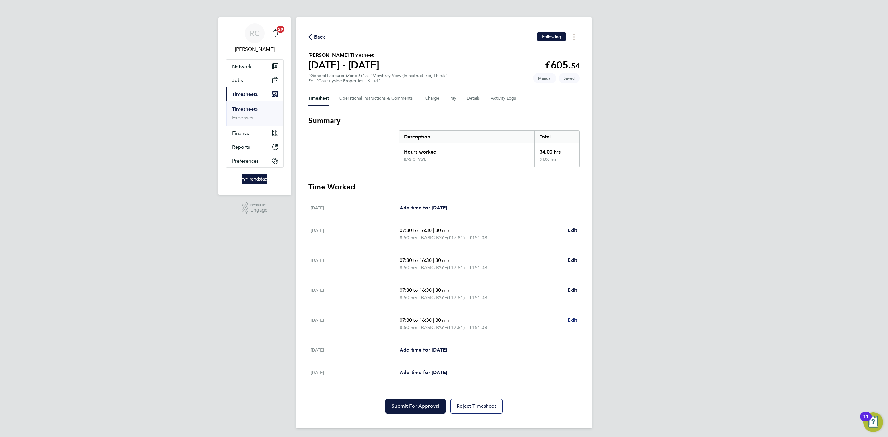
click at [569, 322] on span "Edit" at bounding box center [573, 320] width 10 height 6
select select "30"
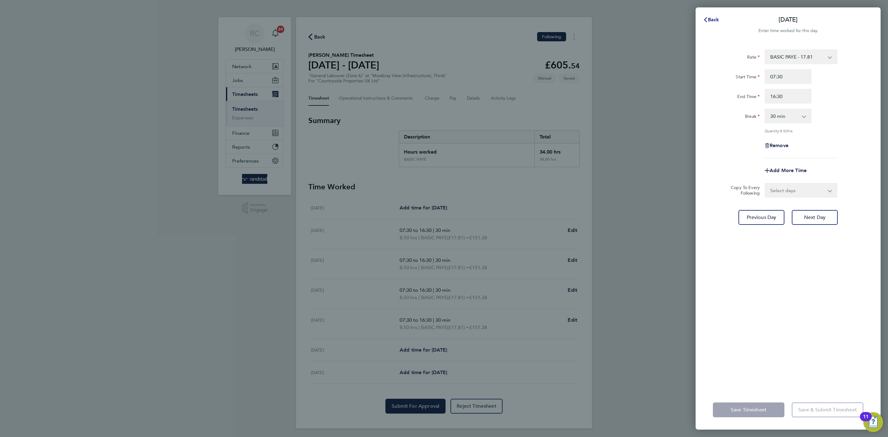
click at [715, 19] on span "Back" at bounding box center [713, 20] width 11 height 6
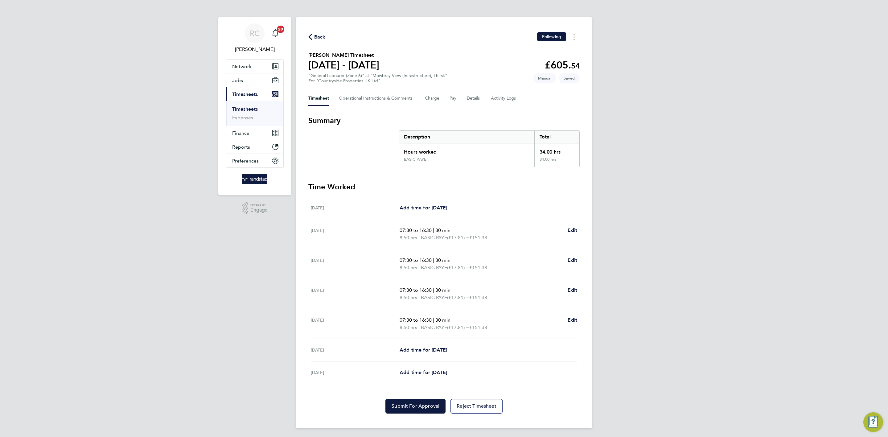
click at [644, 223] on div "RC Rebecca Cahill Notifications 20 Applications: Network Team Members Businesse…" at bounding box center [444, 219] width 888 height 438
click at [572, 227] on span "Edit" at bounding box center [573, 230] width 10 height 6
select select "30"
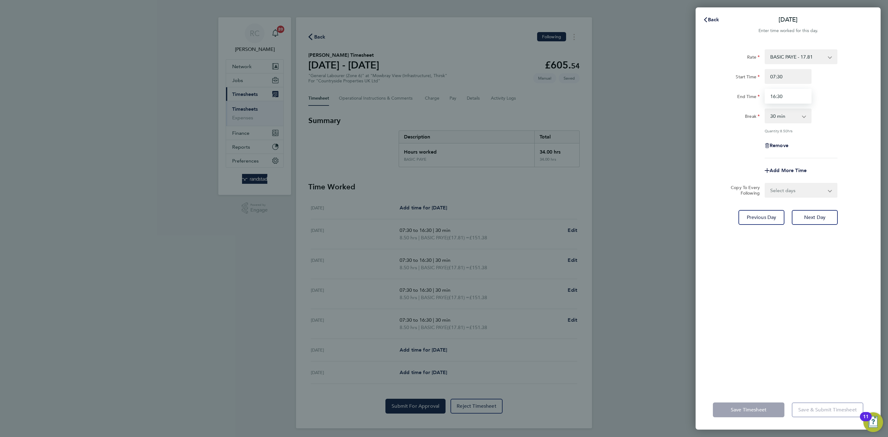
click at [789, 93] on input "16:30" at bounding box center [788, 96] width 47 height 15
drag, startPoint x: 771, startPoint y: 94, endPoint x: 713, endPoint y: 84, distance: 58.6
click at [726, 90] on div "End Time 16:30" at bounding box center [788, 96] width 155 height 15
type input "17:00"
click at [758, 58] on label "Rate" at bounding box center [753, 57] width 13 height 7
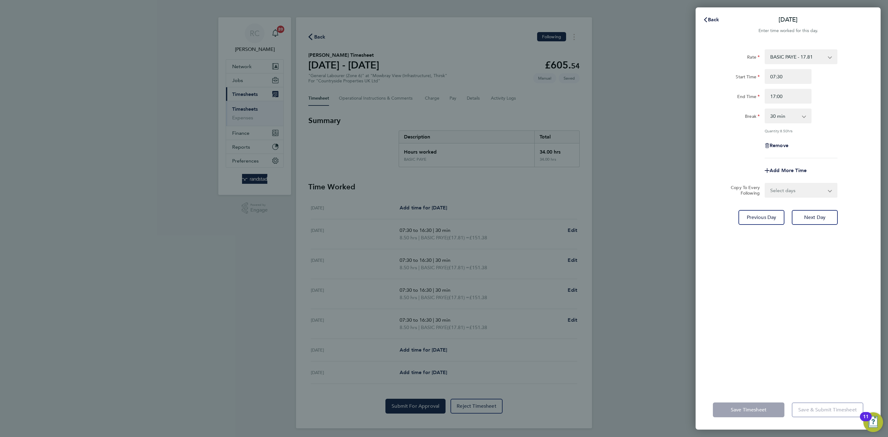
click at [765, 58] on select "BASIC PAYE - 17.81" at bounding box center [797, 57] width 64 height 14
drag, startPoint x: 808, startPoint y: 95, endPoint x: 745, endPoint y: 95, distance: 62.6
click at [748, 95] on div "End Time 17:00" at bounding box center [788, 96] width 155 height 15
click at [882, 132] on div "Tue 26 Aug Cancel Enter time worked for this day. Rate BASIC PAYE - 17.81 Start…" at bounding box center [444, 218] width 888 height 437
click at [818, 196] on select "Select days Day Weekday (Mon-Fri) Weekend (Sat-Sun) Wednesday Thursday Friday S…" at bounding box center [797, 190] width 65 height 14
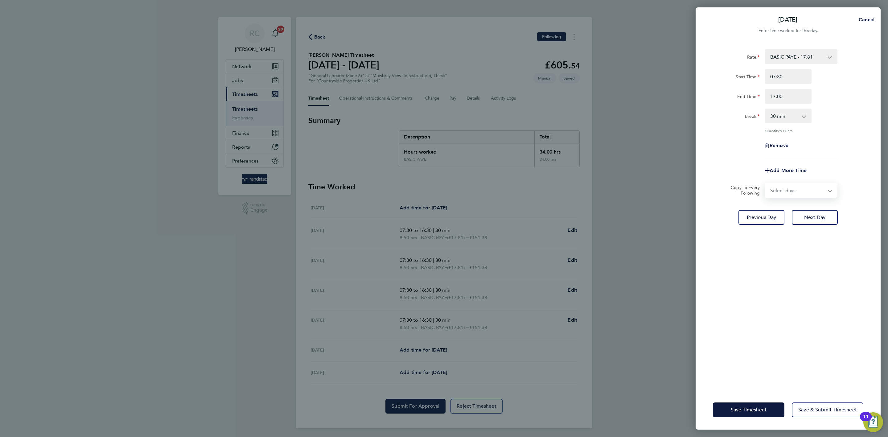
select select "WEEKDAY"
click at [765, 183] on select "Select days Day Weekday (Mon-Fri) Weekend (Sat-Sun) Wednesday Thursday Friday S…" at bounding box center [797, 190] width 65 height 14
select select "2025-08-31"
click at [826, 357] on div "Rate BASIC PAYE - 17.81 Start Time 07:30 End Time 17:00 Break 0 min 15 min 30 m…" at bounding box center [788, 216] width 185 height 348
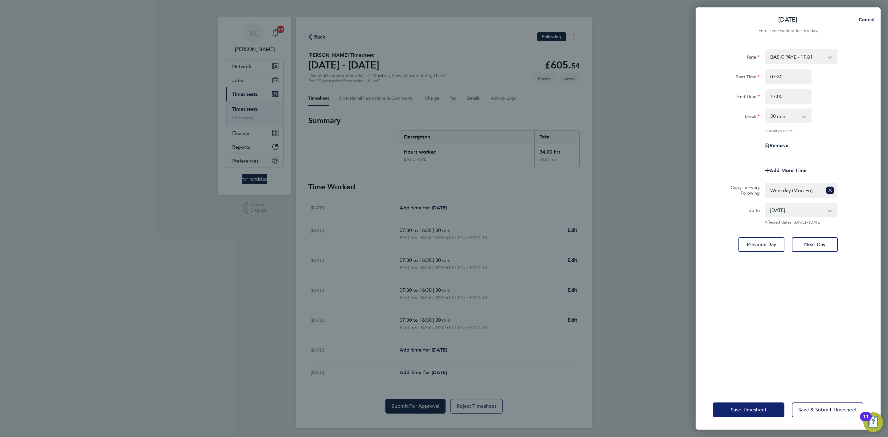
click at [767, 407] on button "Save Timesheet" at bounding box center [749, 409] width 72 height 15
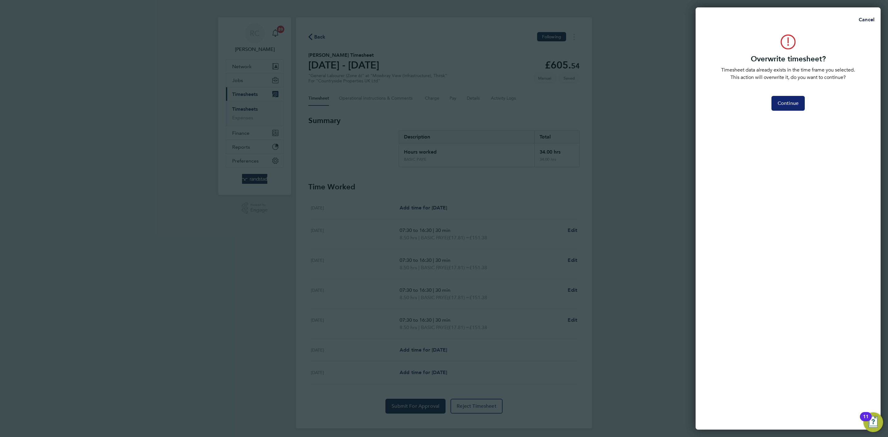
click at [787, 102] on span "Continue" at bounding box center [788, 103] width 21 height 6
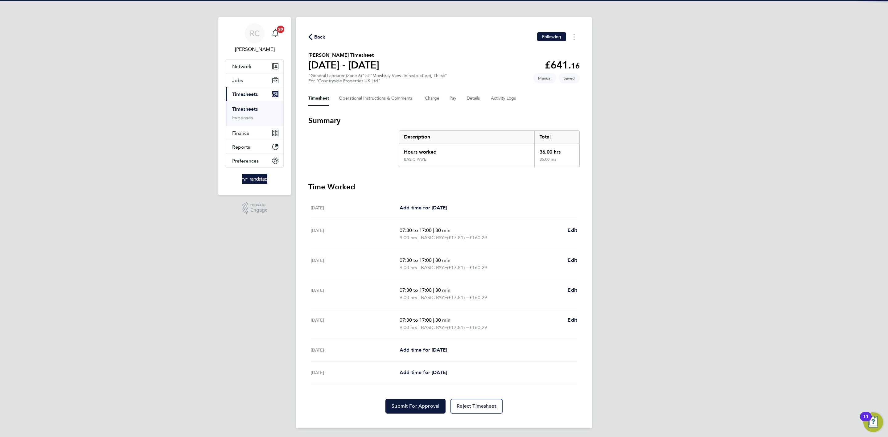
click at [639, 252] on div "RC Rebecca Cahill Notifications 20 Applications: Network Team Members Businesse…" at bounding box center [444, 219] width 888 height 438
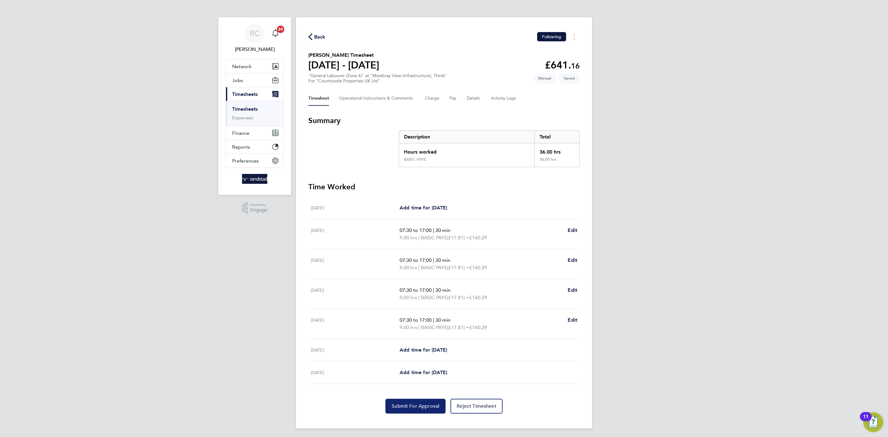
click at [415, 405] on span "Submit For Approval" at bounding box center [416, 406] width 48 height 6
drag, startPoint x: 815, startPoint y: 159, endPoint x: 597, endPoint y: 144, distance: 219.1
click at [811, 159] on div "RC Rebecca Cahill Notifications 20 Applications: Network Team Members Businesse…" at bounding box center [444, 219] width 888 height 438
click at [333, 28] on div "Back Following Gilbert Cunningham's Timesheet 25 - 31 Aug 2025 £641. 16 "Genera…" at bounding box center [444, 222] width 296 height 411
click at [323, 35] on span "Back" at bounding box center [319, 36] width 11 height 7
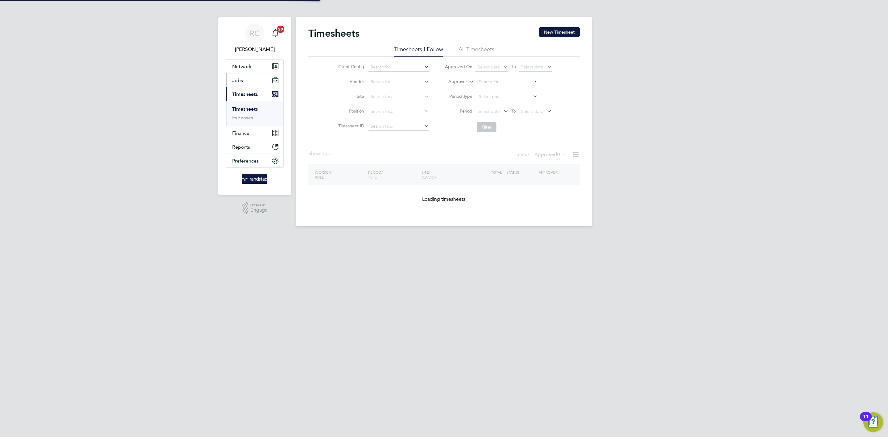
click at [236, 83] on span "Jobs" at bounding box center [237, 80] width 11 height 6
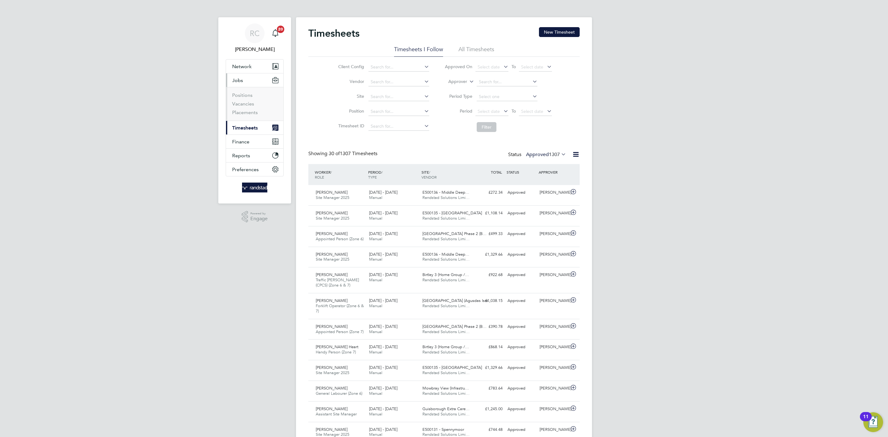
scroll to position [16, 54]
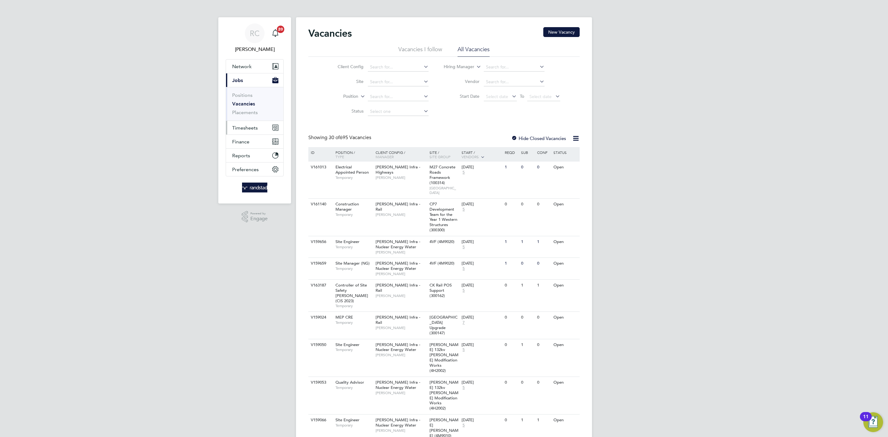
click at [256, 127] on span "Timesheets" at bounding box center [245, 128] width 26 height 6
click at [252, 107] on link "Timesheets" at bounding box center [245, 109] width 26 height 6
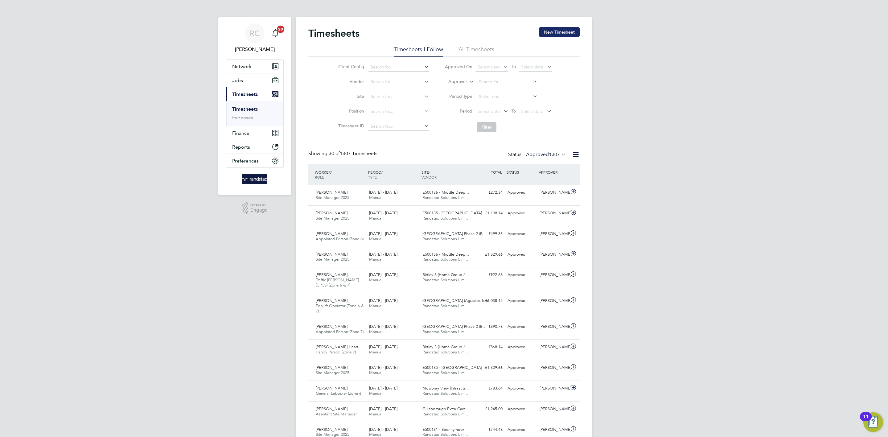
click at [566, 33] on button "New Timesheet" at bounding box center [559, 32] width 41 height 10
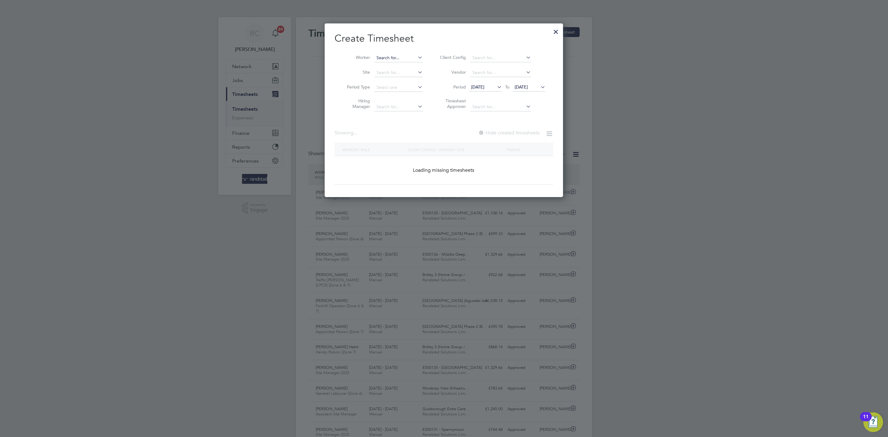
click at [399, 62] on div "Timesheets New Timesheet Timesheets I Follow All Timesheets Client Config Vendo…" at bounding box center [444, 440] width 296 height 847
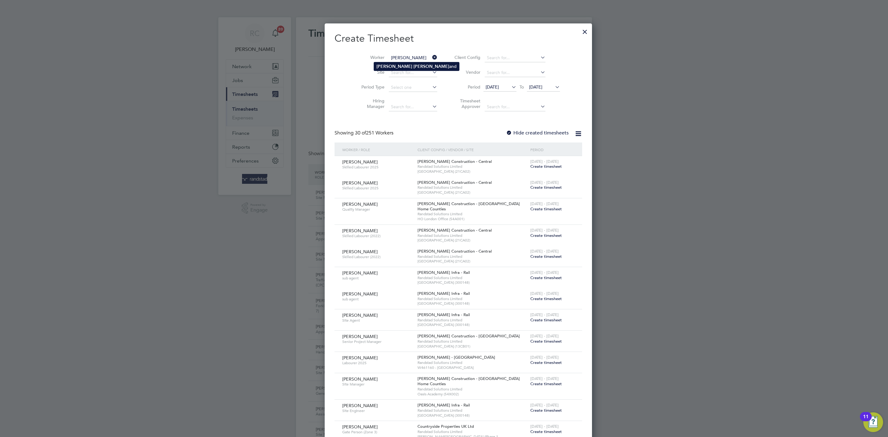
click at [402, 67] on li "[PERSON_NAME] and" at bounding box center [416, 66] width 85 height 8
type input "[PERSON_NAME]"
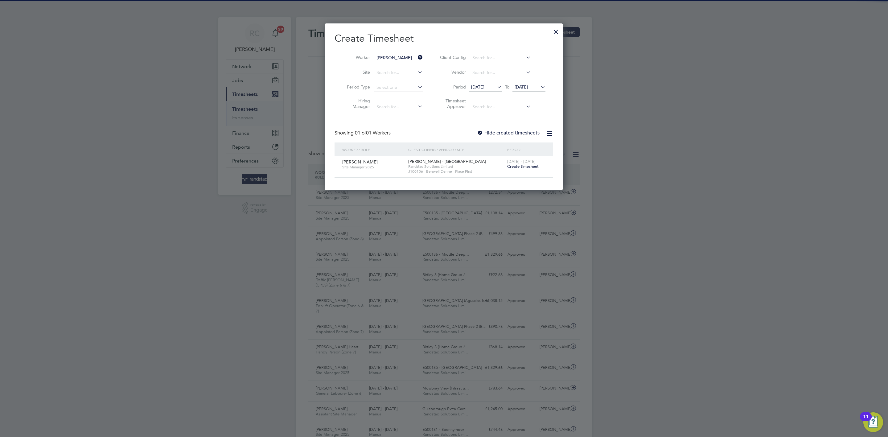
click at [508, 135] on label "Hide created timesheets" at bounding box center [508, 133] width 63 height 6
click at [531, 167] on span "Create timesheet" at bounding box center [522, 166] width 31 height 5
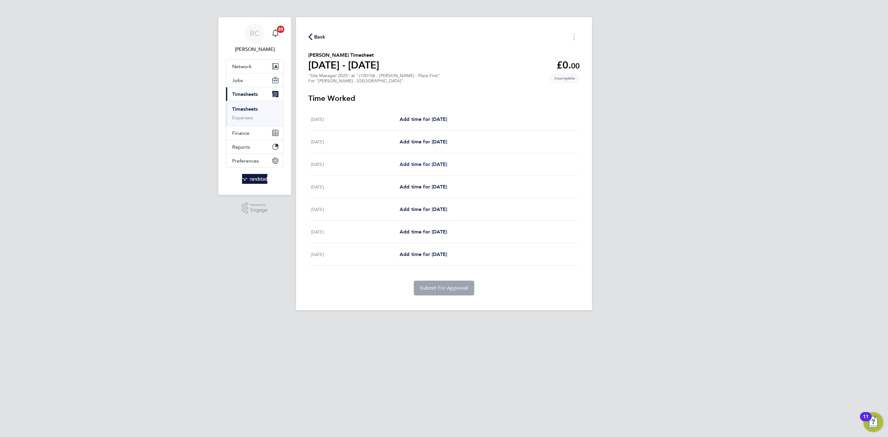
click at [430, 163] on span "Add time for Mon 25 Aug" at bounding box center [423, 164] width 47 height 6
select select "60"
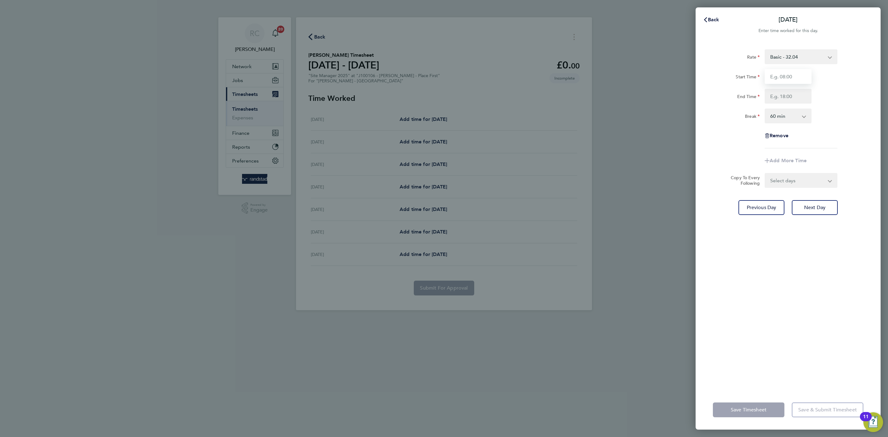
click at [802, 78] on input "Start Time" at bounding box center [788, 76] width 47 height 15
type input "07:30"
click at [795, 98] on input "End Time" at bounding box center [788, 96] width 47 height 15
type input "16:00"
click at [855, 111] on div "Break 0 min 15 min 30 min 45 min 60 min 75 min 90 min" at bounding box center [788, 116] width 155 height 15
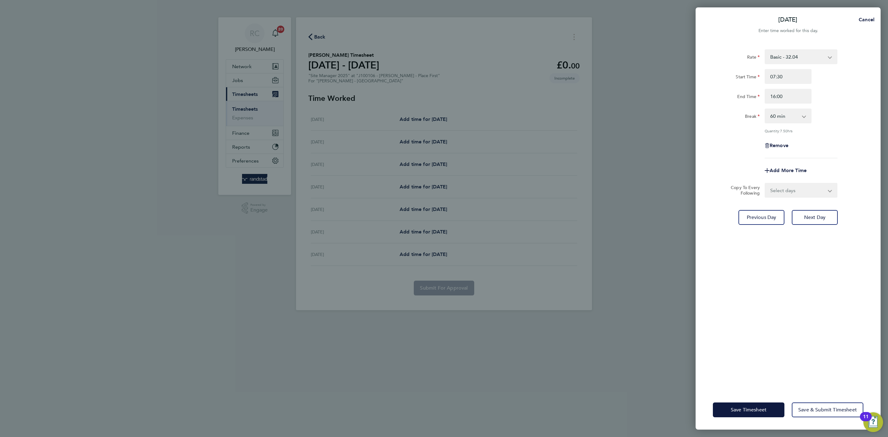
click at [803, 116] on select "0 min 15 min 30 min 45 min 60 min 75 min 90 min" at bounding box center [784, 116] width 38 height 14
select select "30"
click at [765, 109] on select "0 min 15 min 30 min 45 min 60 min 75 min 90 min" at bounding box center [784, 116] width 38 height 14
click at [847, 130] on div "Quantity: 8.00 hrs" at bounding box center [788, 130] width 155 height 5
click at [807, 193] on select "Select days Day Tuesday Wednesday Thursday Friday" at bounding box center [797, 190] width 65 height 14
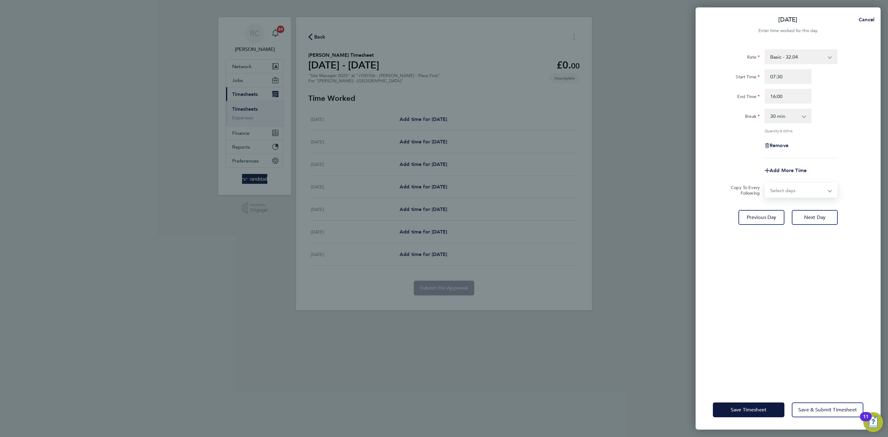
select select "FRI"
click at [765, 183] on select "Select days Day Tuesday Wednesday Thursday Friday" at bounding box center [797, 190] width 65 height 14
click at [848, 348] on div "Rate Basic - 32.04 Start Time 07:30 End Time 16:00 Break 0 min 15 min 30 min 45…" at bounding box center [788, 216] width 185 height 348
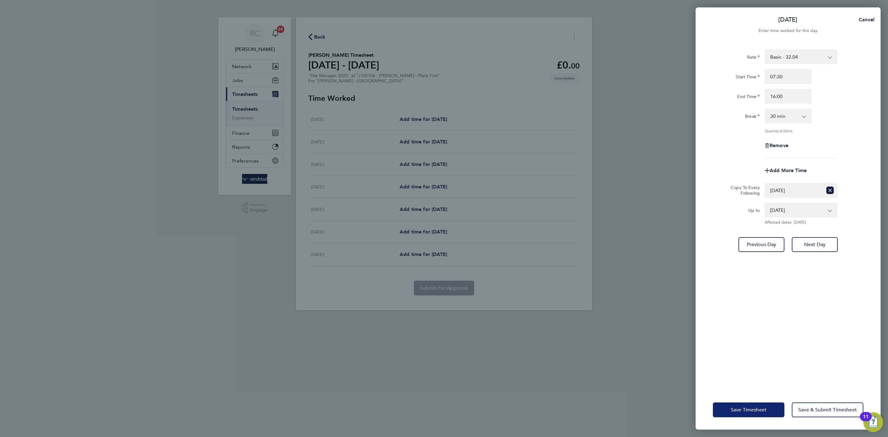
click at [751, 407] on span "Save Timesheet" at bounding box center [749, 410] width 36 height 6
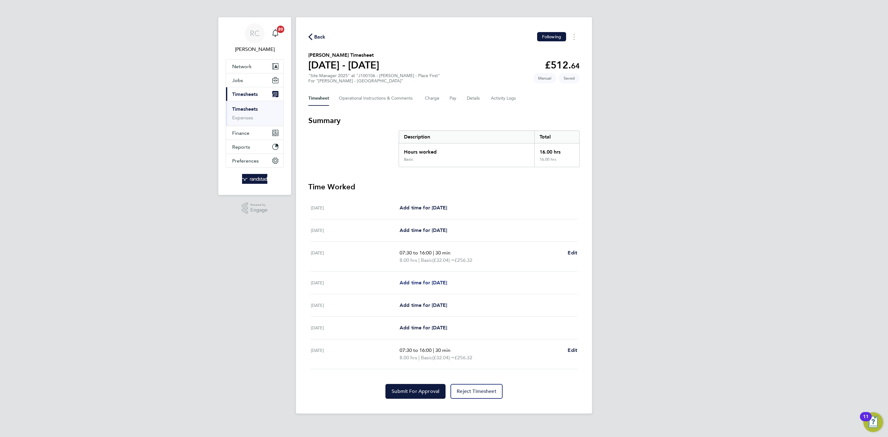
click at [425, 280] on span "Add time for Tue 26 Aug" at bounding box center [423, 283] width 47 height 6
select select "60"
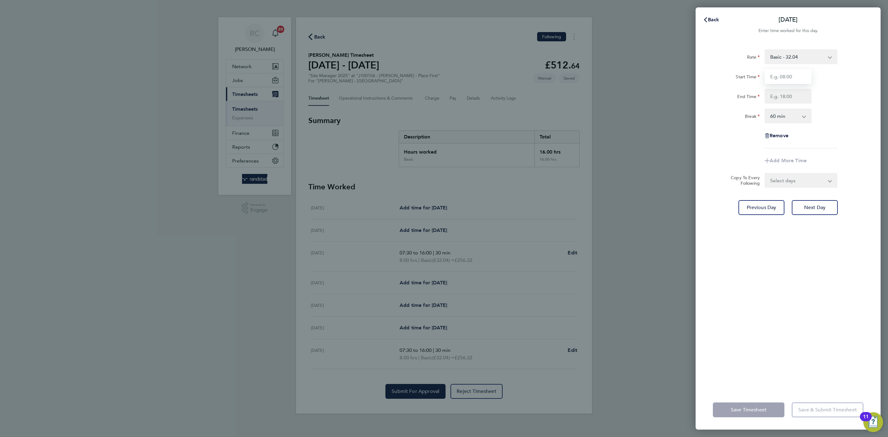
click at [798, 74] on input "Start Time" at bounding box center [788, 76] width 47 height 15
type input "07:30"
click at [790, 102] on input "End Time" at bounding box center [788, 96] width 47 height 15
type input "16:00"
click at [789, 117] on select "0 min 15 min 30 min 45 min 60 min 75 min 90 min" at bounding box center [784, 116] width 38 height 14
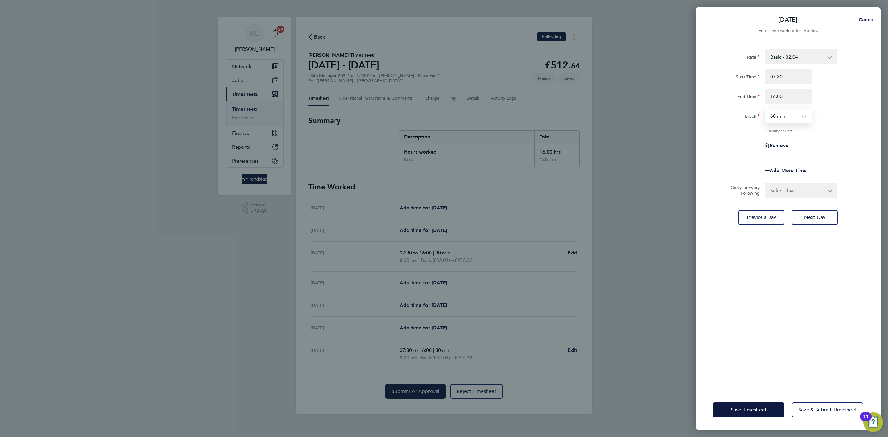
select select "30"
click at [765, 109] on select "0 min 15 min 30 min 45 min 60 min 75 min 90 min" at bounding box center [784, 116] width 38 height 14
click at [848, 130] on div "Quantity: 8.00 hrs" at bounding box center [788, 130] width 155 height 5
click at [812, 193] on select "Select days Day Wednesday Thursday Friday" at bounding box center [797, 190] width 65 height 14
select select "WED"
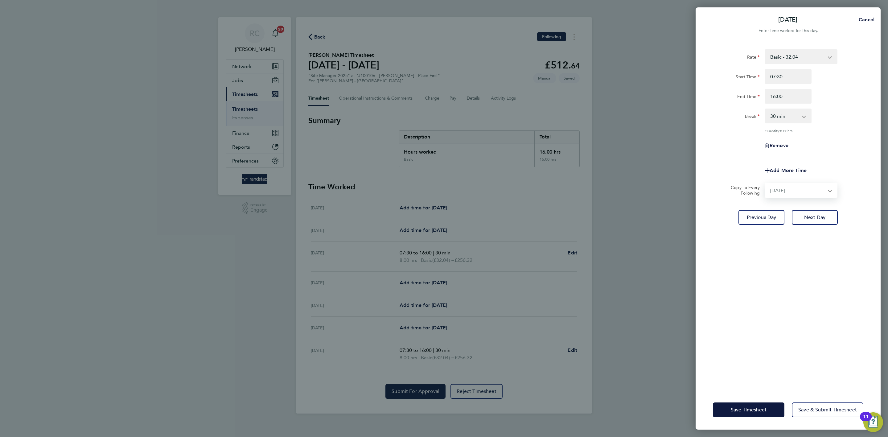
click at [765, 183] on select "Select days Day Wednesday Thursday Friday" at bounding box center [797, 190] width 65 height 14
select select "2025-08-29"
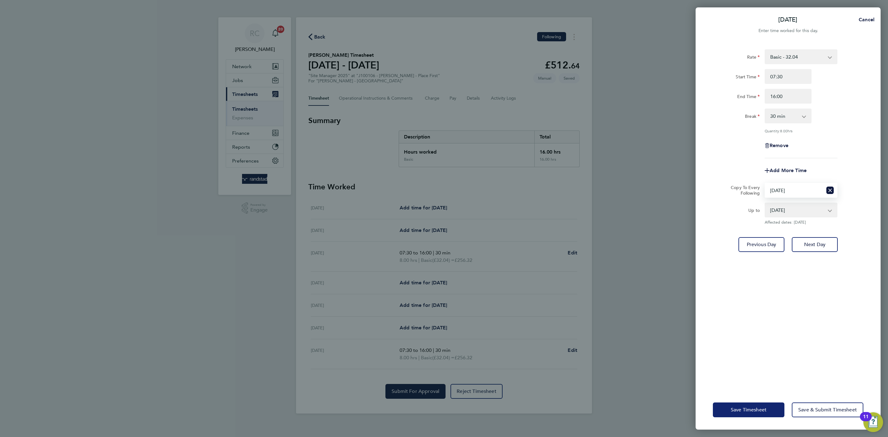
drag, startPoint x: 813, startPoint y: 344, endPoint x: 764, endPoint y: 404, distance: 76.9
click at [811, 346] on div "Rate Basic - 32.04 Start Time 07:30 End Time 16:00 Break 0 min 15 min 30 min 45…" at bounding box center [788, 216] width 185 height 348
click at [759, 408] on span "Save Timesheet" at bounding box center [749, 410] width 36 height 6
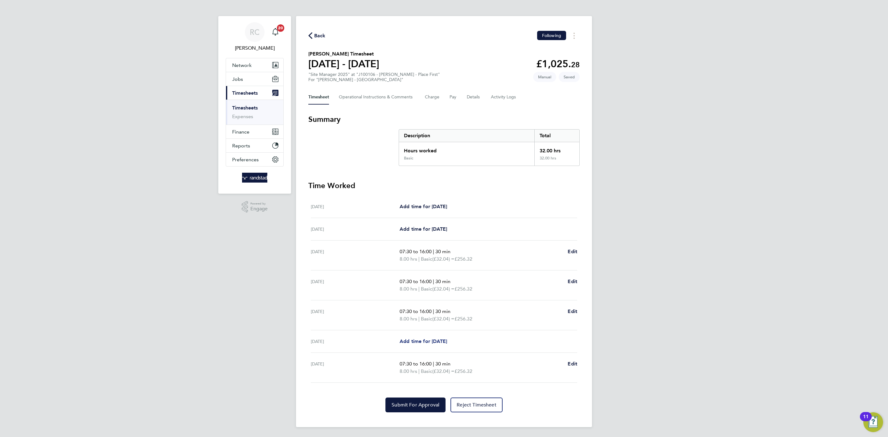
click at [427, 340] on span "Add time for Thu 28 Aug" at bounding box center [423, 341] width 47 height 6
select select "60"
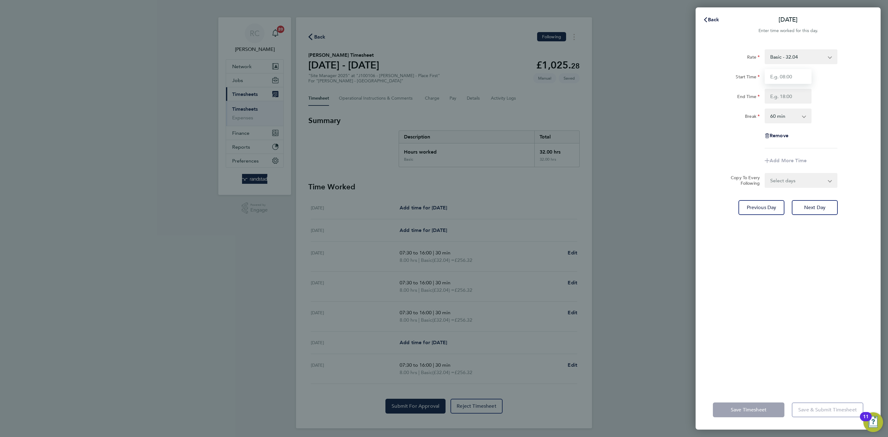
click at [789, 75] on input "Start Time" at bounding box center [788, 76] width 47 height 15
type input "07:30"
click at [781, 95] on input "End Time" at bounding box center [788, 96] width 47 height 15
type input "16:00"
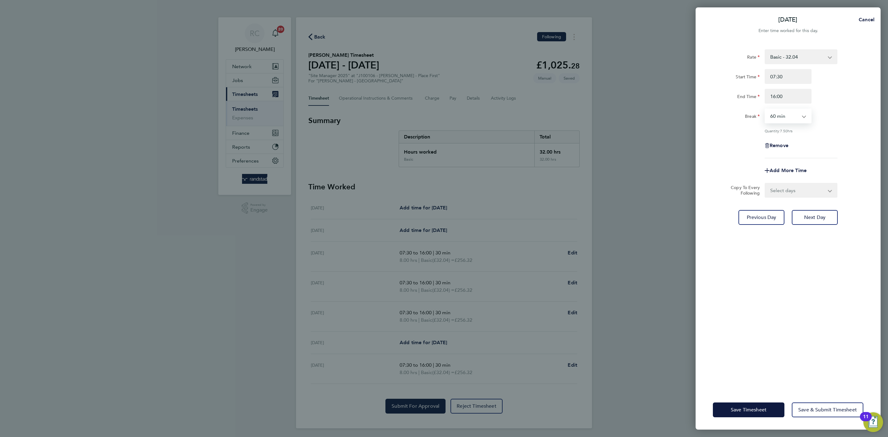
click at [789, 117] on select "0 min 15 min 30 min 45 min 60 min 75 min 90 min" at bounding box center [784, 116] width 38 height 14
select select "30"
click at [765, 109] on select "0 min 15 min 30 min 45 min 60 min 75 min 90 min" at bounding box center [784, 116] width 38 height 14
drag, startPoint x: 863, startPoint y: 144, endPoint x: 834, endPoint y: 264, distance: 123.7
click at [864, 146] on div "Remove" at bounding box center [788, 145] width 155 height 15
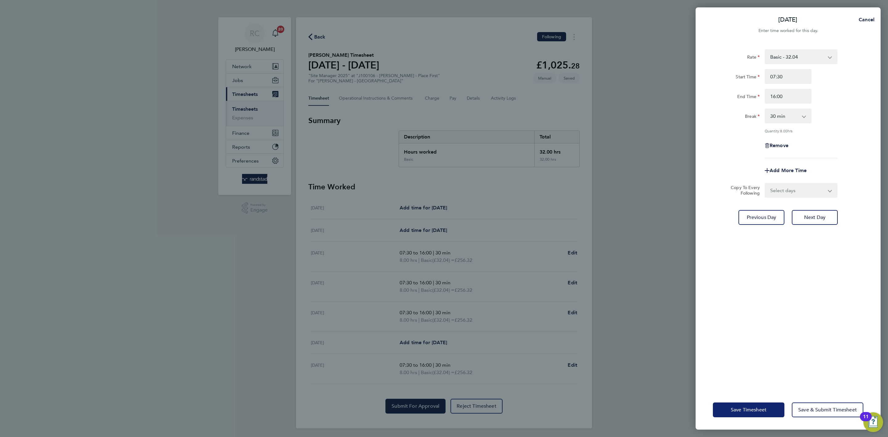
click at [765, 410] on span "Save Timesheet" at bounding box center [749, 410] width 36 height 6
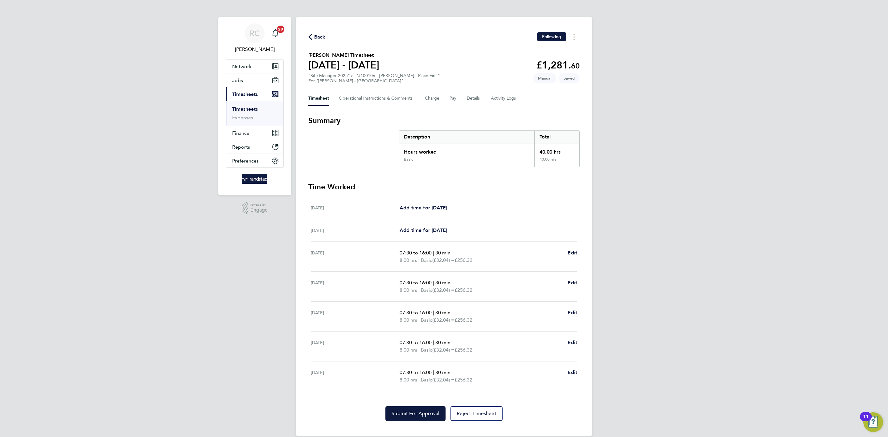
click at [705, 222] on div "RC Rebecca Cahill Notifications 20 Applications: Network Team Members Businesse…" at bounding box center [444, 223] width 888 height 446
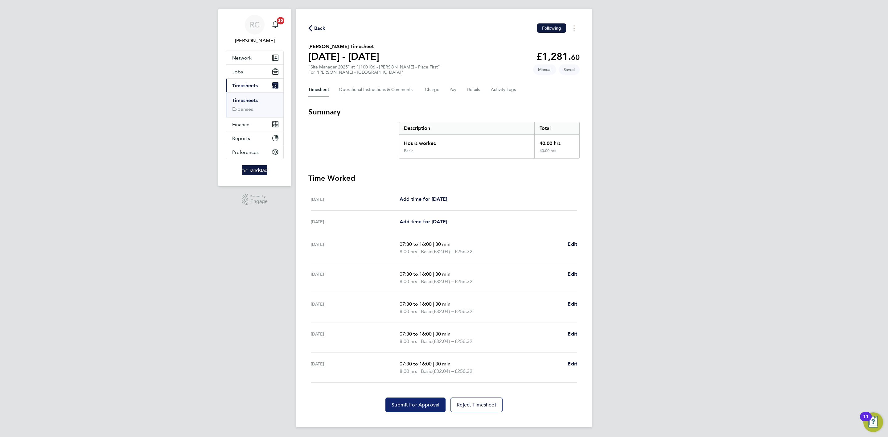
click at [400, 407] on span "Submit For Approval" at bounding box center [416, 405] width 48 height 6
click at [254, 100] on link "Timesheets" at bounding box center [245, 100] width 26 height 6
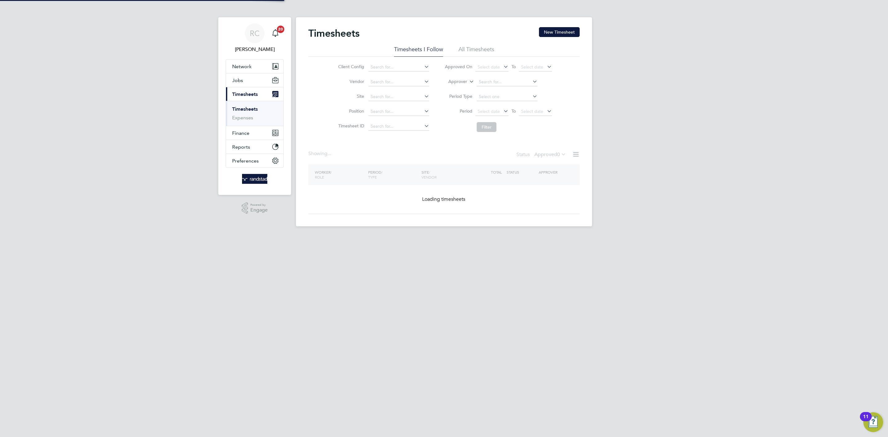
click at [692, 186] on div "RC Rebecca Cahill Notifications 20 Applications: Network Team Members Businesse…" at bounding box center [444, 118] width 888 height 236
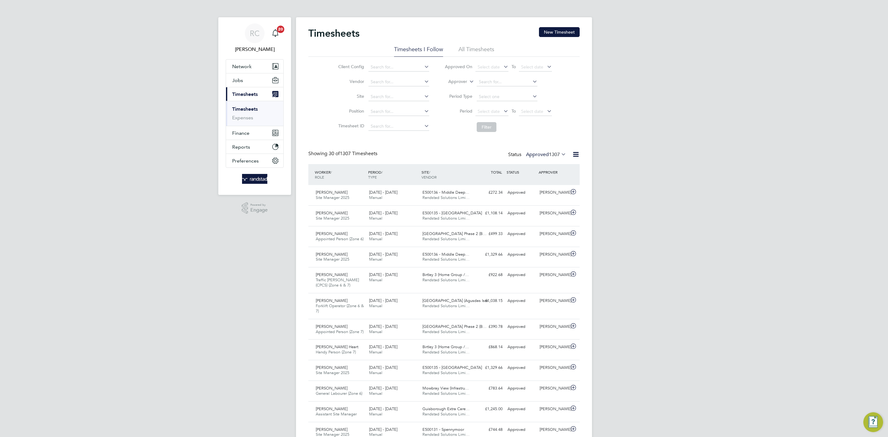
scroll to position [16, 54]
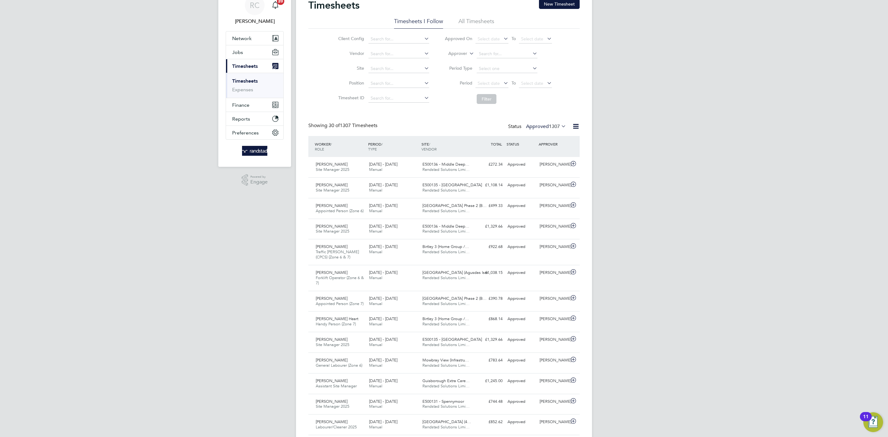
scroll to position [35, 0]
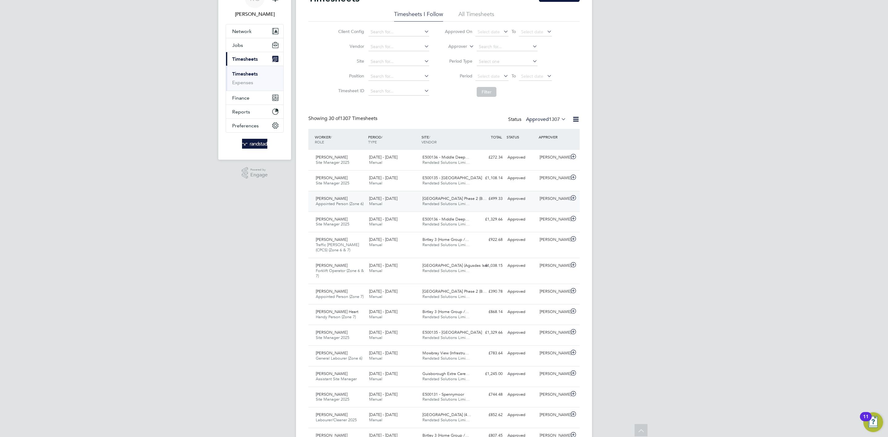
click at [356, 205] on span "Appointed Person (Zone 6)" at bounding box center [340, 203] width 48 height 5
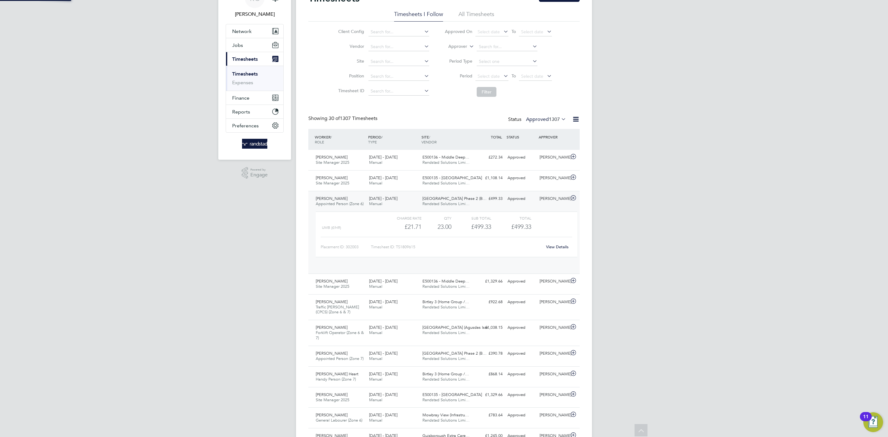
scroll to position [10, 60]
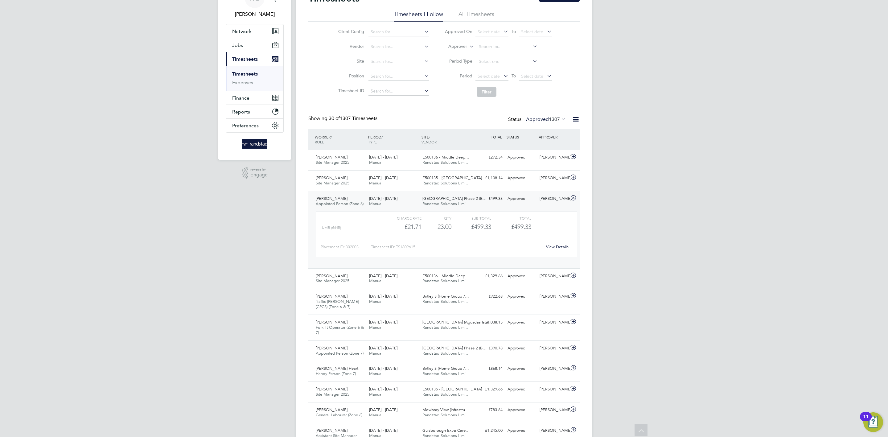
click at [560, 246] on link "View Details" at bounding box center [557, 246] width 23 height 5
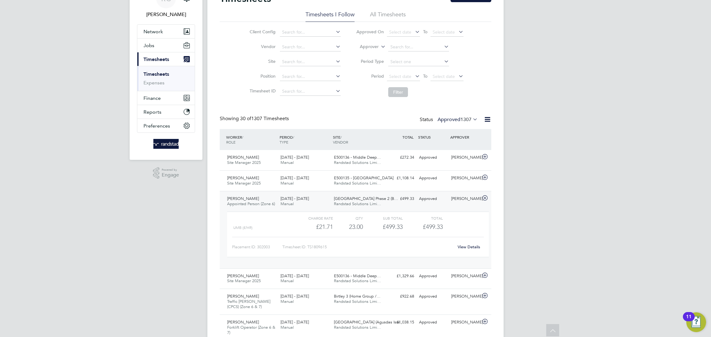
scroll to position [3, 3]
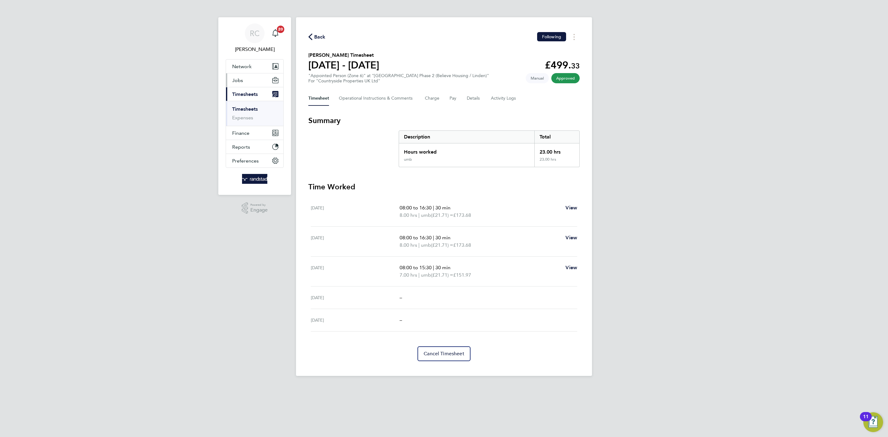
click at [242, 80] on span "Jobs" at bounding box center [237, 80] width 11 height 6
click at [244, 67] on span "Network" at bounding box center [241, 67] width 19 height 6
click at [239, 105] on link "Workers" at bounding box center [241, 107] width 19 height 6
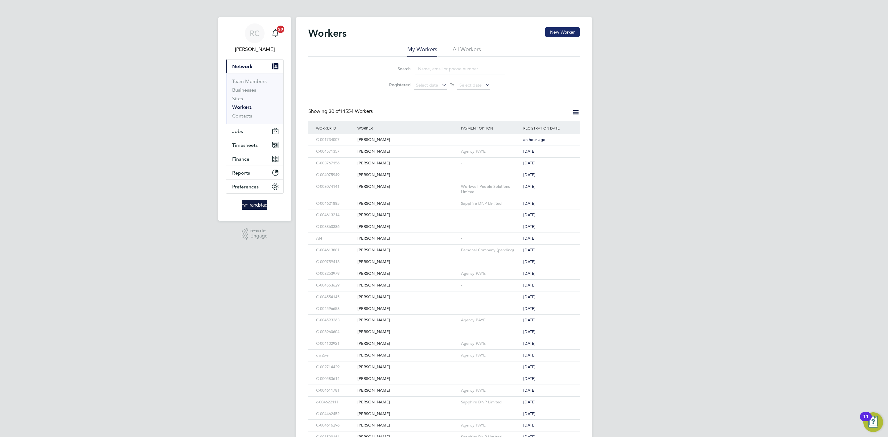
click at [556, 31] on button "New Worker" at bounding box center [562, 32] width 35 height 10
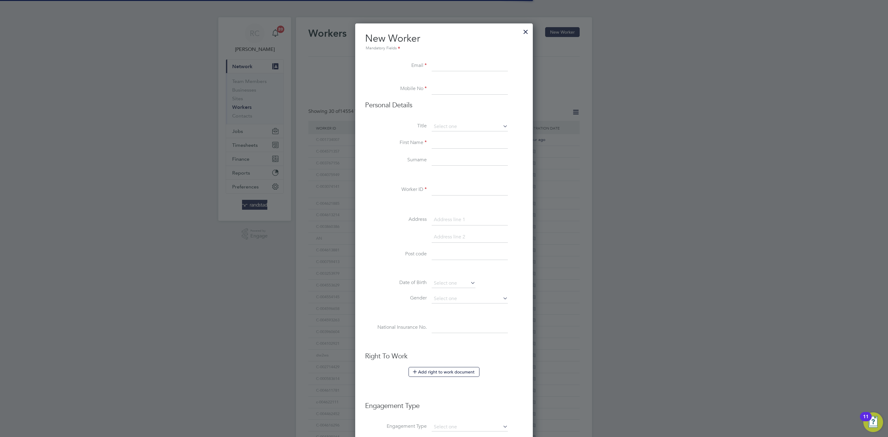
scroll to position [556, 178]
paste input "nquigley1990@hotmail.com"
type input "nquigley1990@hotmail.com"
click at [464, 87] on input at bounding box center [470, 89] width 76 height 11
paste input "+44 7925 011630"
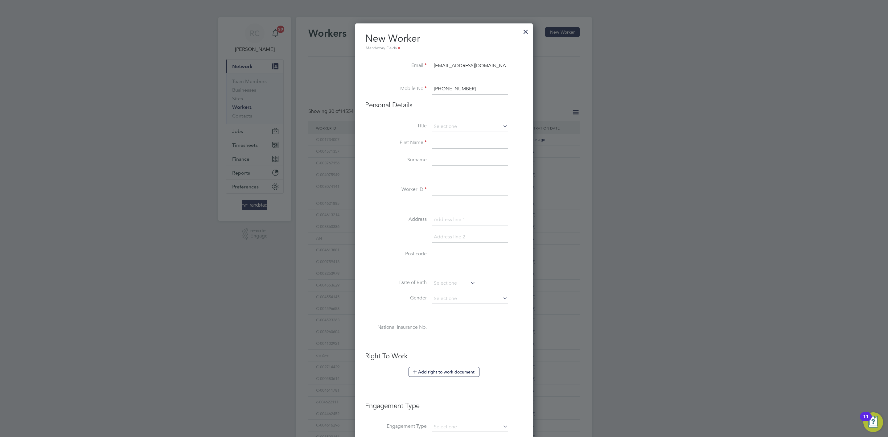
click at [443, 89] on input "+44 7925 011630" at bounding box center [470, 89] width 76 height 11
drag, startPoint x: 438, startPoint y: 87, endPoint x: 447, endPoint y: 106, distance: 20.6
click at [439, 96] on li "Mobile No 0 7925 011630" at bounding box center [444, 92] width 158 height 17
type input "07925 011630"
click at [452, 145] on input at bounding box center [470, 143] width 76 height 11
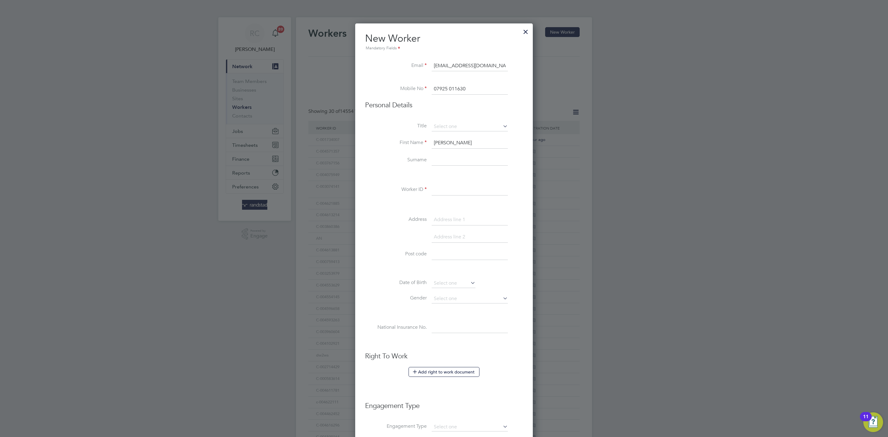
type input "Nathan"
click at [444, 161] on input at bounding box center [470, 160] width 76 height 11
type input "Quigley"
click at [442, 185] on input at bounding box center [470, 189] width 76 height 11
paste input "C-003337891"
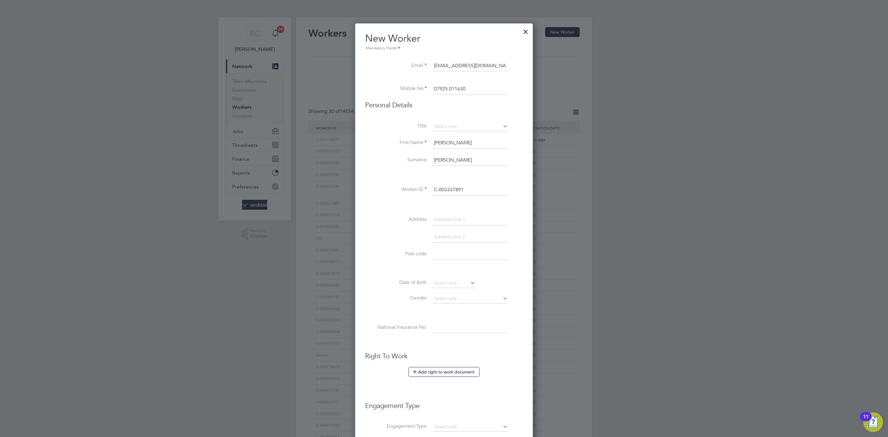
type input "C-003337891"
click at [377, 218] on label "Address" at bounding box center [396, 219] width 62 height 6
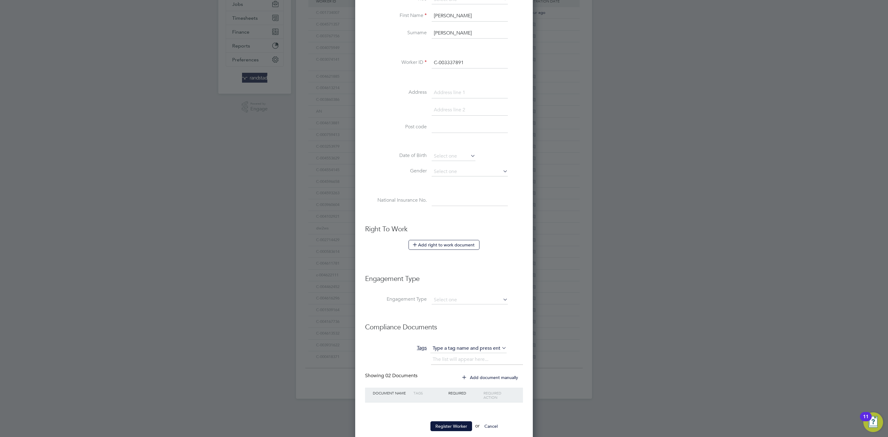
scroll to position [130, 0]
click at [476, 294] on input at bounding box center [470, 296] width 76 height 9
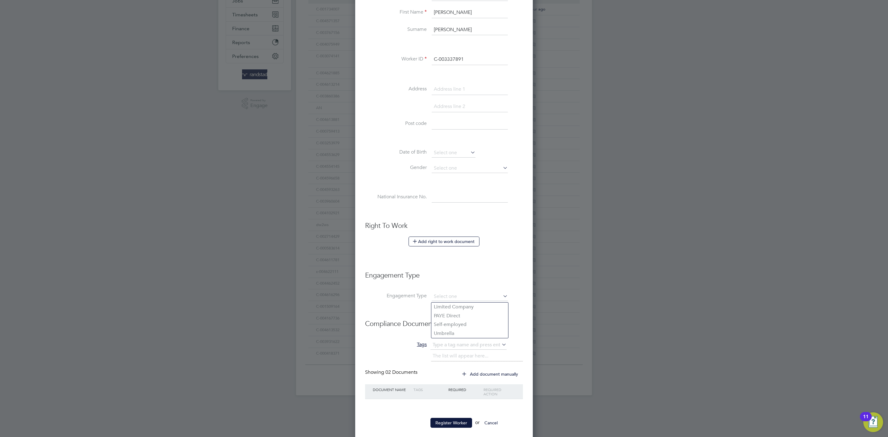
click at [404, 311] on ul "New Worker Mandatory Fields Email nquigley1990@hotmail.com Mobile No 07925 0116…" at bounding box center [444, 168] width 158 height 532
click at [458, 424] on button "Register Worker" at bounding box center [451, 423] width 42 height 10
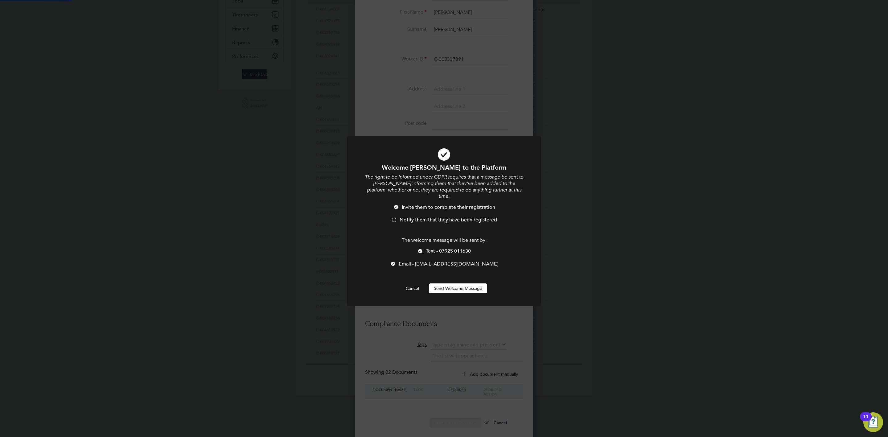
scroll to position [0, 0]
click at [463, 284] on button "Send Welcome Message" at bounding box center [458, 288] width 58 height 10
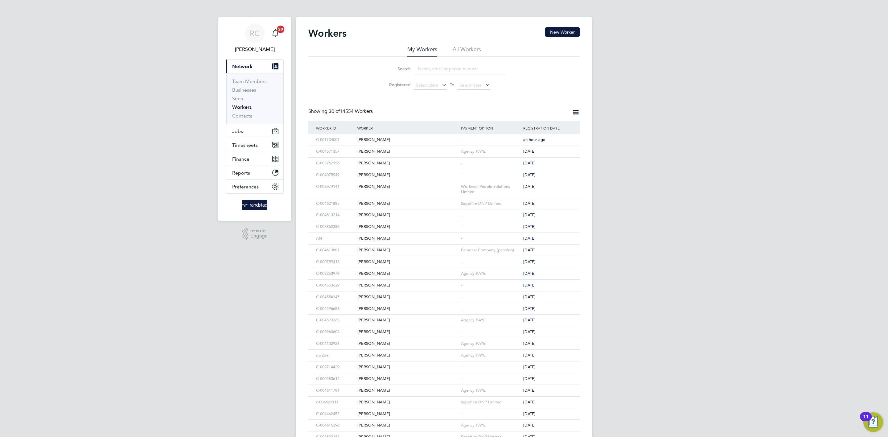
click at [680, 192] on div "RC Rebecca Cahill Notifications 20 Applications: Current page: Network Team Mem…" at bounding box center [444, 268] width 888 height 536
click at [243, 131] on button "Jobs" at bounding box center [254, 131] width 57 height 14
click at [251, 113] on link "Placements" at bounding box center [245, 112] width 26 height 6
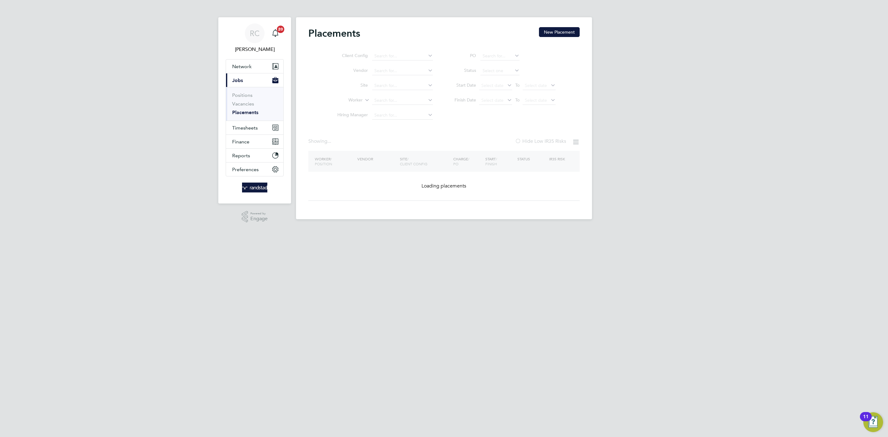
click at [393, 97] on ul "Client Config Vendor Site Worker Hiring Manager" at bounding box center [383, 86] width 116 height 74
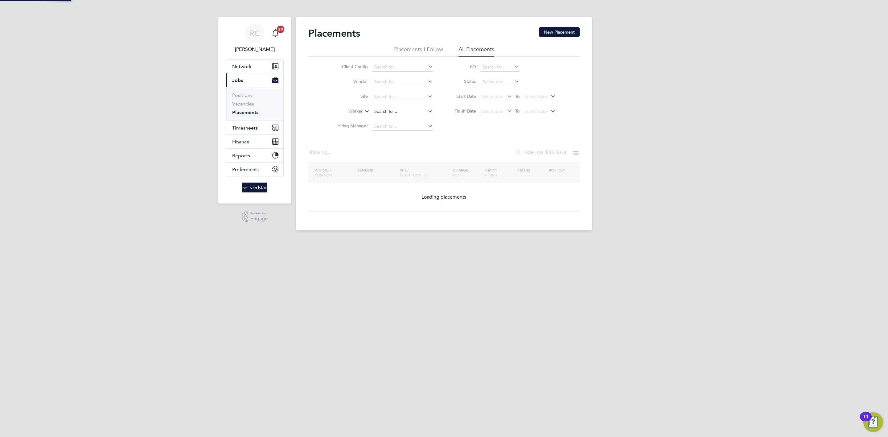
click at [390, 112] on input at bounding box center [402, 111] width 61 height 9
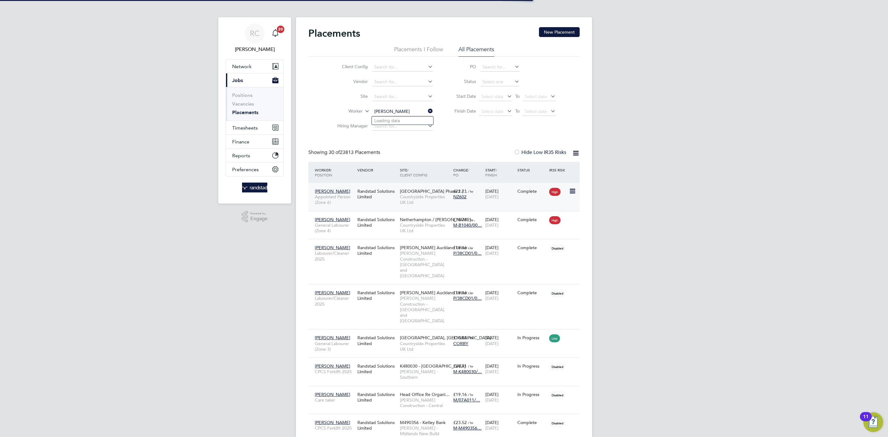
type input "karam ka"
click at [385, 191] on div "Randstad Solutions Limited" at bounding box center [377, 193] width 43 height 17
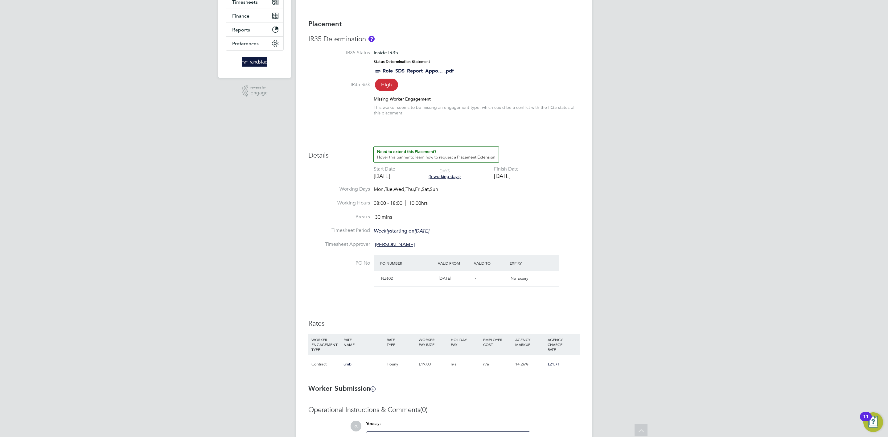
scroll to position [218, 0]
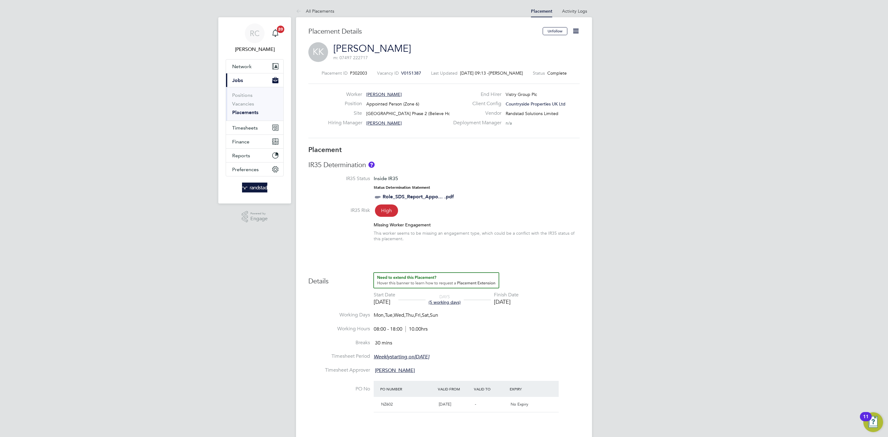
click at [575, 27] on icon at bounding box center [576, 31] width 8 height 8
click at [564, 44] on li "Edit Placement e" at bounding box center [555, 45] width 45 height 9
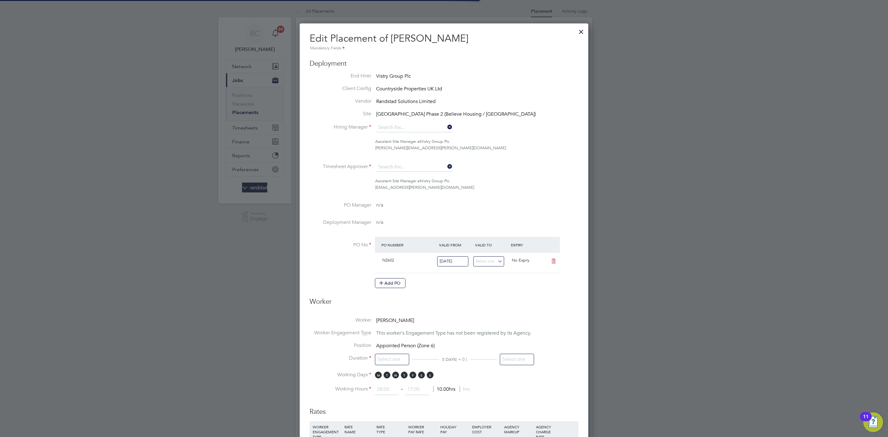
type input "[PERSON_NAME]"
type input "[DATE]"
type input "08:00"
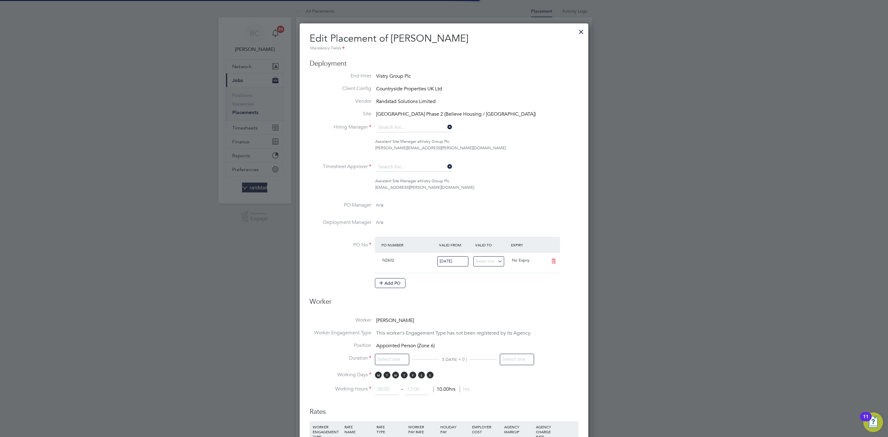
type input "18:00"
click at [521, 362] on input "[DATE]" at bounding box center [517, 359] width 34 height 11
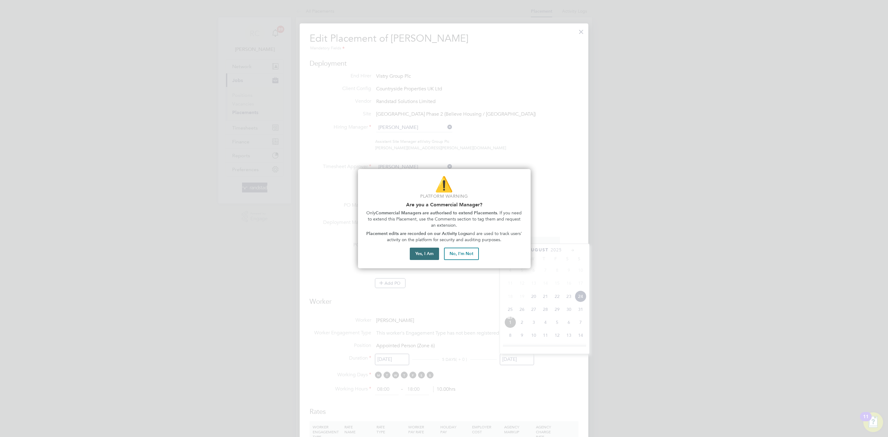
click at [429, 251] on button "Yes, I Am" at bounding box center [424, 254] width 29 height 12
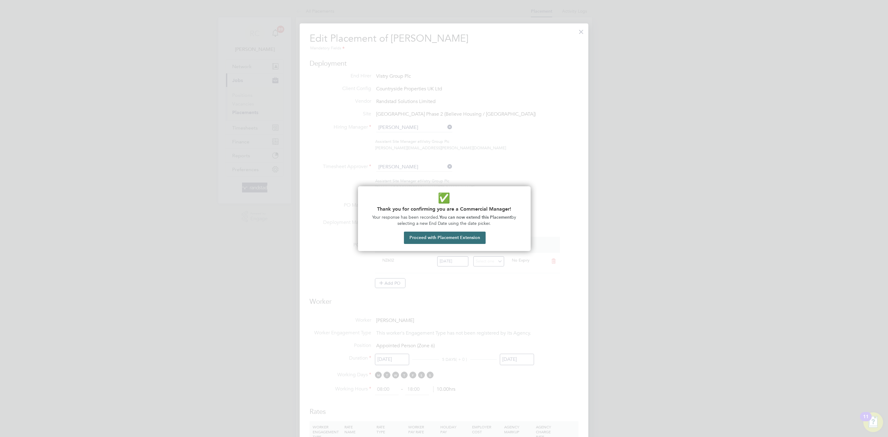
click at [470, 235] on button "Proceed with Placement Extension" at bounding box center [445, 238] width 82 height 12
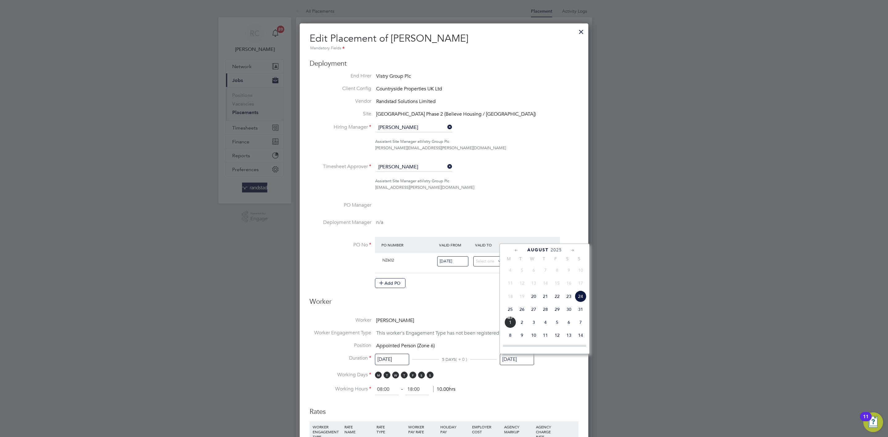
click at [584, 313] on span "31" at bounding box center [581, 309] width 12 height 12
type input "[DATE]"
click at [568, 385] on li "Working Hours 08:00 ‐ 18:00 10.00hrs" at bounding box center [444, 389] width 269 height 11
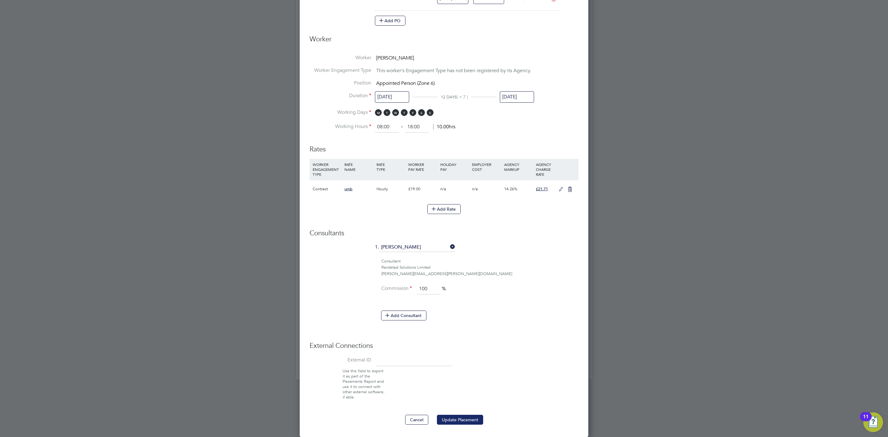
click at [466, 417] on button "Update Placement" at bounding box center [460, 420] width 46 height 10
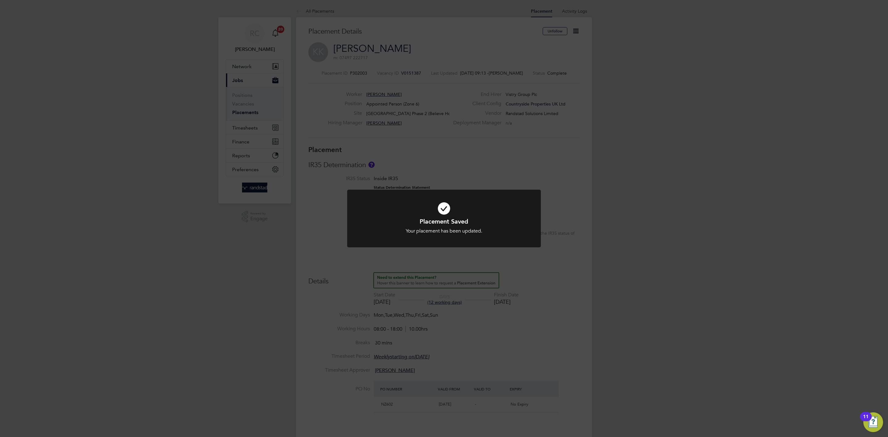
click at [581, 328] on div "Placement Saved Your placement has been updated. Cancel Okay" at bounding box center [444, 218] width 888 height 437
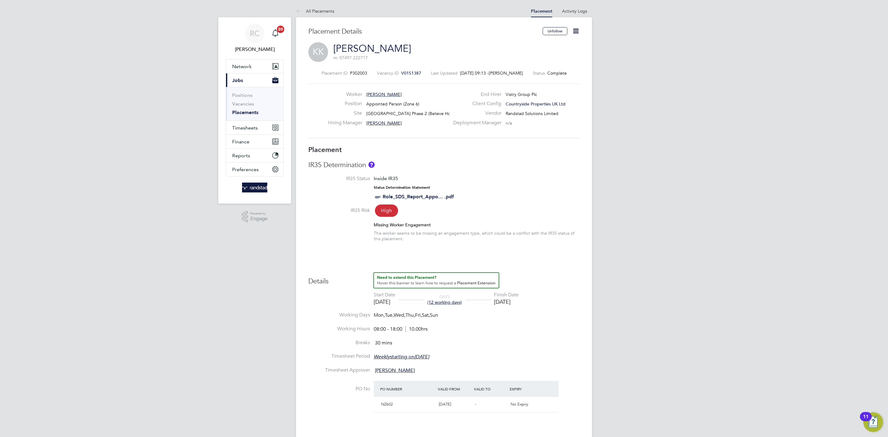
click at [576, 34] on icon at bounding box center [576, 31] width 8 height 8
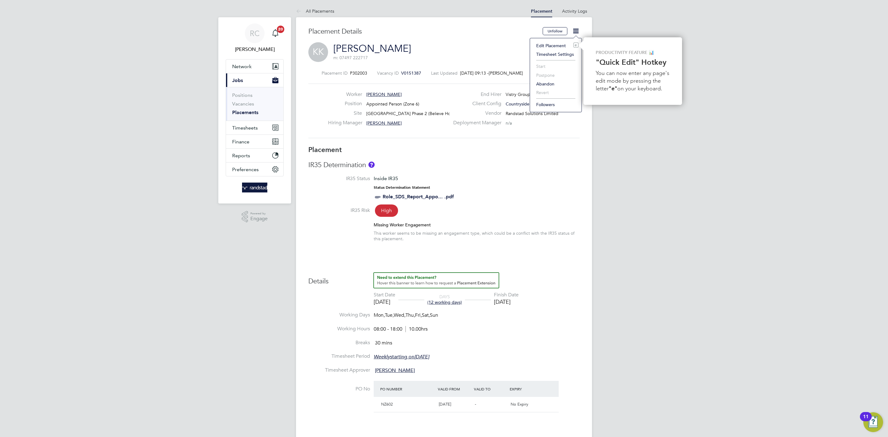
click at [694, 208] on div "RC [PERSON_NAME] Notifications 20 Applications: Network Team Members Businesses…" at bounding box center [444, 326] width 888 height 652
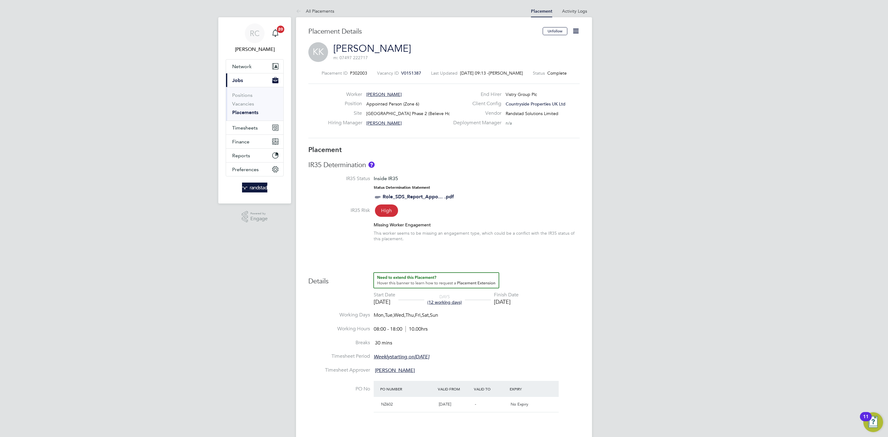
click at [644, 212] on div "RC [PERSON_NAME] Notifications 20 Applications: Network Team Members Businesses…" at bounding box center [444, 326] width 888 height 652
click at [371, 50] on link "[PERSON_NAME]" at bounding box center [372, 49] width 78 height 12
click at [243, 104] on link "Vacancies" at bounding box center [243, 104] width 22 height 6
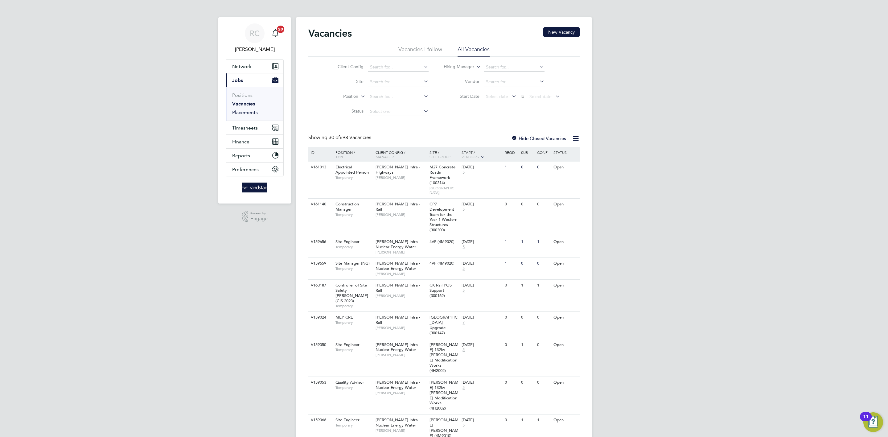
click at [239, 113] on link "Placements" at bounding box center [245, 112] width 26 height 6
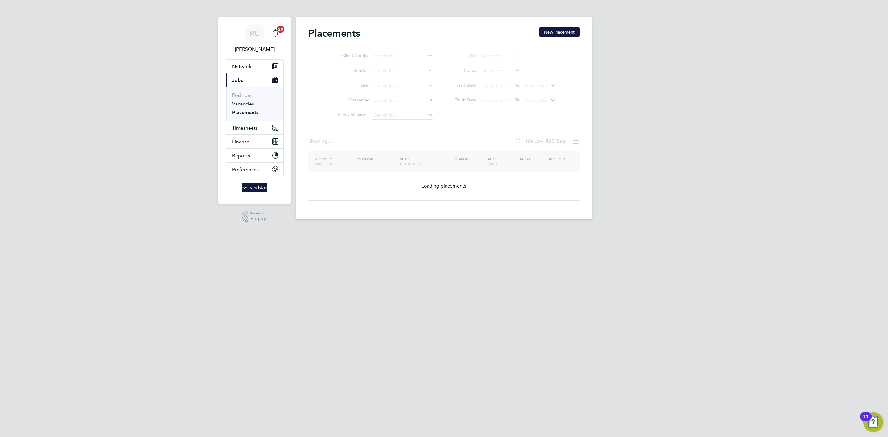
click at [247, 103] on link "Vacancies" at bounding box center [243, 104] width 22 height 6
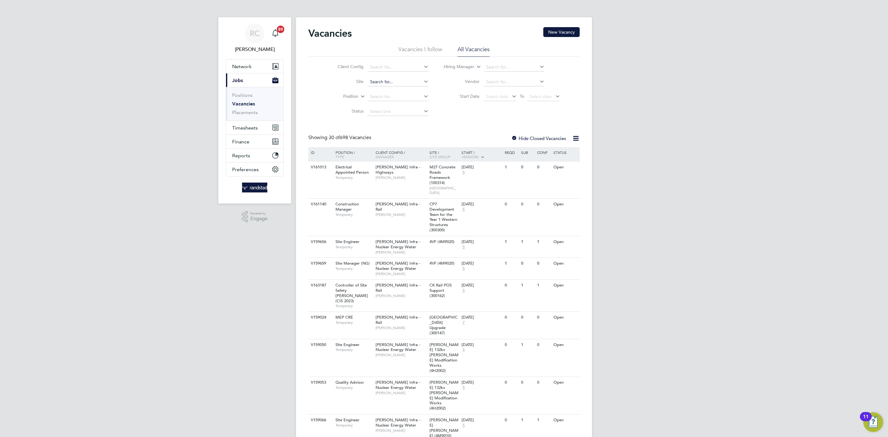
click at [384, 80] on input at bounding box center [398, 82] width 61 height 9
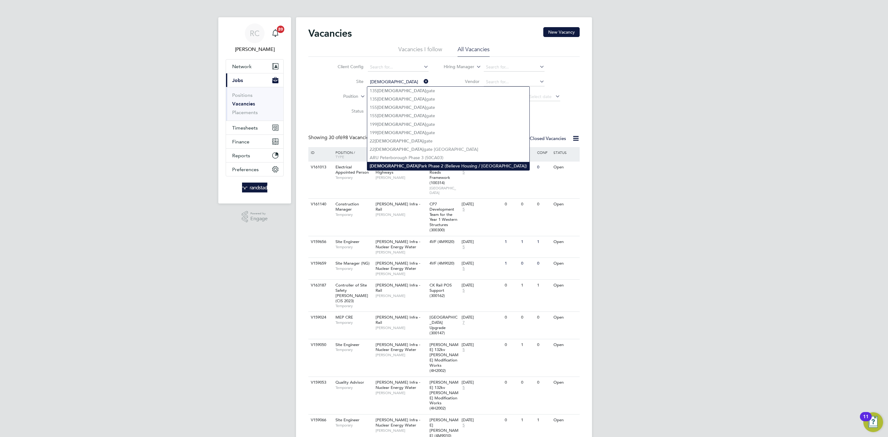
click at [426, 167] on li "Bishops Park Phase 2 (Believe Housing / Linden)" at bounding box center [448, 166] width 162 height 8
type input "Bishops Park Phase 2 (Believe Housing / Linden)"
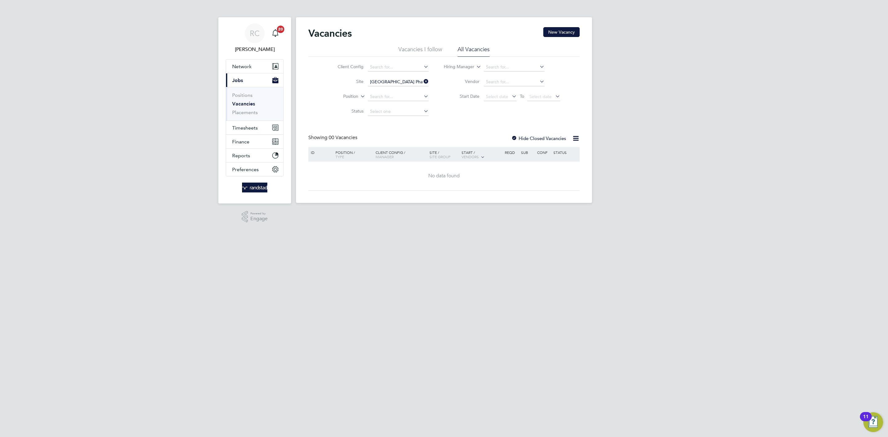
click at [643, 212] on div "RC Rebecca Cahill Notifications 20 Applications: Network Team Members Businesse…" at bounding box center [444, 106] width 888 height 213
click at [538, 140] on label "Hide Closed Vacancies" at bounding box center [538, 138] width 55 height 6
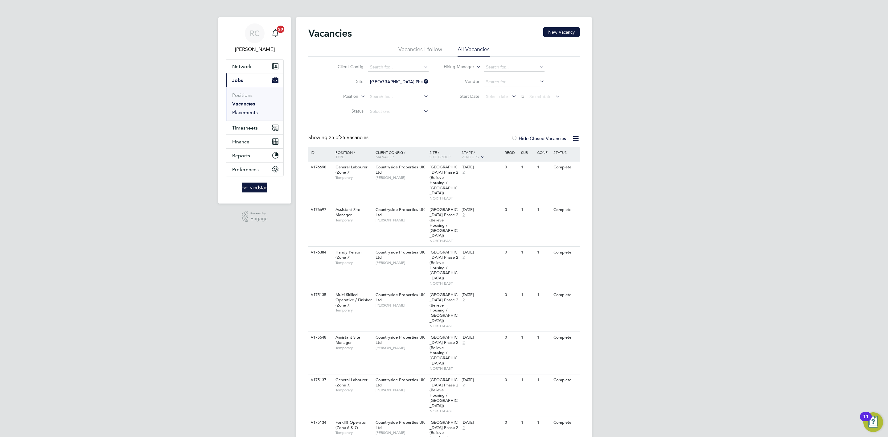
click at [256, 113] on link "Placements" at bounding box center [245, 112] width 26 height 6
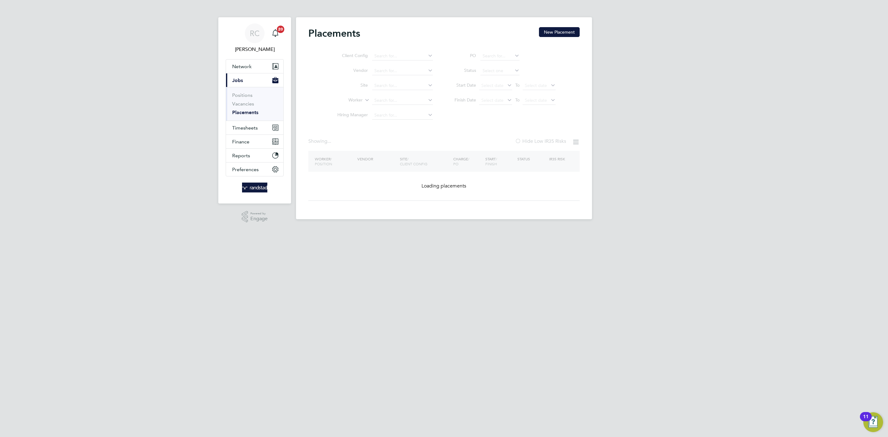
click at [772, 87] on div "RC Rebecca Cahill Notifications 20 Applications: Network Team Members Businesse…" at bounding box center [444, 114] width 888 height 229
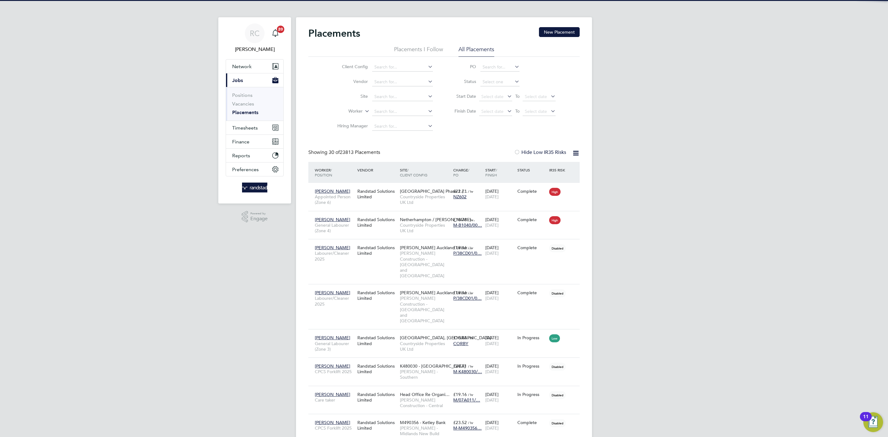
scroll to position [23, 43]
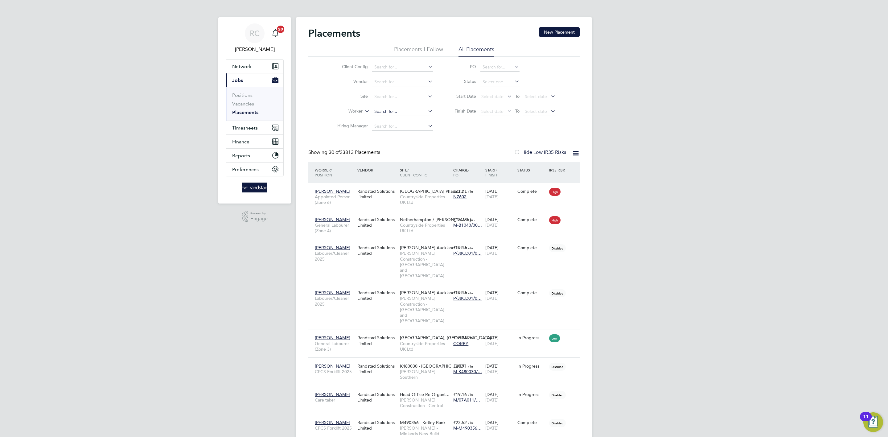
click at [403, 112] on input at bounding box center [402, 111] width 61 height 9
click at [373, 196] on div "Randstad Solutions Limited" at bounding box center [377, 193] width 43 height 17
click at [241, 105] on link "Vacancies" at bounding box center [243, 104] width 22 height 6
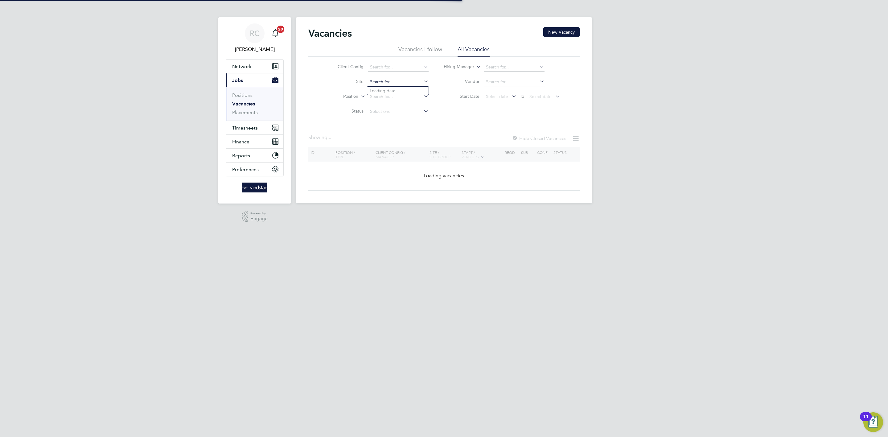
click at [389, 80] on input at bounding box center [398, 82] width 61 height 9
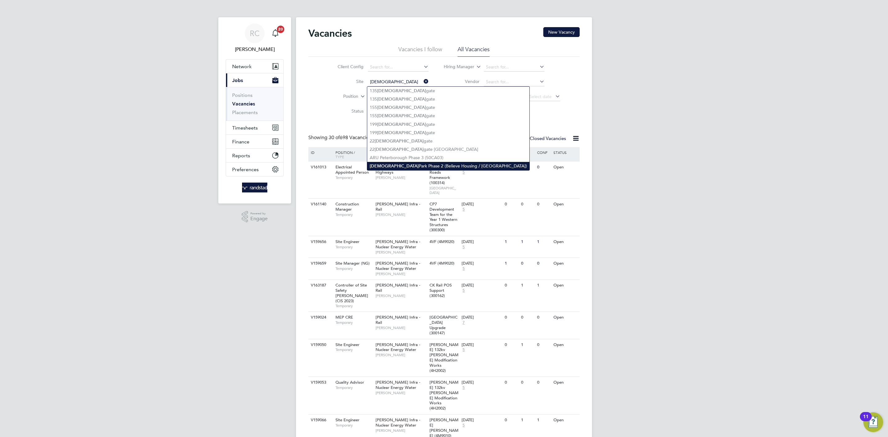
click at [397, 170] on li "Bishops Park Phase 2 (Believe Housing / Linden)" at bounding box center [448, 166] width 162 height 8
type input "Bishops Park Phase 2 (Believe Housing / Linden)"
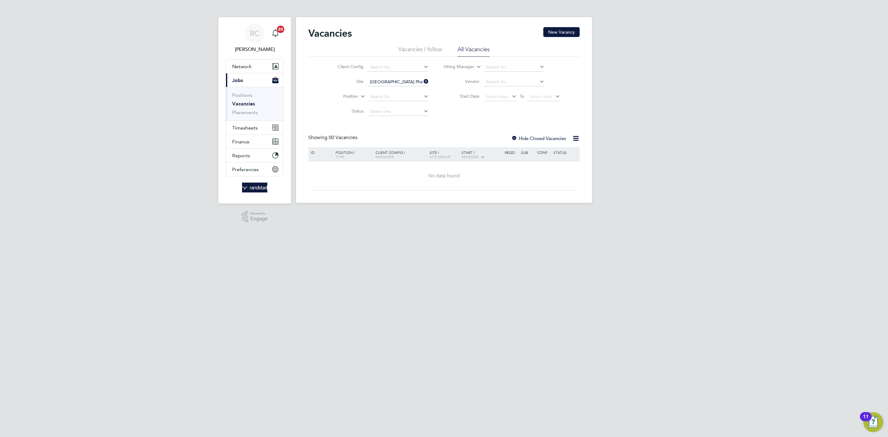
click at [538, 137] on label "Hide Closed Vacancies" at bounding box center [538, 138] width 55 height 6
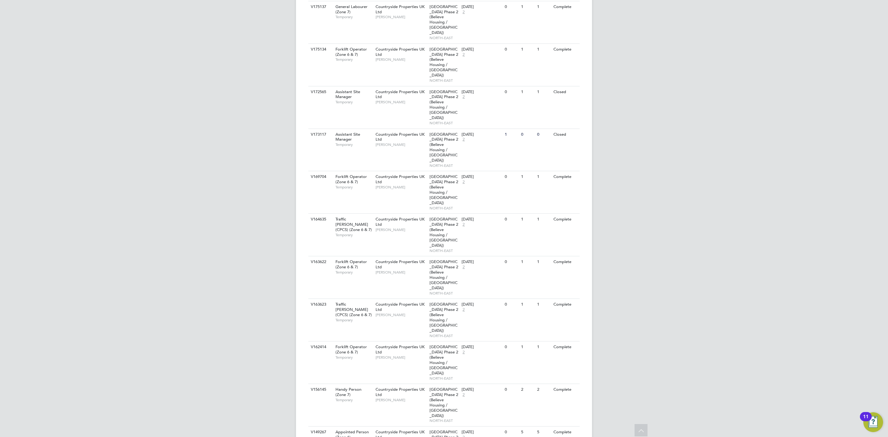
click at [700, 129] on div "RC Rebecca Cahill Notifications 20 Applications: Network Team Members Businesse…" at bounding box center [444, 250] width 888 height 1247
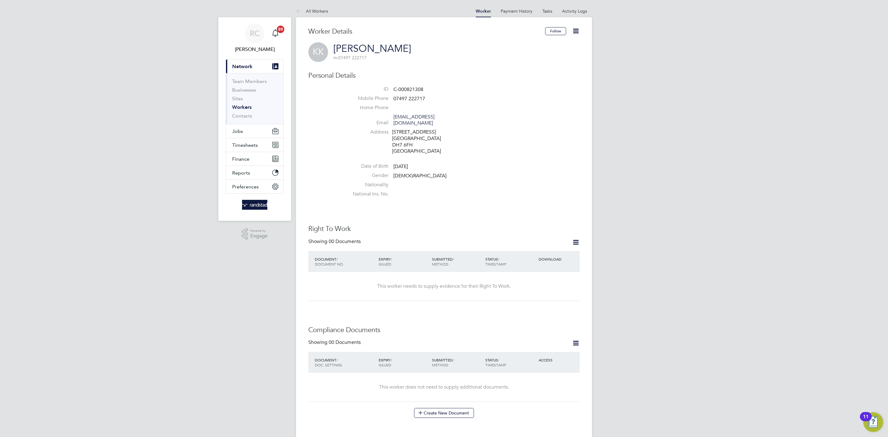
click at [424, 136] on div "[STREET_ADDRESS]" at bounding box center [421, 142] width 59 height 26
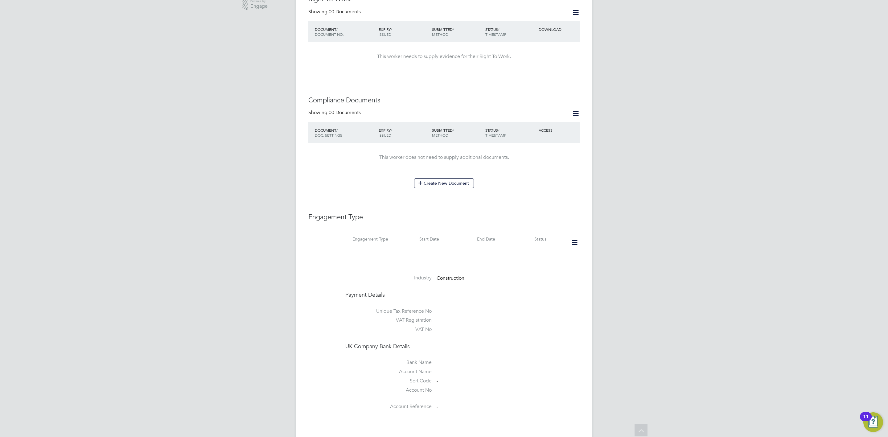
scroll to position [332, 0]
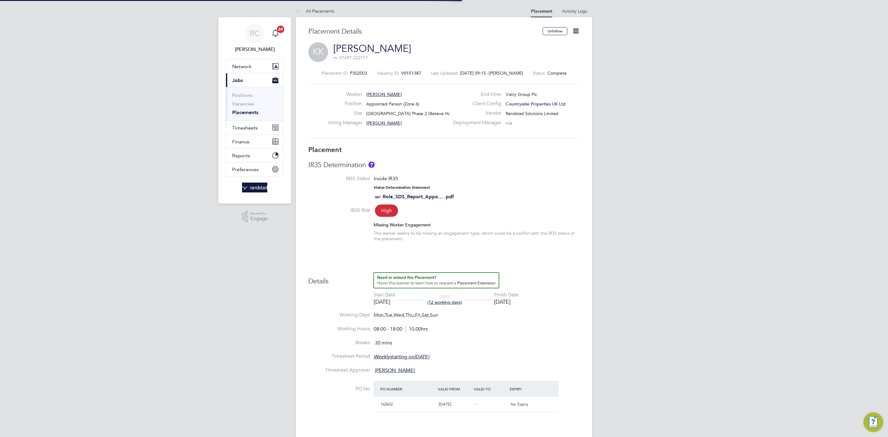
click at [391, 104] on span "Appointed Person (Zone 6)" at bounding box center [392, 104] width 53 height 6
click at [396, 104] on span "Appointed Person (Zone 6)" at bounding box center [392, 104] width 53 height 6
